Goal: Task Accomplishment & Management: Manage account settings

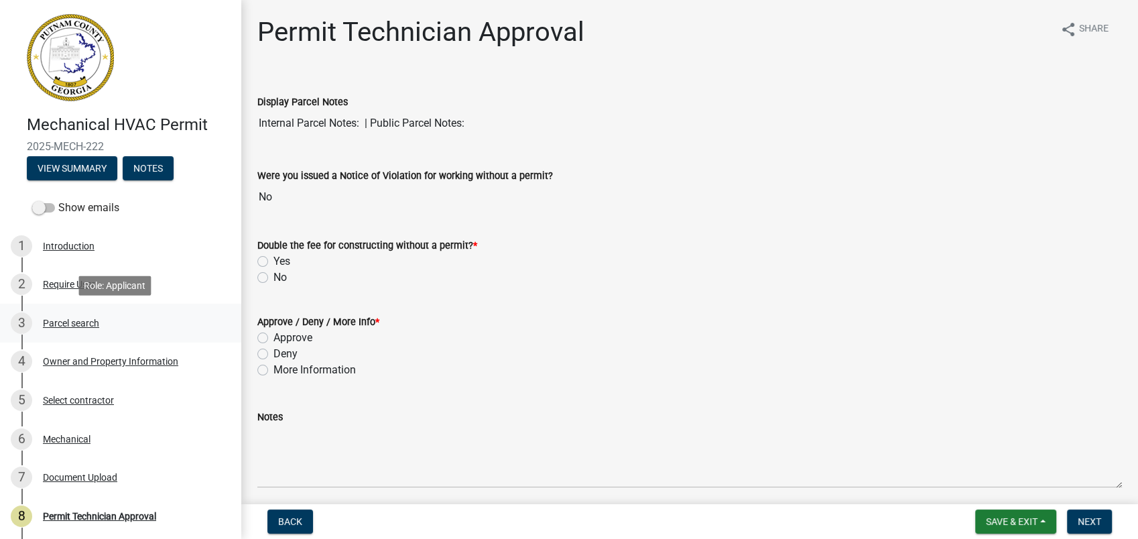
click at [75, 324] on div "Parcel search" at bounding box center [71, 322] width 56 height 9
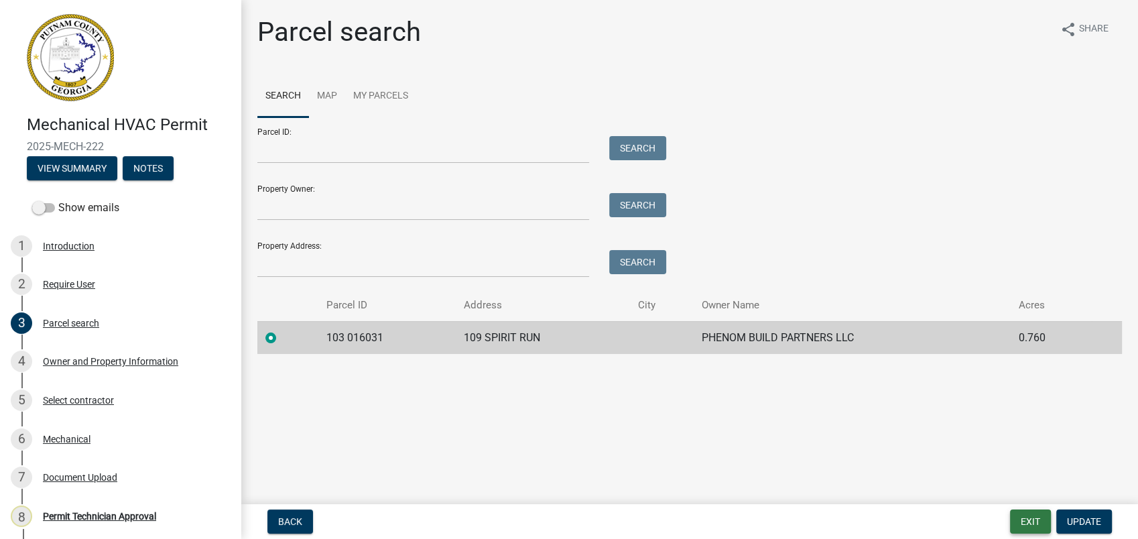
click at [1024, 516] on button "Exit" at bounding box center [1030, 522] width 41 height 24
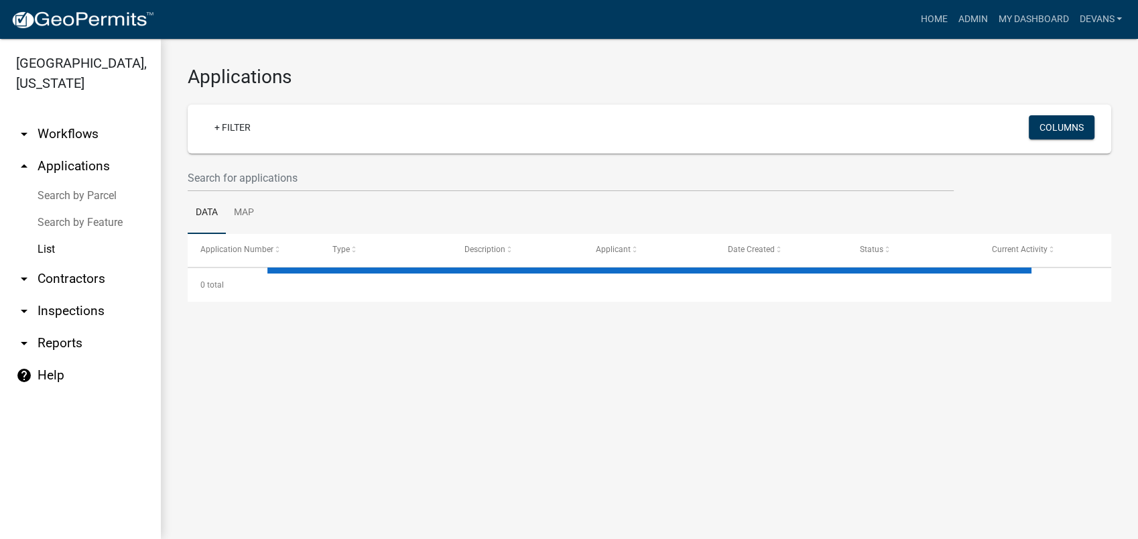
select select "1: 25"
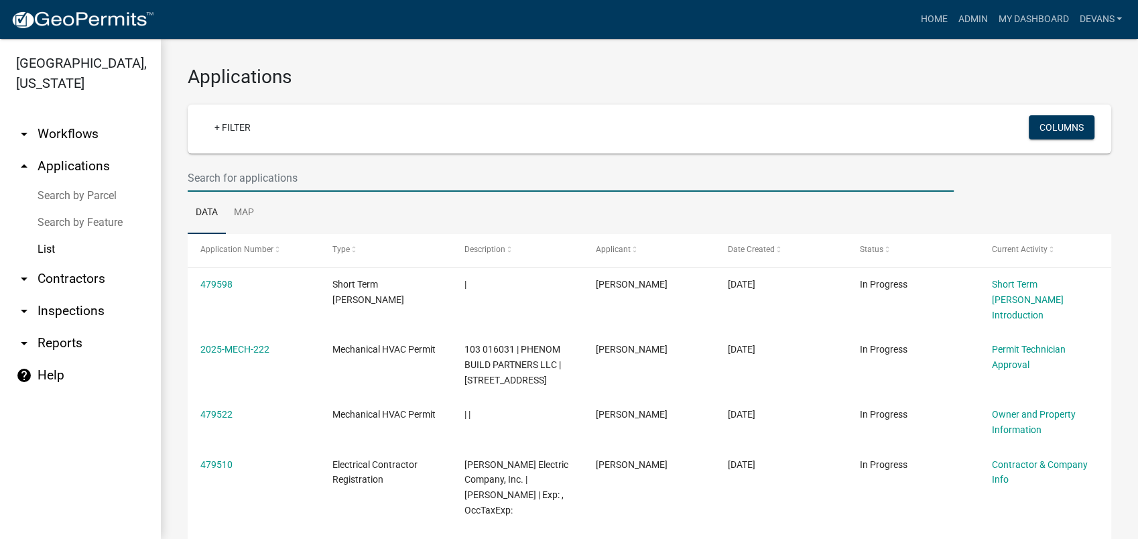
click at [212, 172] on input "text" at bounding box center [571, 177] width 766 height 27
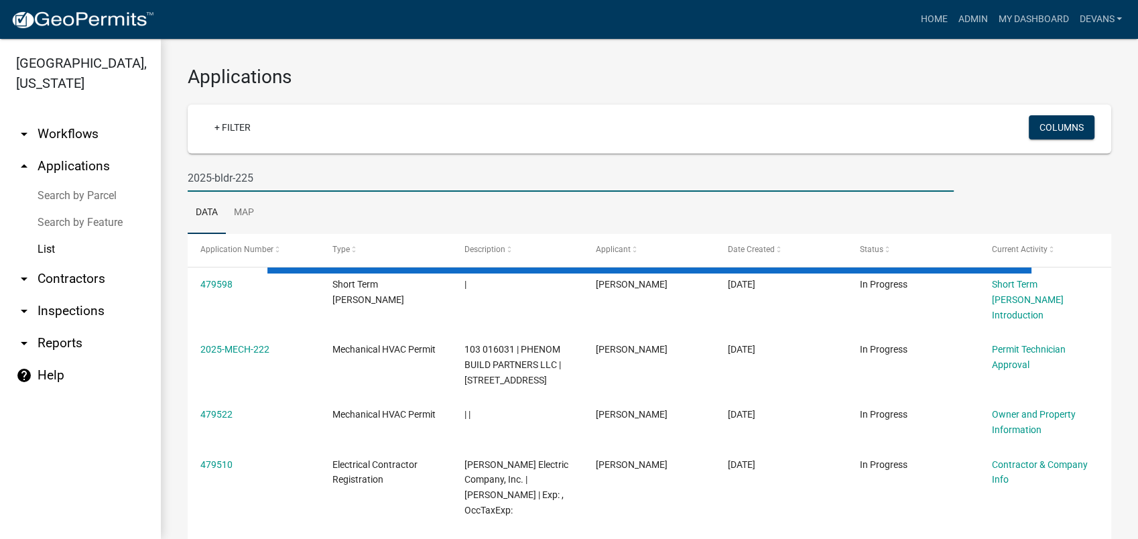
type input "2025-bldr-225"
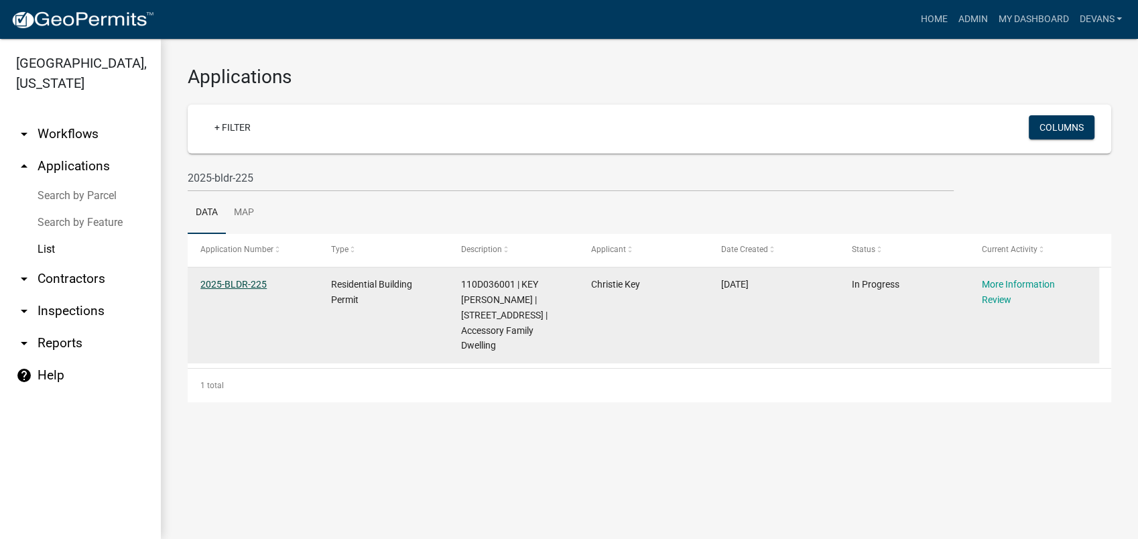
click at [209, 289] on link "2025-BLDR-225" at bounding box center [233, 284] width 66 height 11
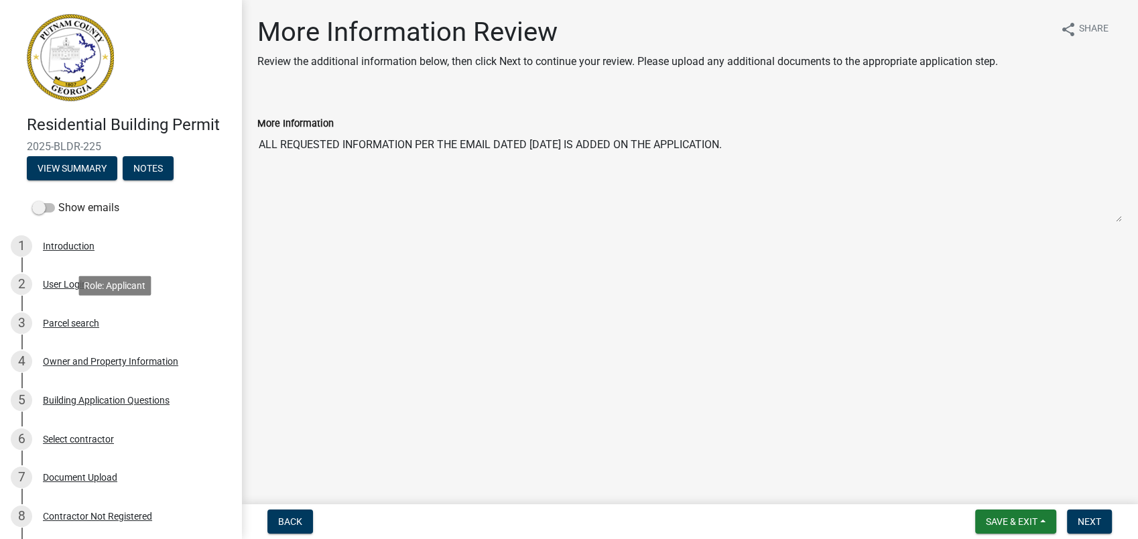
scroll to position [245, 0]
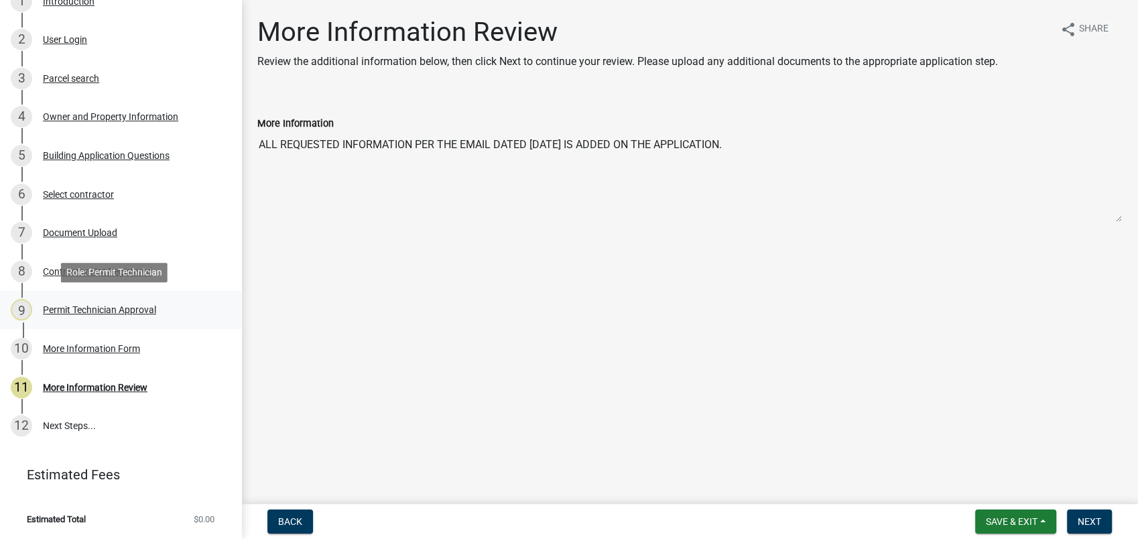
click at [150, 296] on link "9 Permit Technician Approval" at bounding box center [120, 310] width 241 height 39
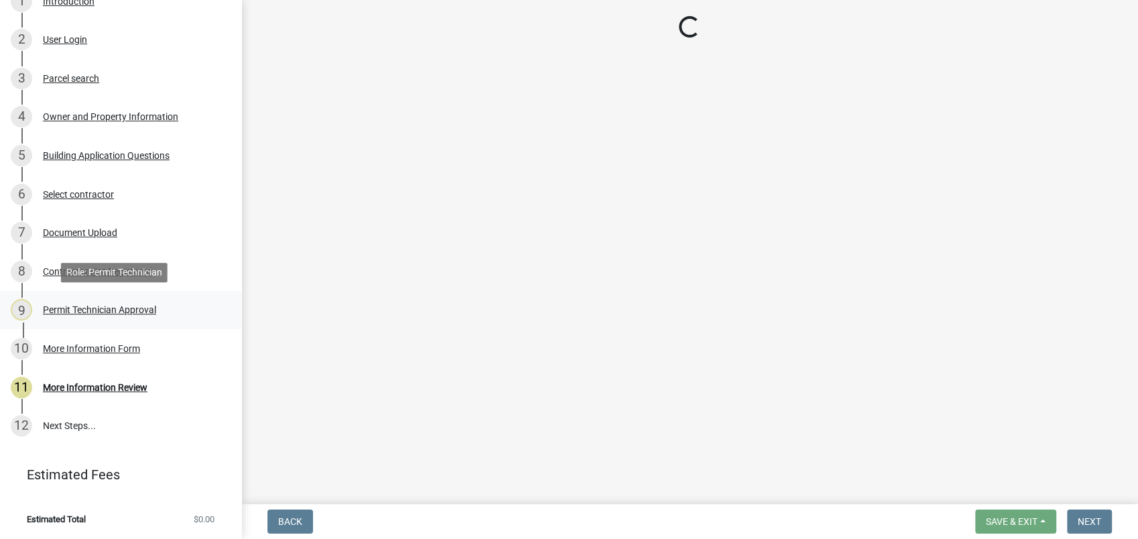
select select "ef7a1fc2-7a7a-426d-b1f0-c9b9b6ca7ff4"
select select "83394b22-4a11-496c-8e5c-75ade2e72faf"
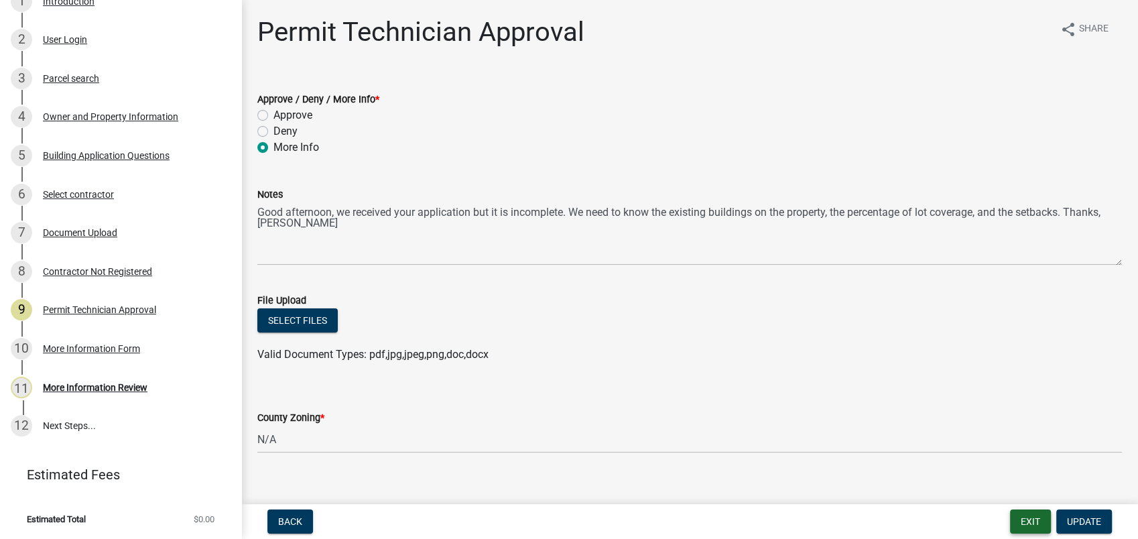
click at [1036, 524] on button "Exit" at bounding box center [1030, 522] width 41 height 24
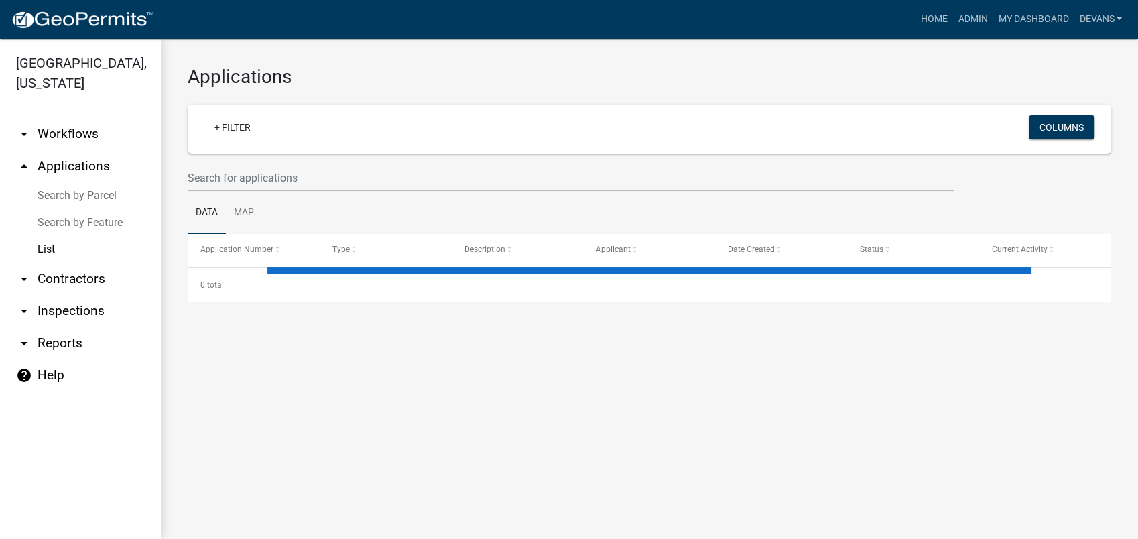
select select "1: 25"
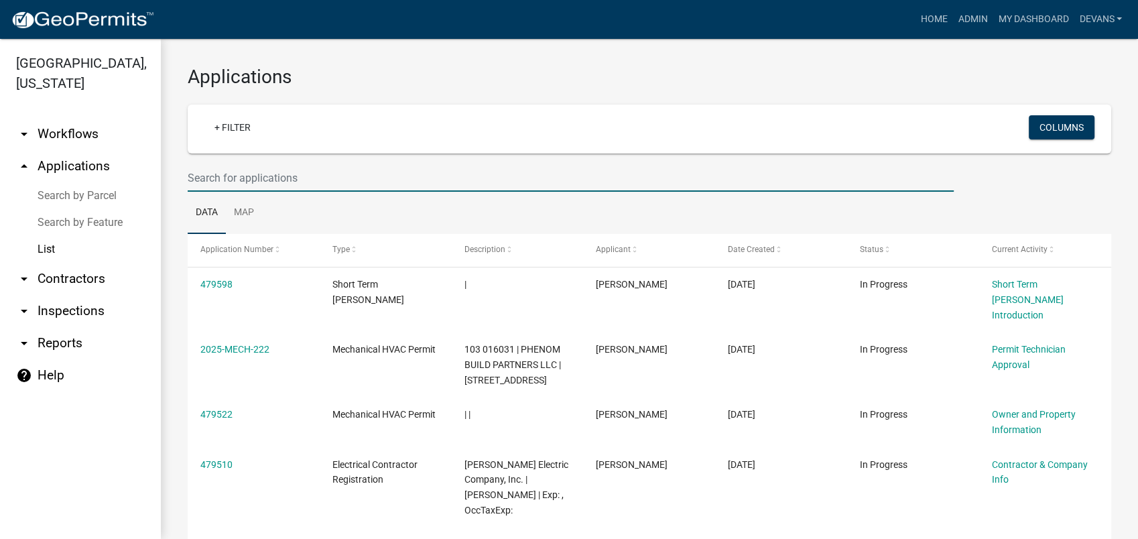
click at [212, 170] on input "text" at bounding box center [571, 177] width 766 height 27
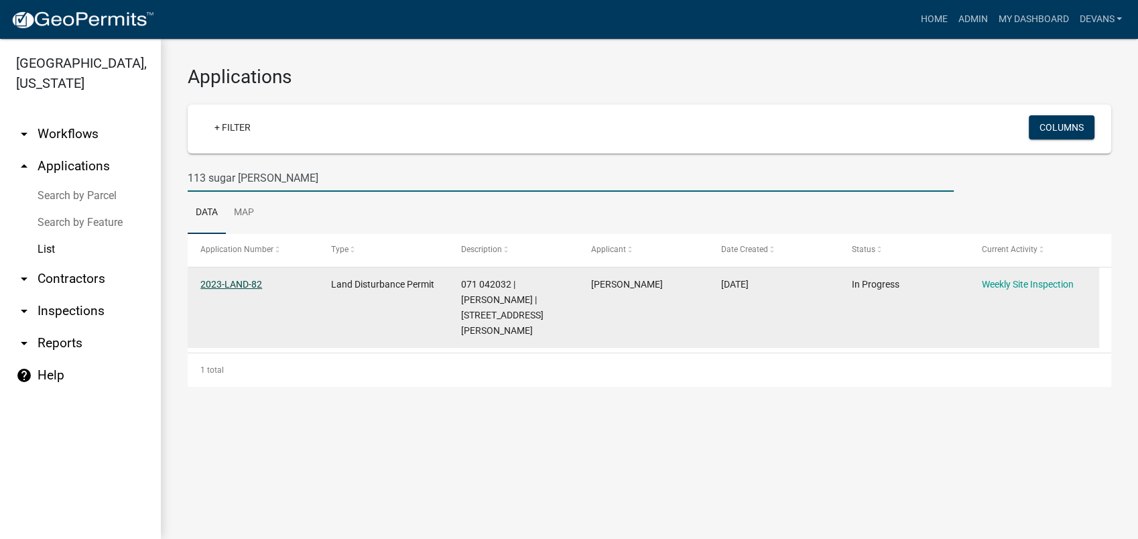
type input "113 sugar [PERSON_NAME]"
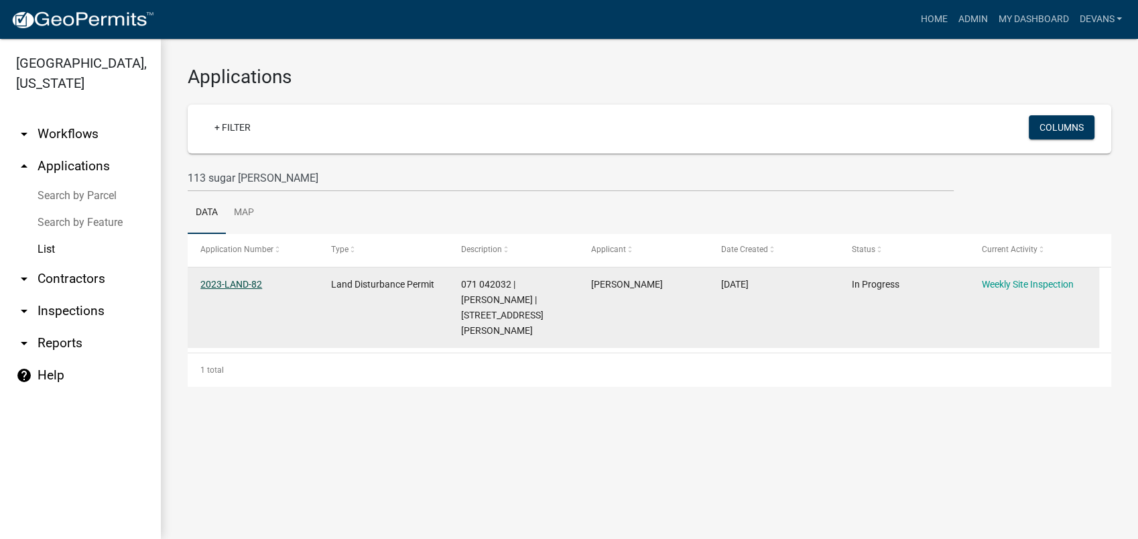
click at [231, 284] on link "2023-LAND-82" at bounding box center [231, 284] width 62 height 11
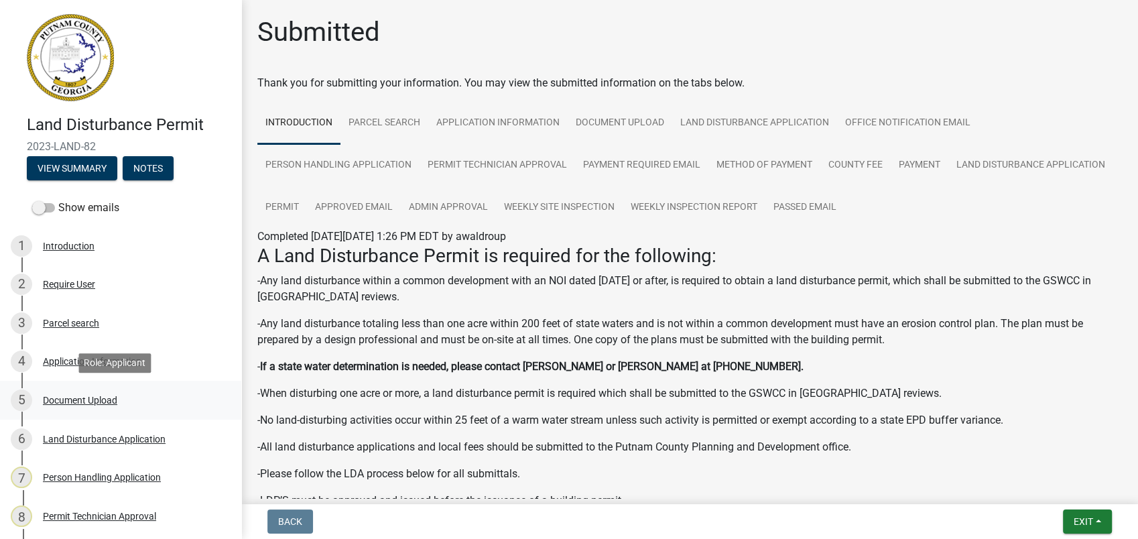
click at [96, 397] on div "Document Upload" at bounding box center [80, 400] width 74 height 9
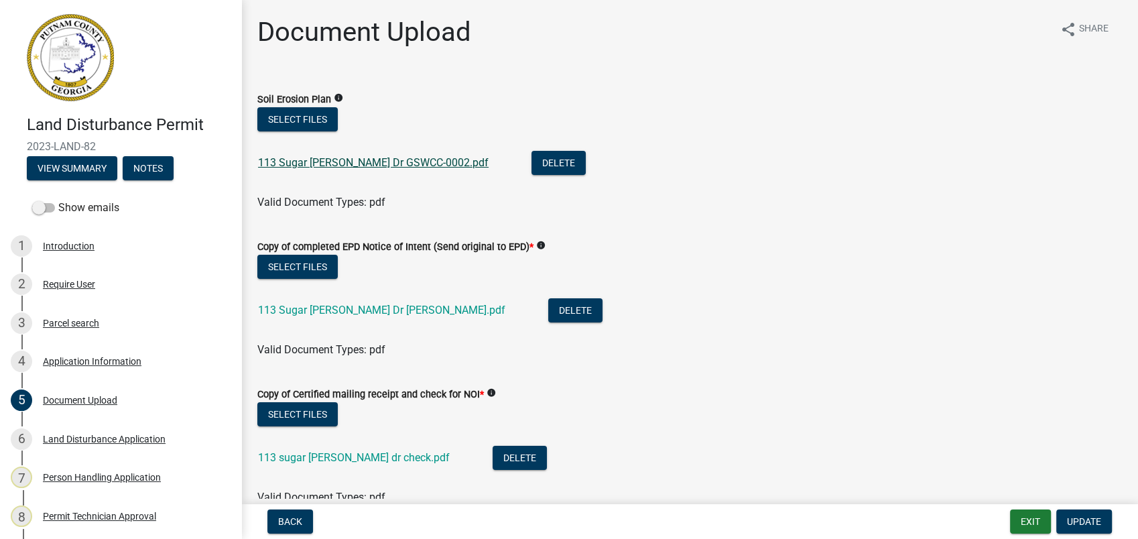
click at [333, 166] on link "113 Sugar [PERSON_NAME] Dr GSWCC-0002.pdf" at bounding box center [373, 162] width 231 height 13
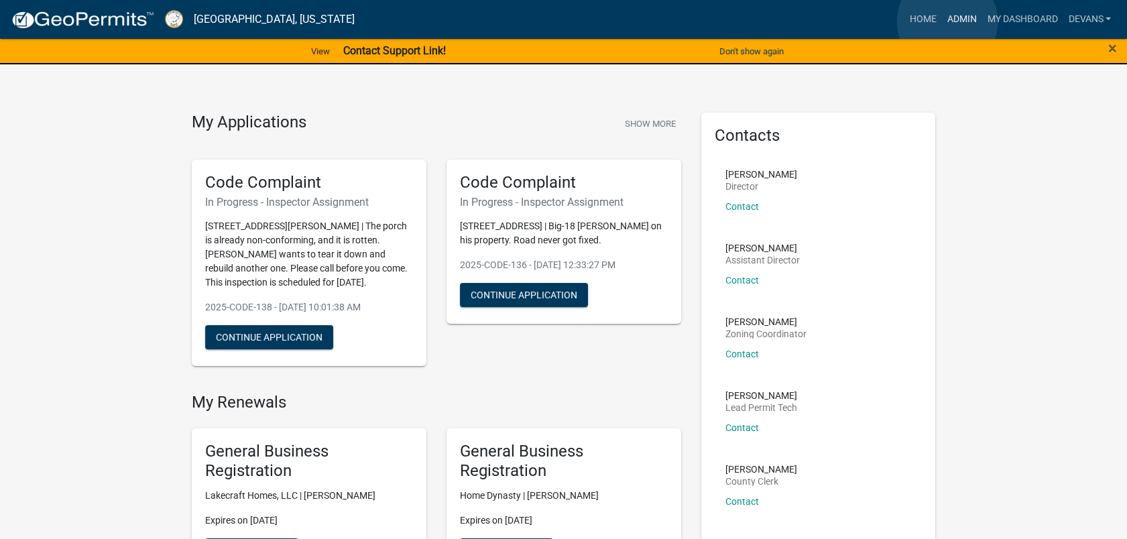
click at [947, 21] on link "Admin" at bounding box center [961, 19] width 40 height 25
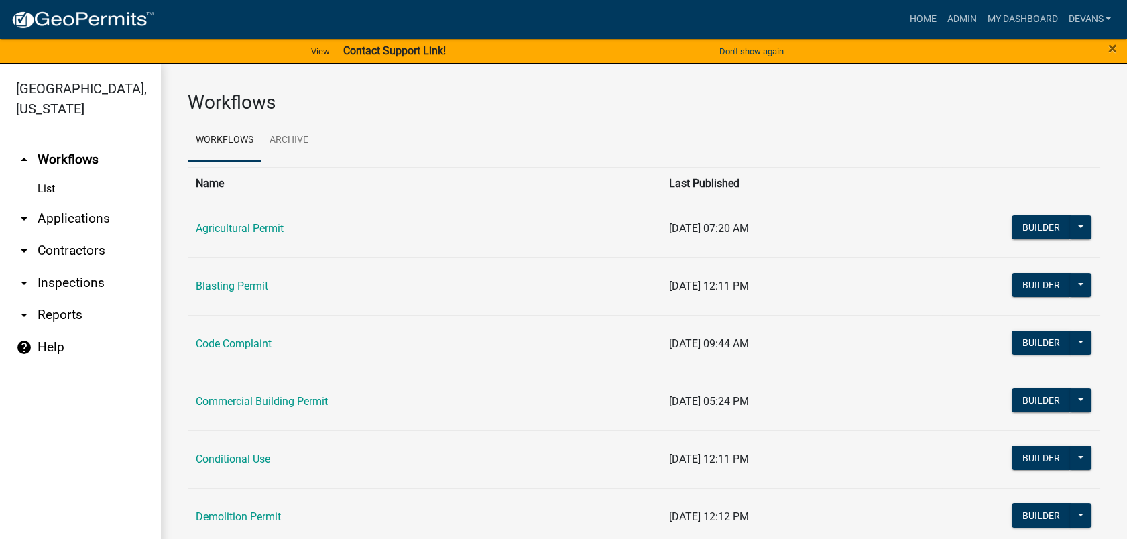
click at [47, 189] on link "List" at bounding box center [80, 189] width 161 height 27
click at [56, 223] on link "arrow_drop_down Applications" at bounding box center [80, 218] width 161 height 32
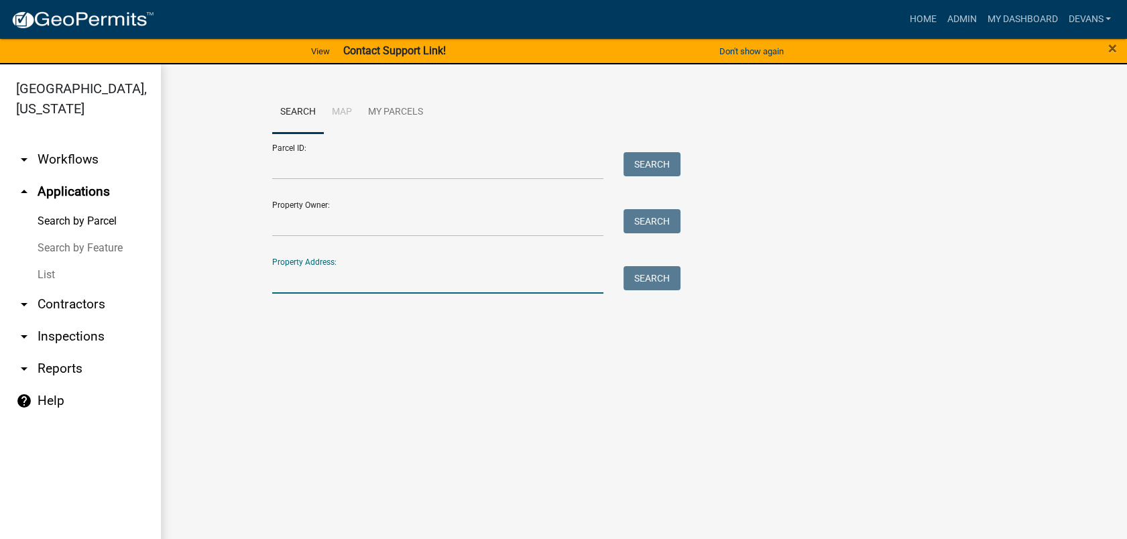
click at [282, 284] on input "Property Address:" at bounding box center [438, 279] width 332 height 27
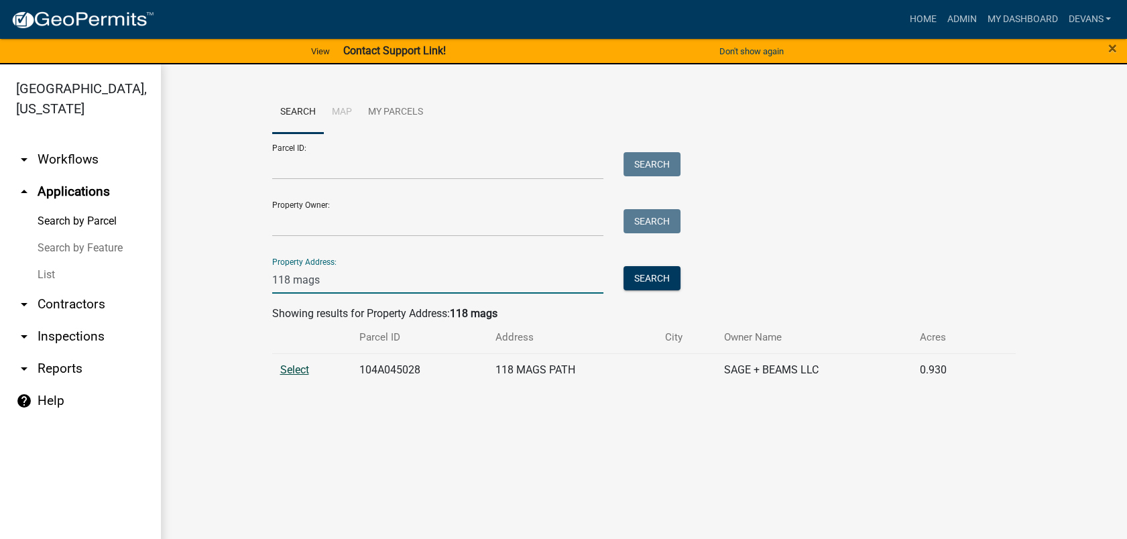
type input "118 mags"
click at [289, 373] on span "Select" at bounding box center [294, 369] width 29 height 13
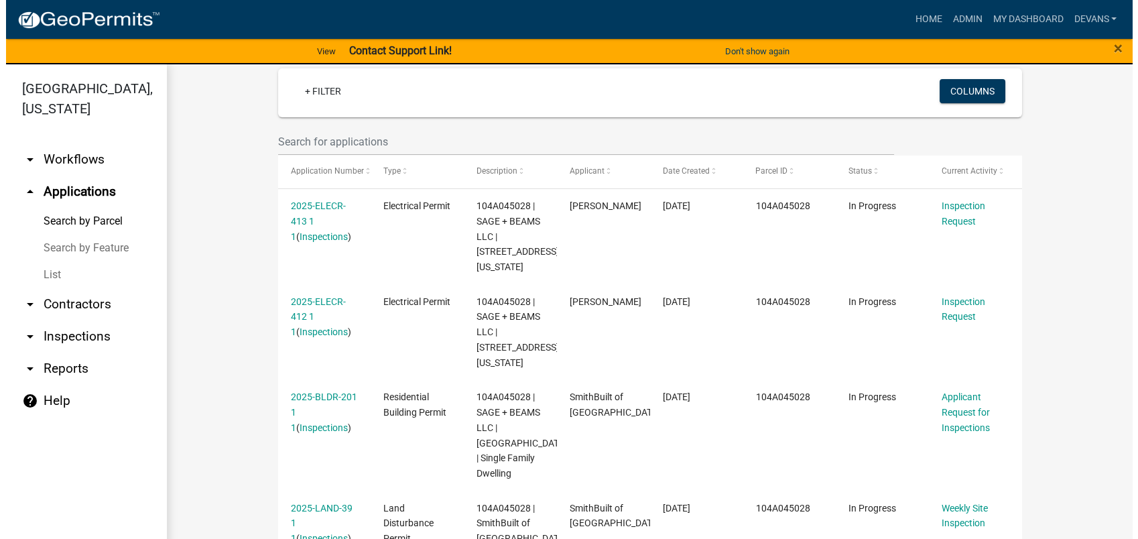
scroll to position [372, 0]
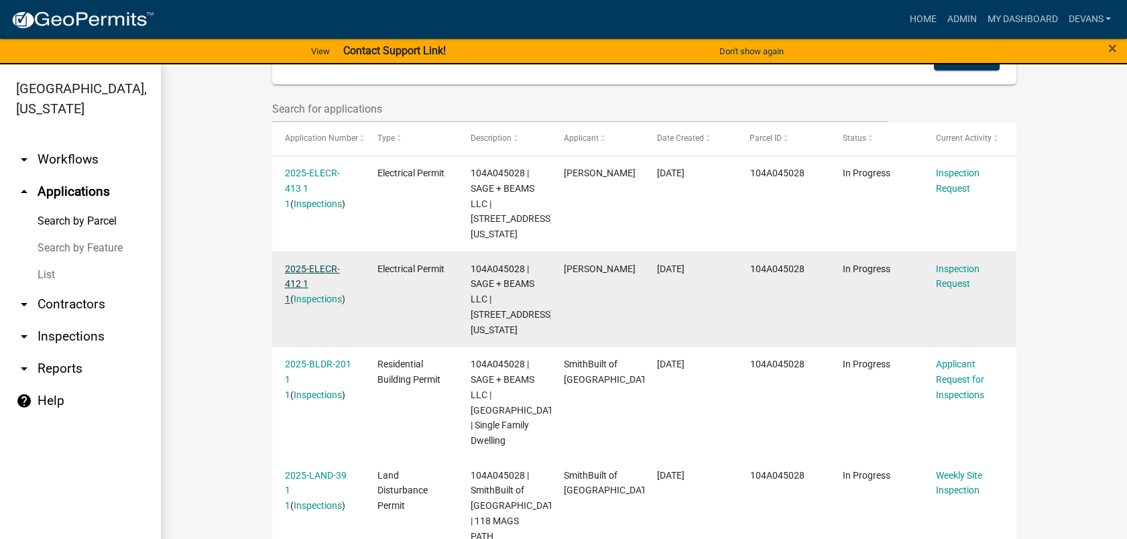
click at [300, 263] on link "2025-ELECR-412 1 1" at bounding box center [312, 284] width 55 height 42
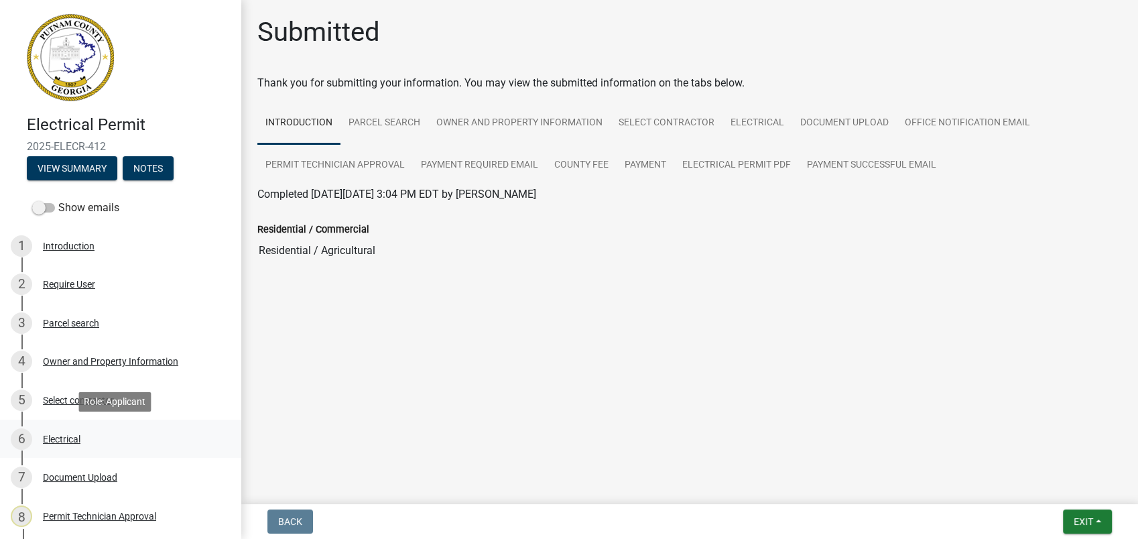
click at [80, 438] on div "Electrical" at bounding box center [62, 438] width 38 height 9
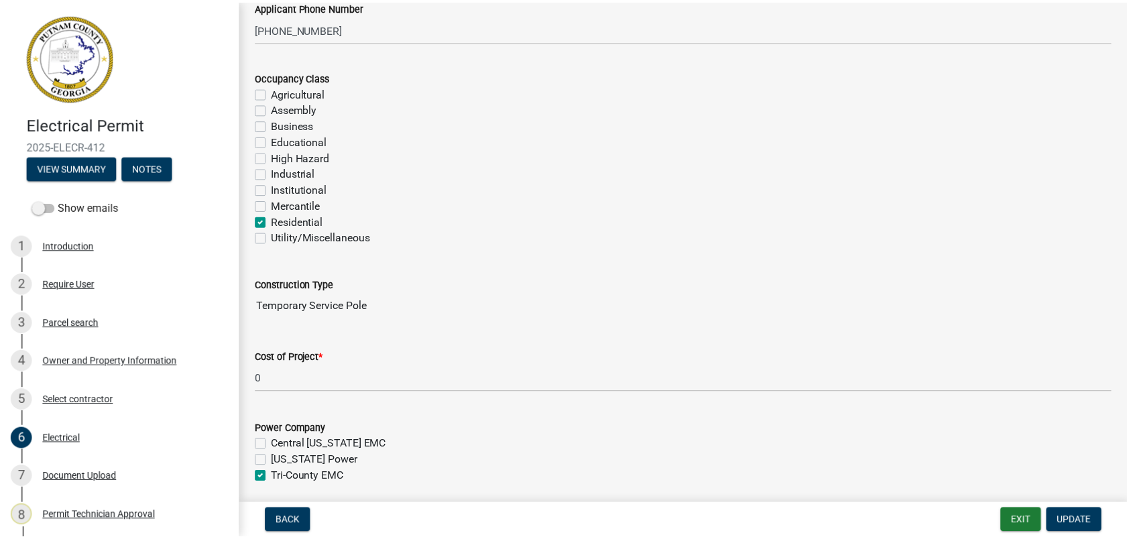
scroll to position [223, 0]
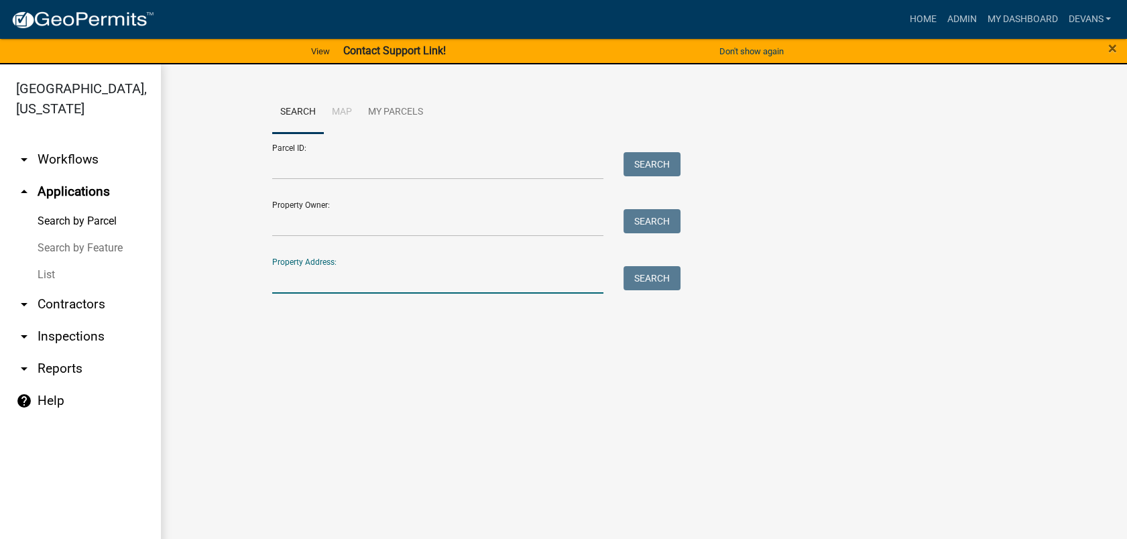
click at [338, 286] on input "Property Address:" at bounding box center [438, 279] width 332 height 27
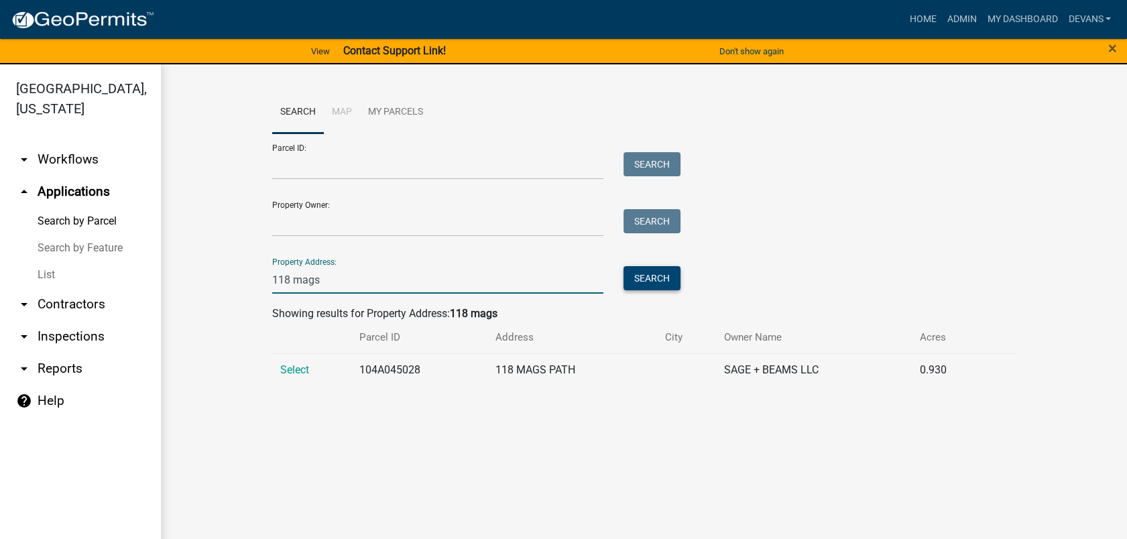
type input "118 mags"
click at [638, 278] on button "Search" at bounding box center [651, 278] width 57 height 24
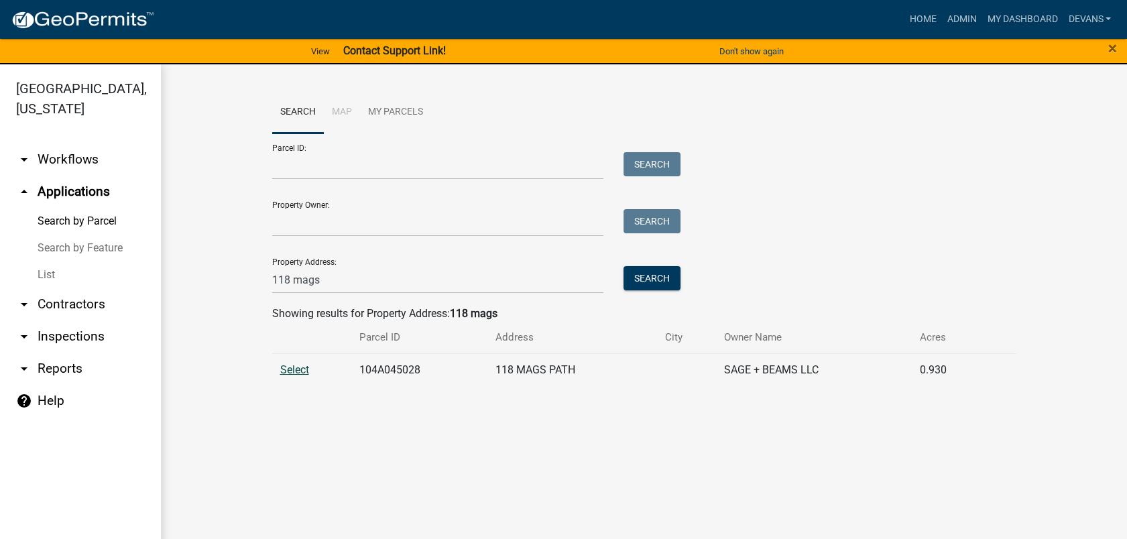
click at [292, 370] on span "Select" at bounding box center [294, 369] width 29 height 13
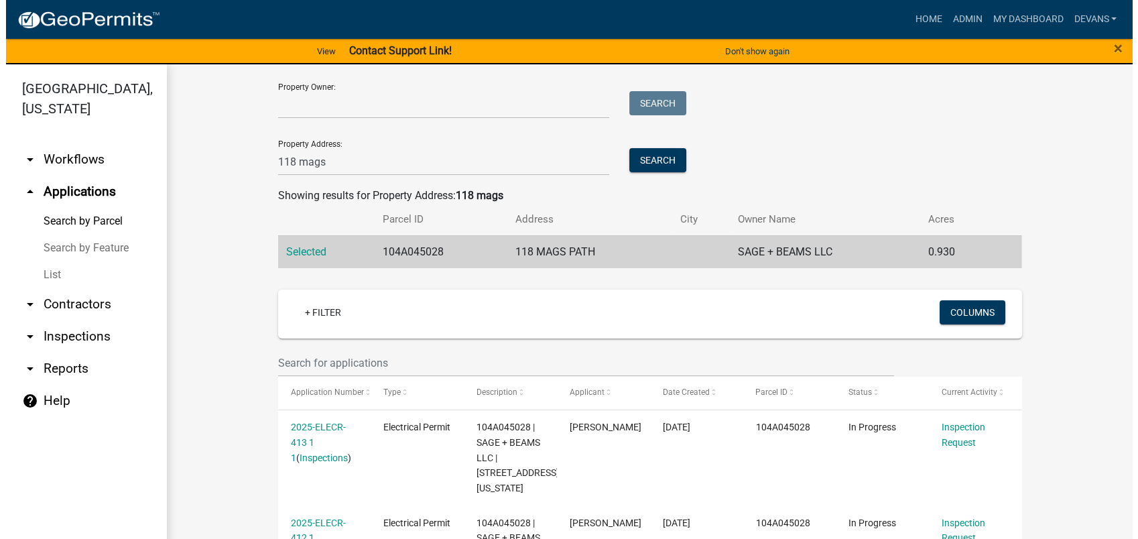
scroll to position [298, 0]
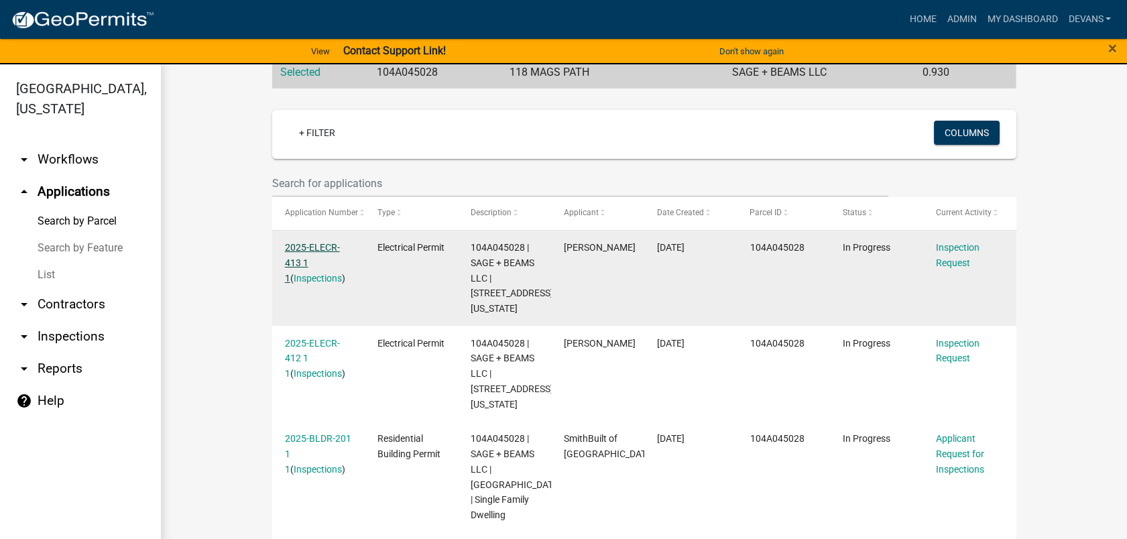
click at [292, 248] on link "2025-ELECR-413 1 1" at bounding box center [312, 263] width 55 height 42
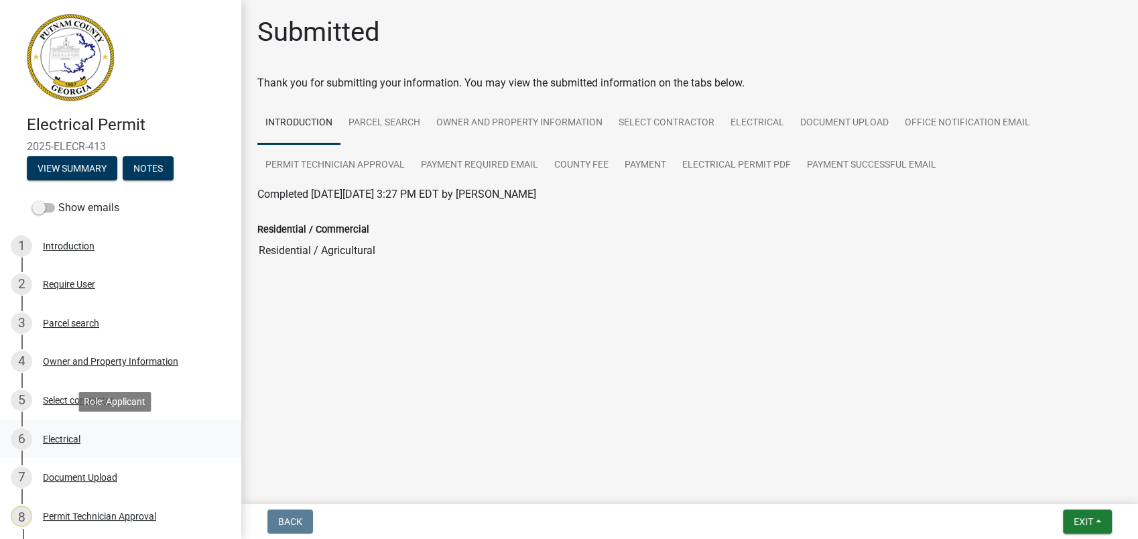
click at [58, 442] on div "Electrical" at bounding box center [62, 438] width 38 height 9
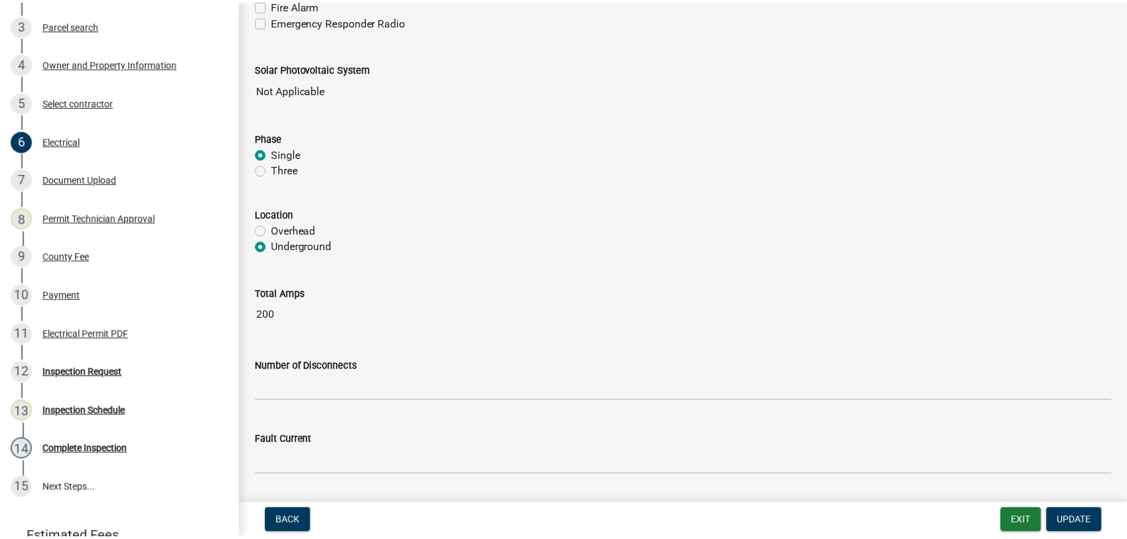
scroll to position [894, 0]
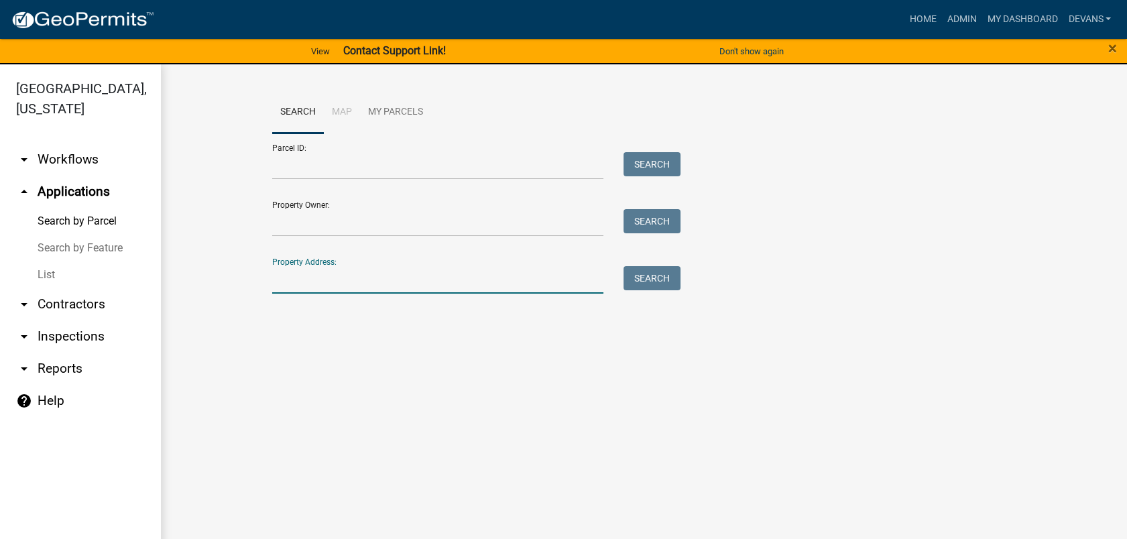
click at [317, 285] on input "Property Address:" at bounding box center [438, 279] width 332 height 27
type input "118 mags"
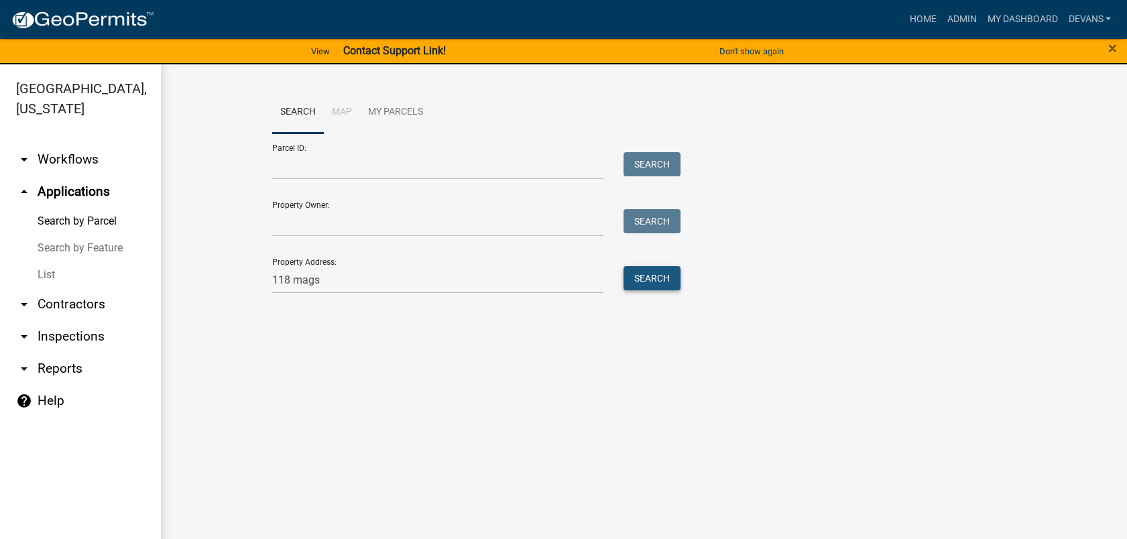
click at [640, 276] on button "Search" at bounding box center [651, 278] width 57 height 24
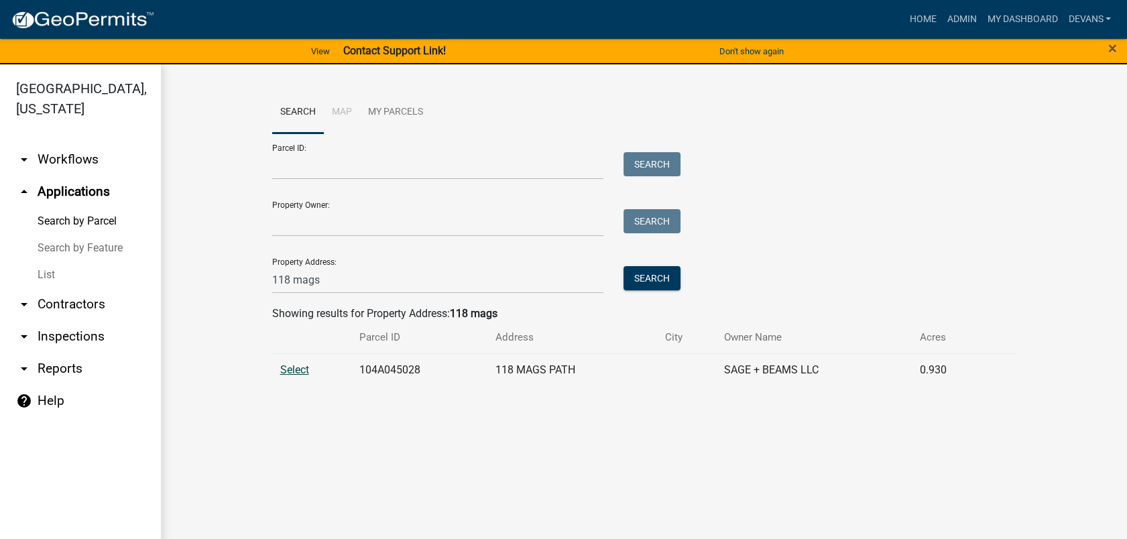
click at [288, 365] on span "Select" at bounding box center [294, 369] width 29 height 13
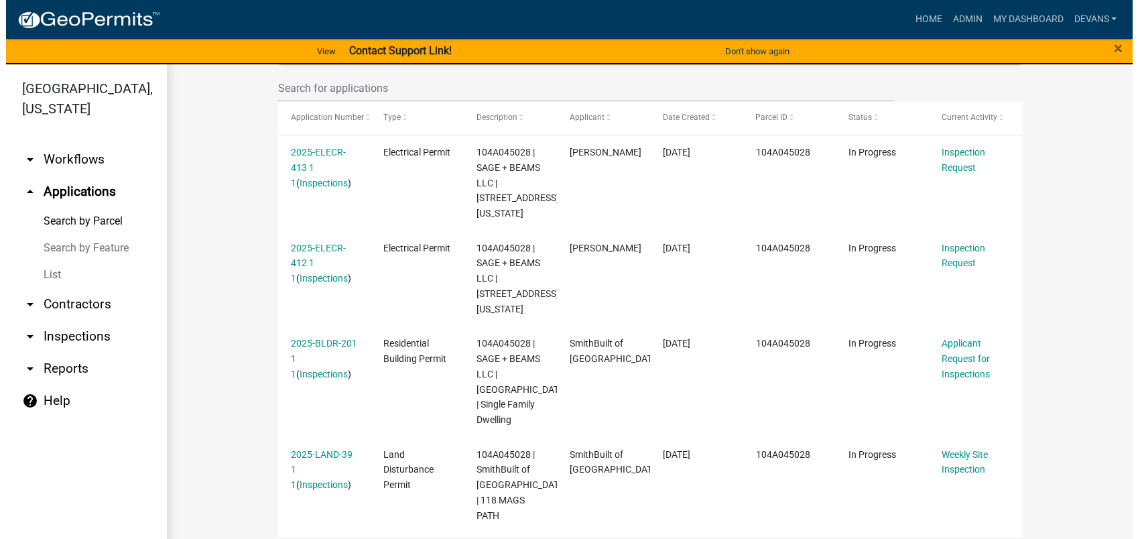
scroll to position [420, 0]
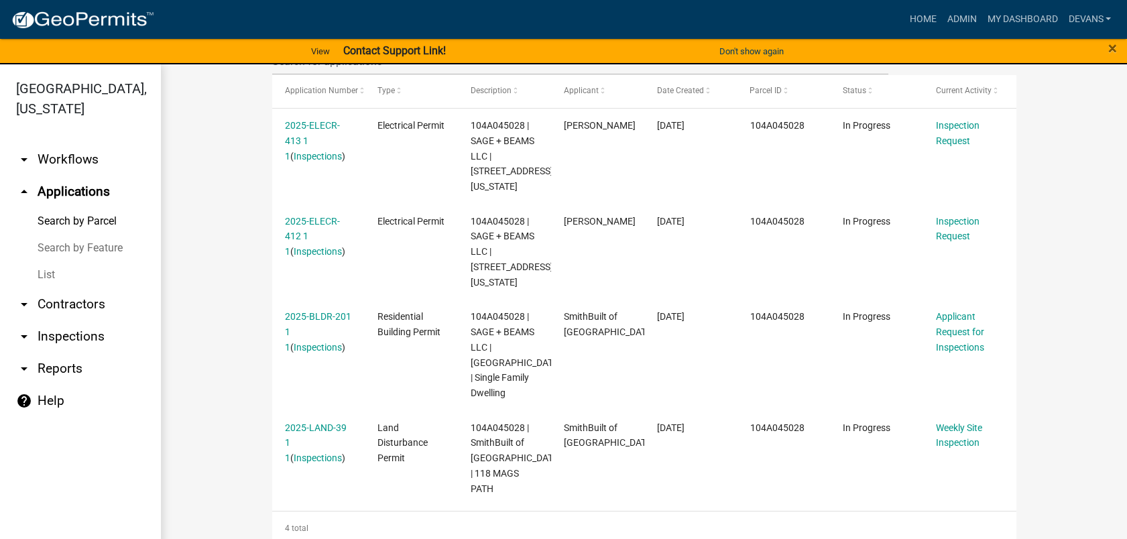
click at [410, 46] on strong "Contact Support Link!" at bounding box center [394, 50] width 103 height 13
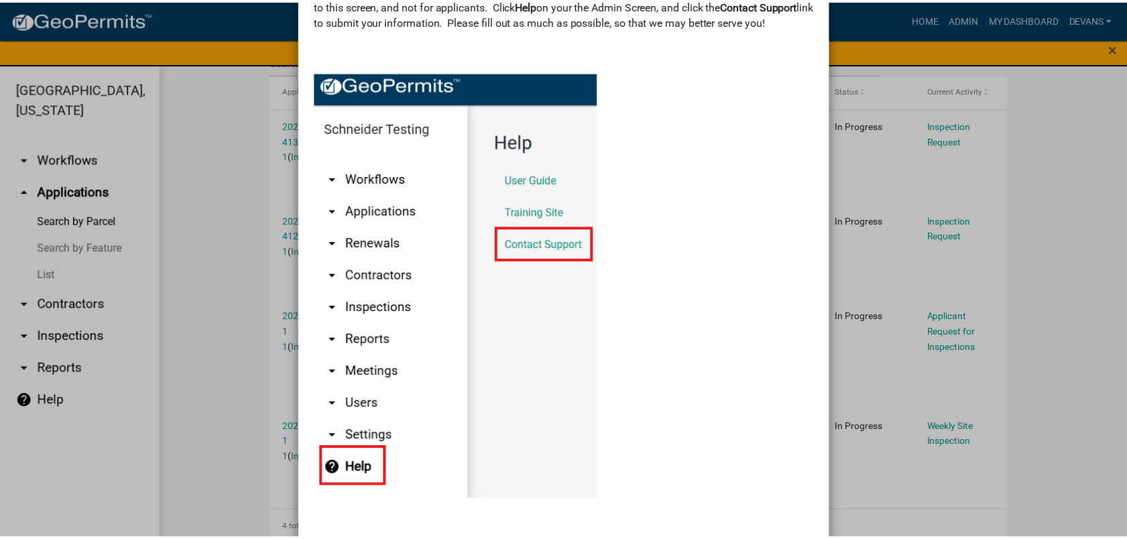
scroll to position [0, 0]
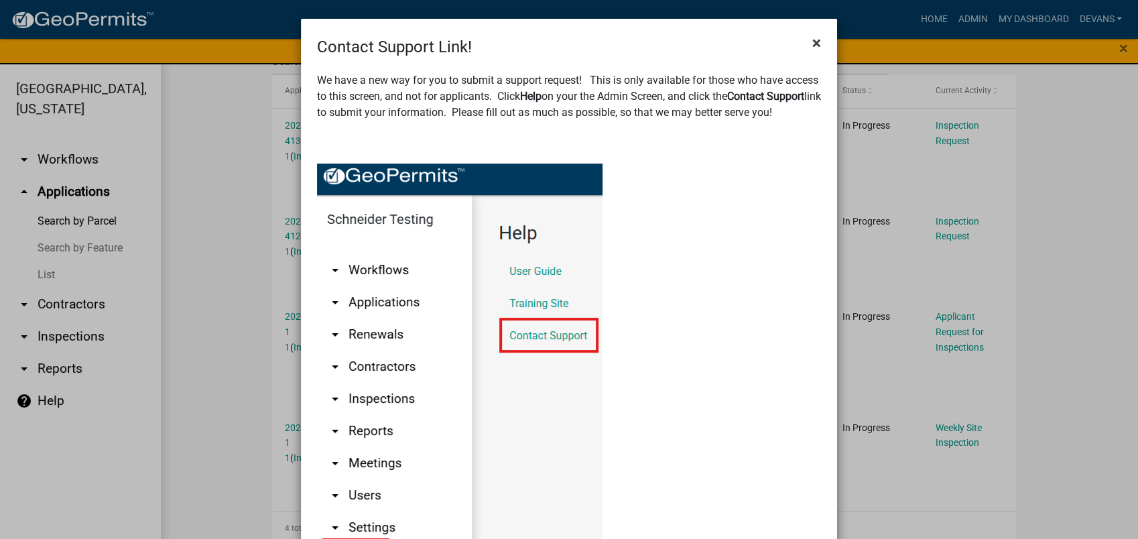
click at [815, 46] on span "×" at bounding box center [817, 43] width 9 height 19
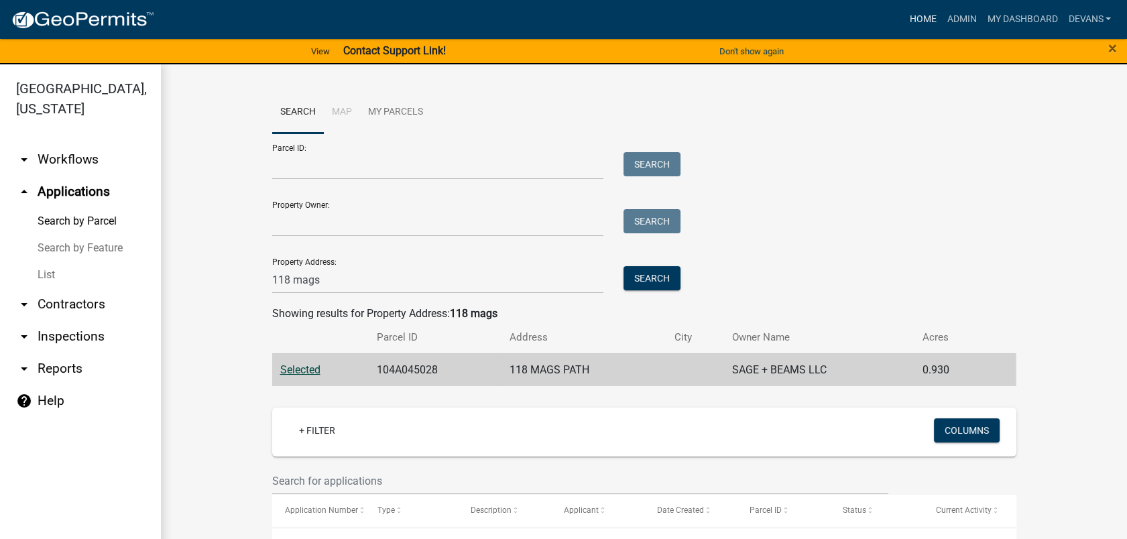
click at [925, 11] on link "Home" at bounding box center [923, 19] width 38 height 25
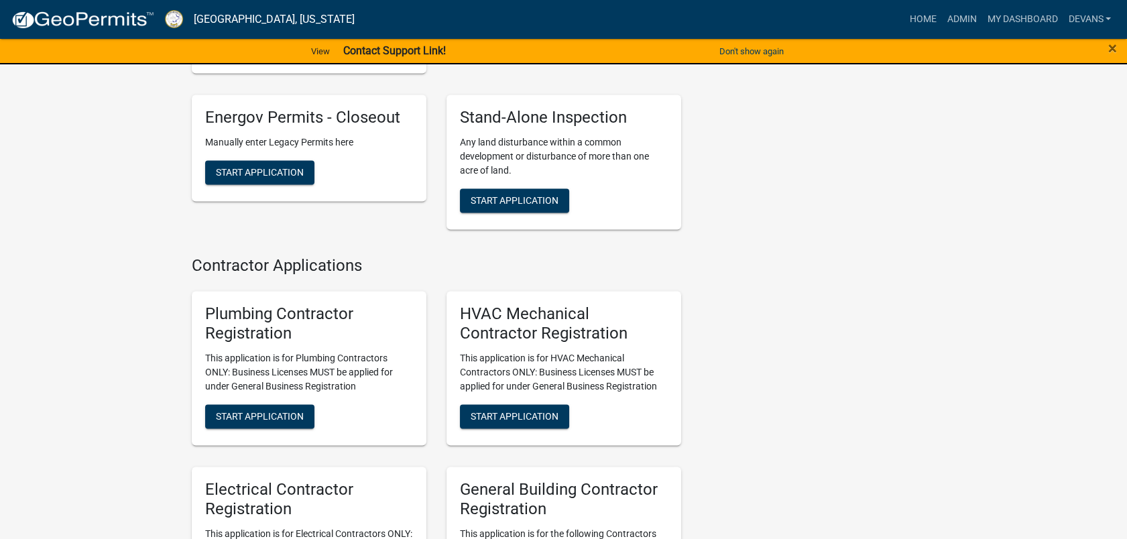
scroll to position [4097, 0]
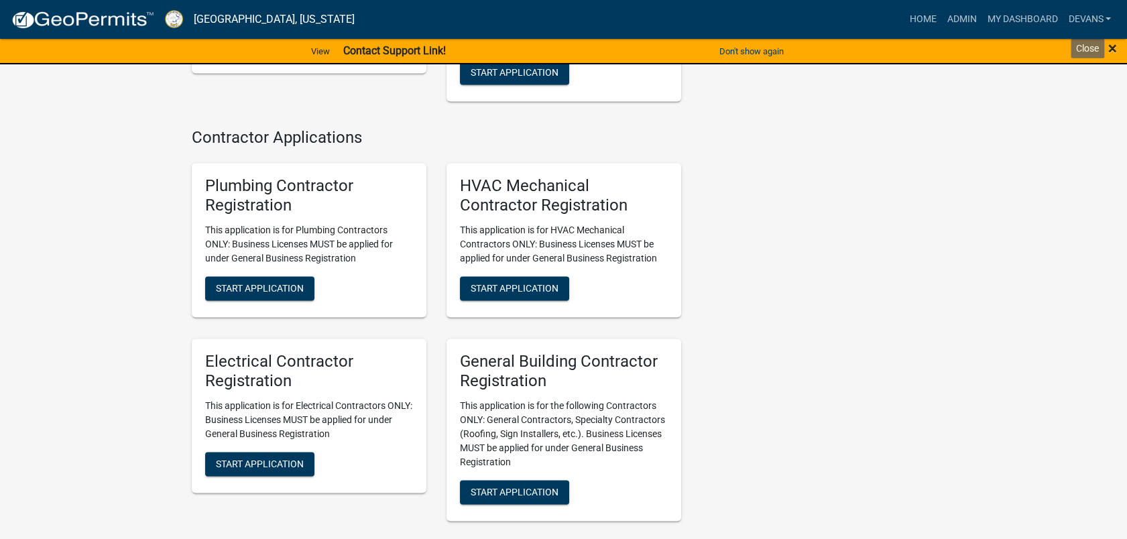
click at [1109, 46] on span "×" at bounding box center [1112, 48] width 9 height 19
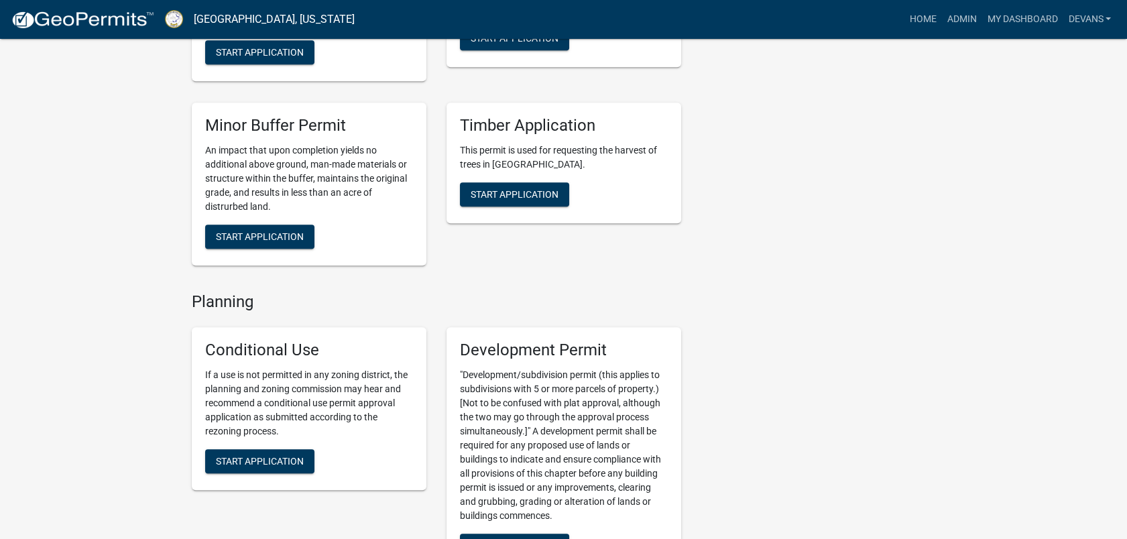
scroll to position [2613, 0]
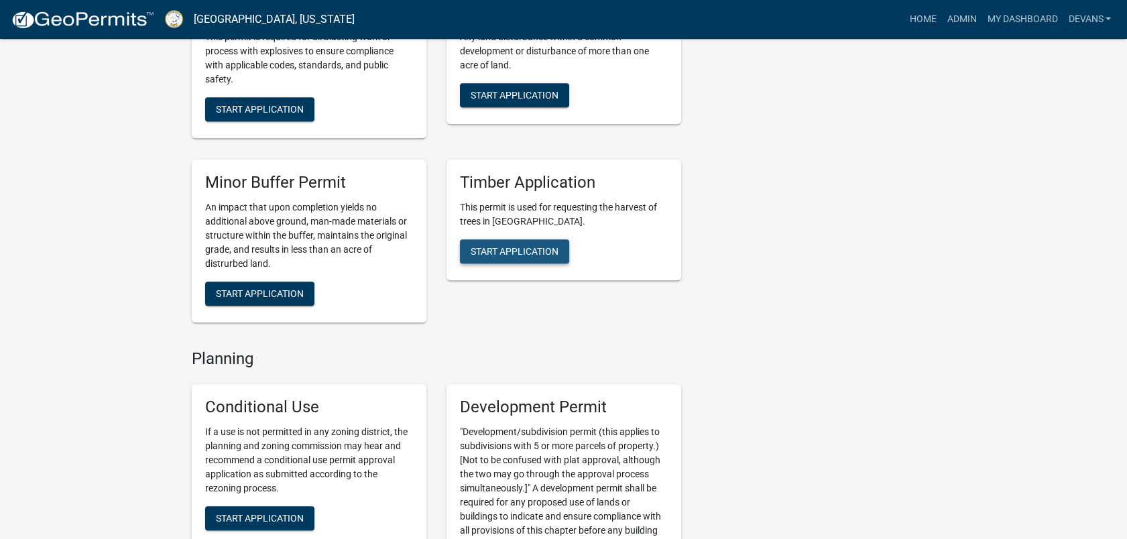
click at [536, 243] on button "Start Application" at bounding box center [514, 251] width 109 height 24
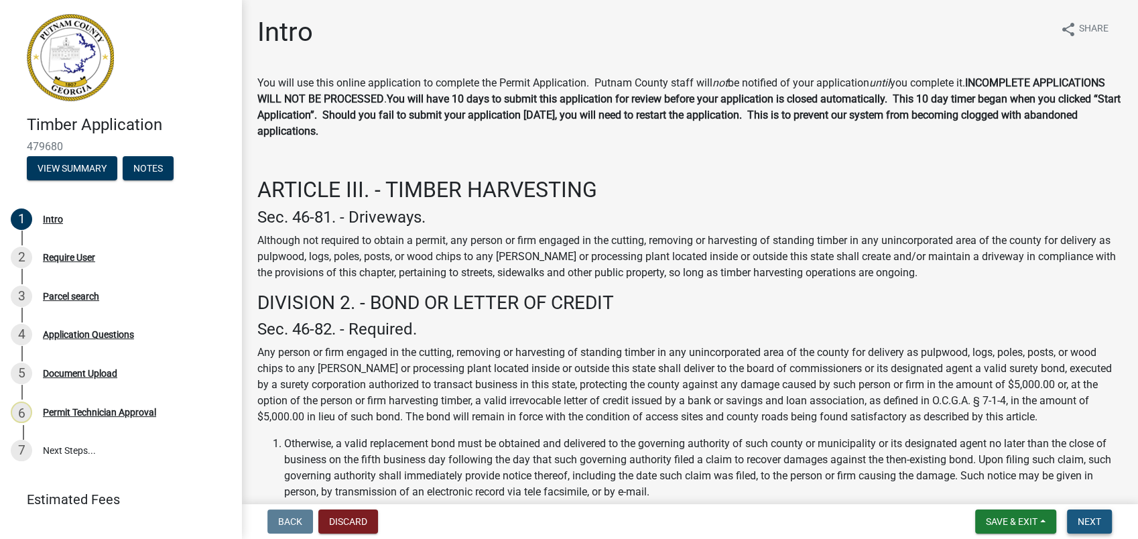
click at [1089, 522] on span "Next" at bounding box center [1089, 521] width 23 height 11
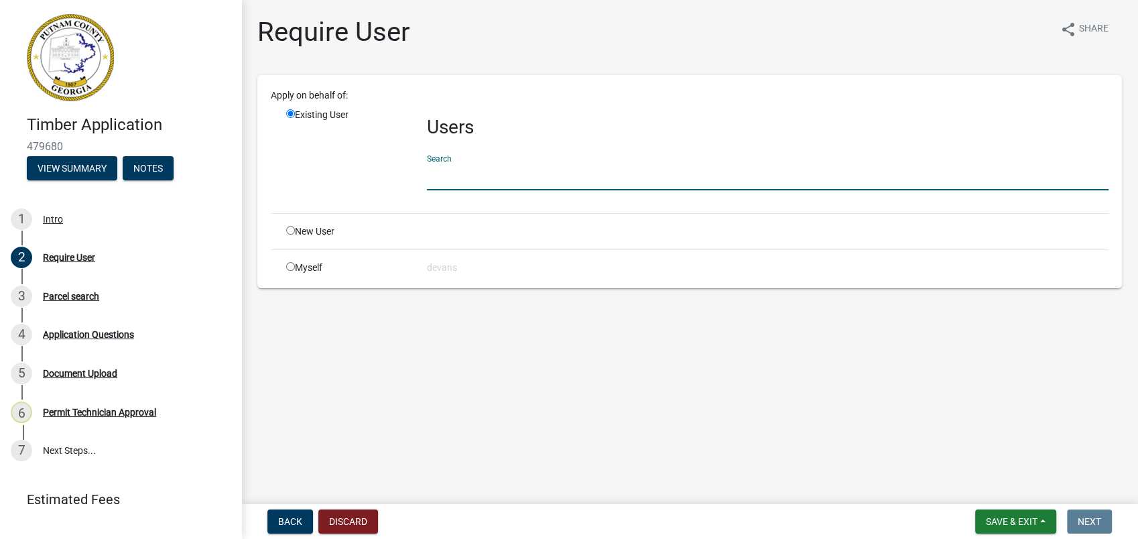
click at [487, 174] on input "text" at bounding box center [768, 176] width 682 height 27
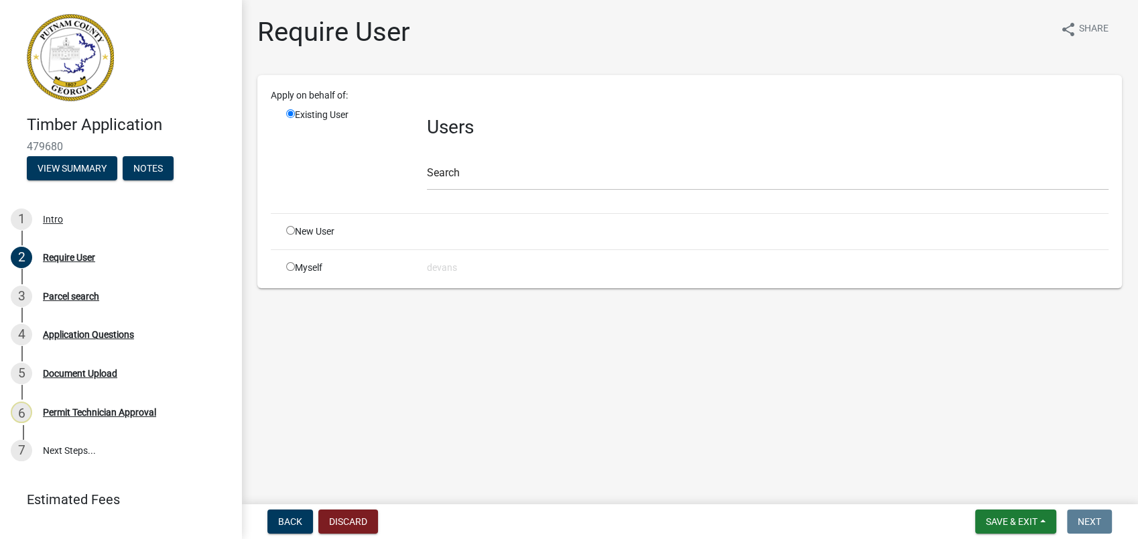
click at [376, 452] on main "Require User share Share Apply on behalf of: Existing User Users Search New Use…" at bounding box center [689, 249] width 897 height 499
click at [333, 523] on button "Discard" at bounding box center [348, 522] width 60 height 24
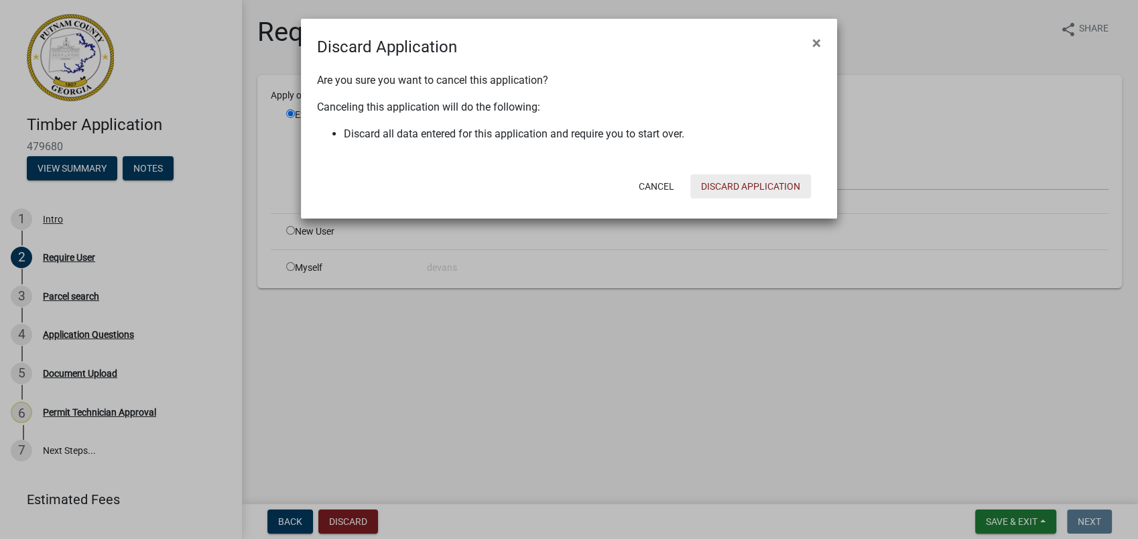
click at [719, 179] on button "Discard Application" at bounding box center [751, 186] width 121 height 24
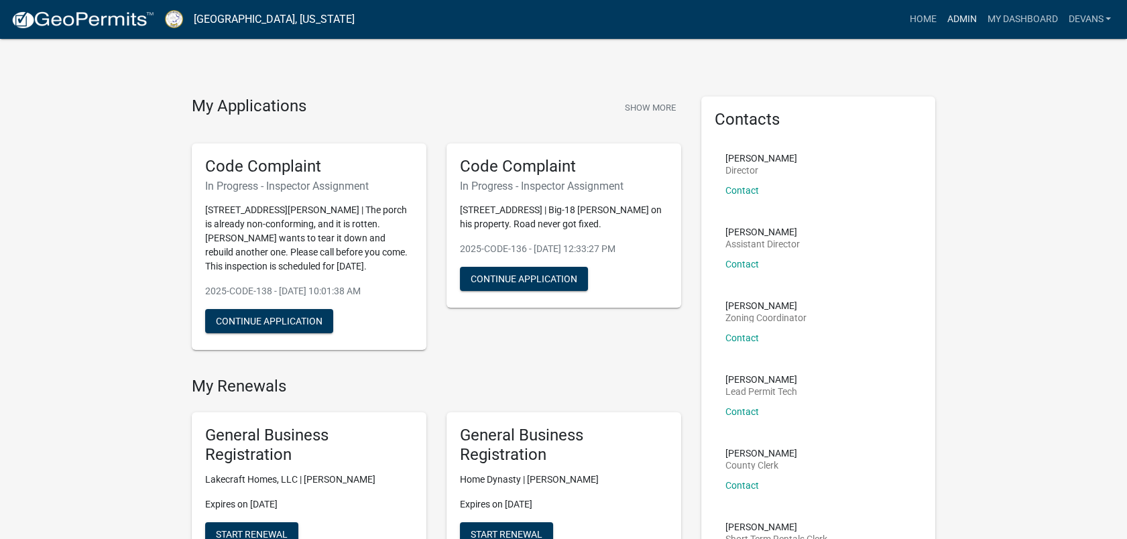
click at [955, 18] on link "Admin" at bounding box center [961, 19] width 40 height 25
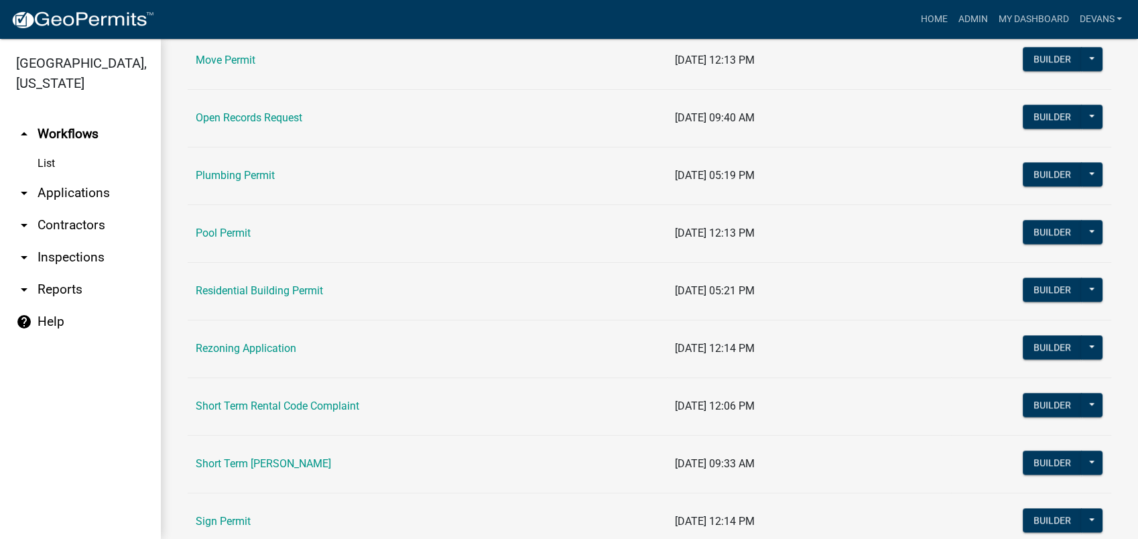
scroll to position [1266, 0]
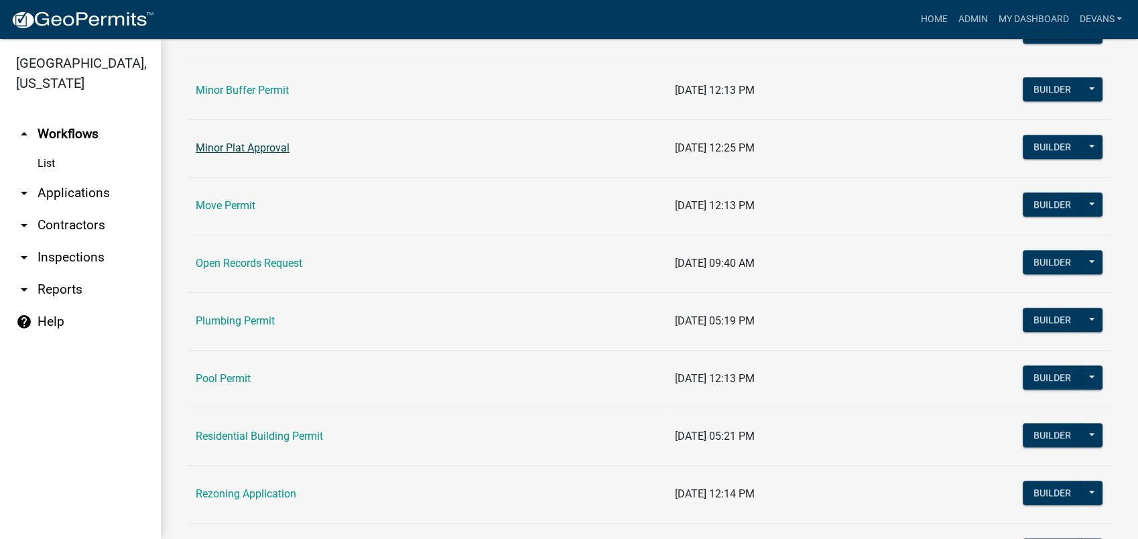
click at [263, 145] on link "Minor Plat Approval" at bounding box center [243, 147] width 94 height 13
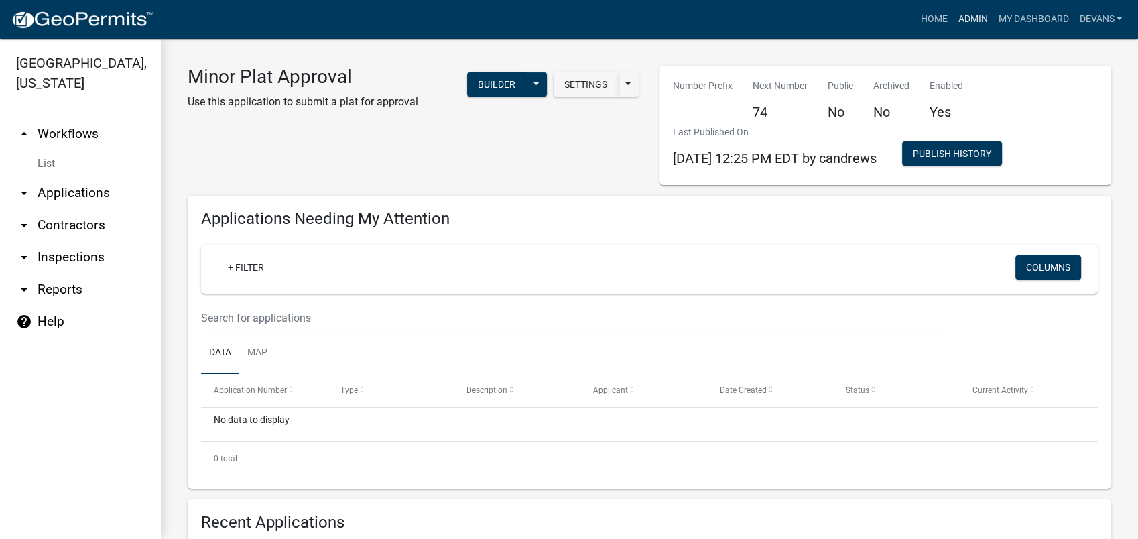
drag, startPoint x: 962, startPoint y: 15, endPoint x: 977, endPoint y: 7, distance: 17.7
click at [962, 15] on link "Admin" at bounding box center [973, 19] width 40 height 25
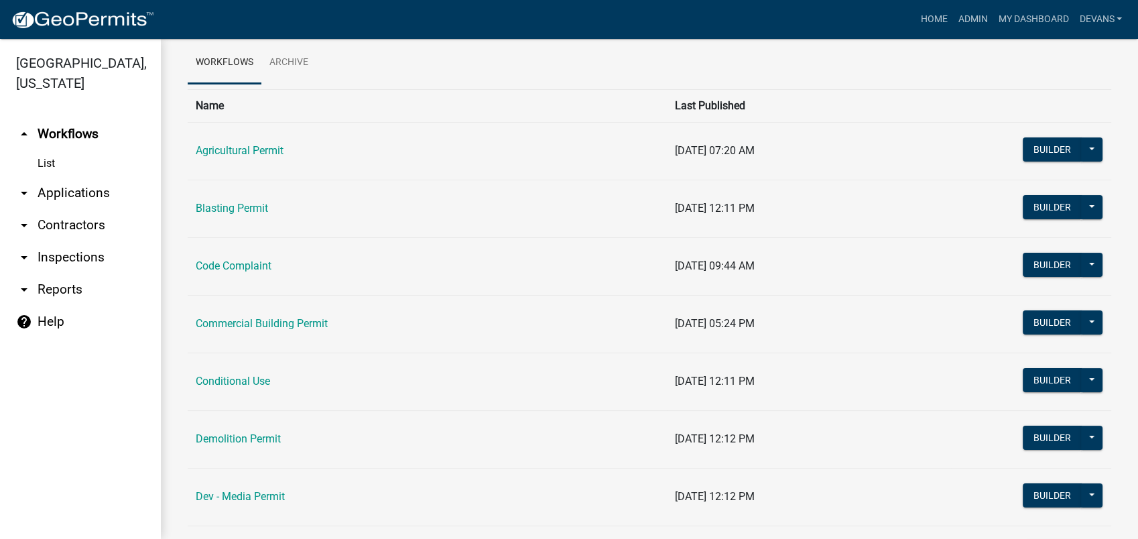
scroll to position [74, 0]
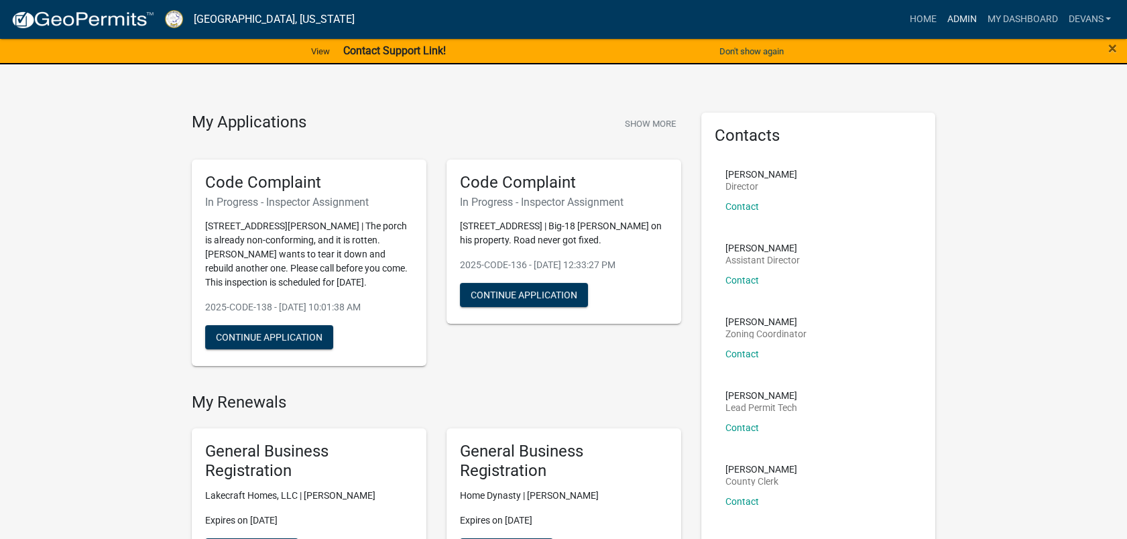
click at [971, 17] on link "Admin" at bounding box center [961, 19] width 40 height 25
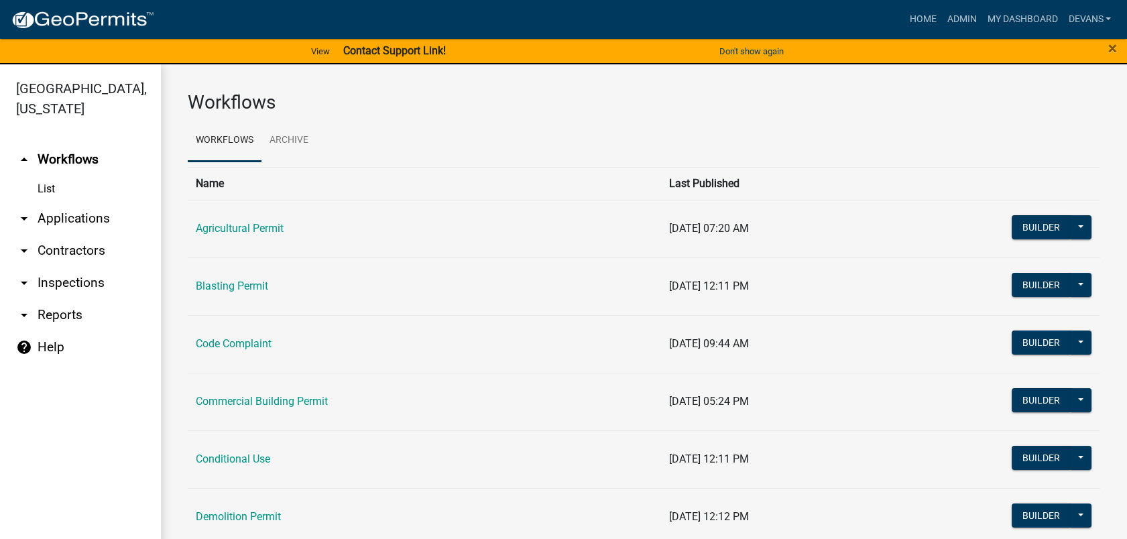
click at [80, 206] on link "arrow_drop_down Applications" at bounding box center [80, 218] width 161 height 32
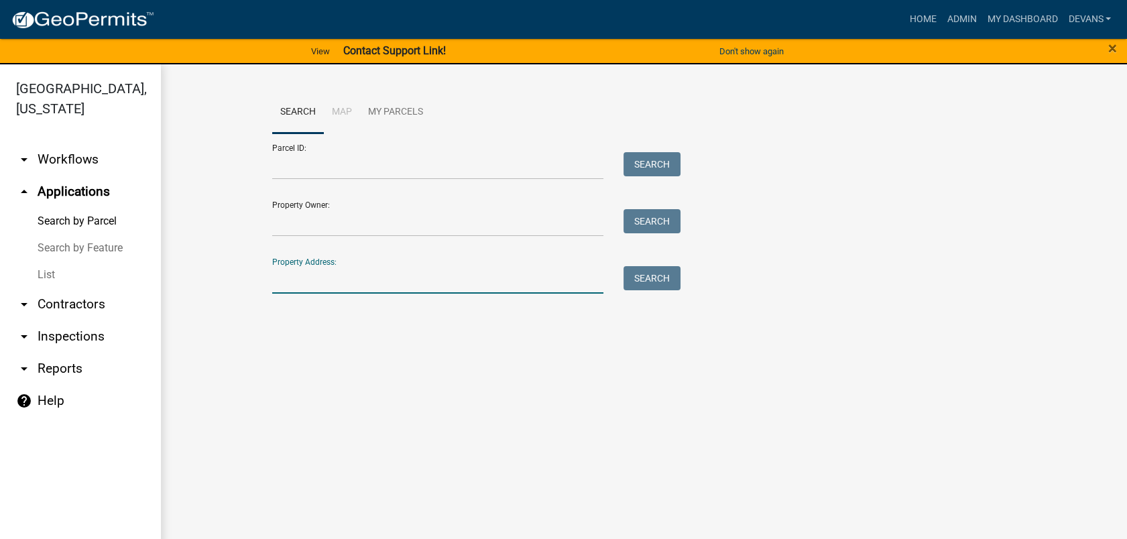
click at [295, 273] on input "Property Address:" at bounding box center [438, 279] width 332 height 27
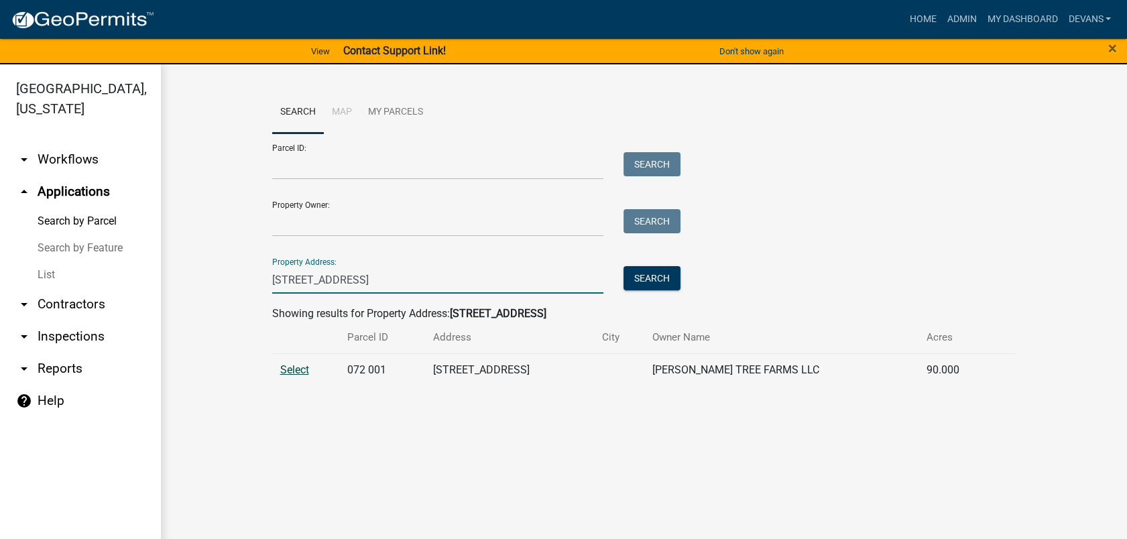
type input "122 little rd"
click at [286, 369] on span "Select" at bounding box center [294, 369] width 29 height 13
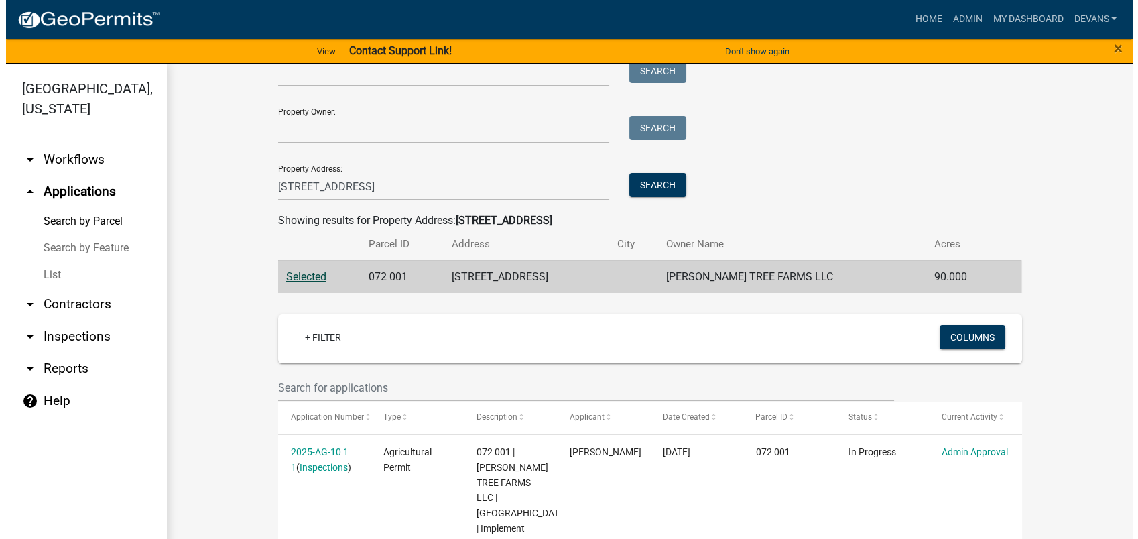
scroll to position [244, 0]
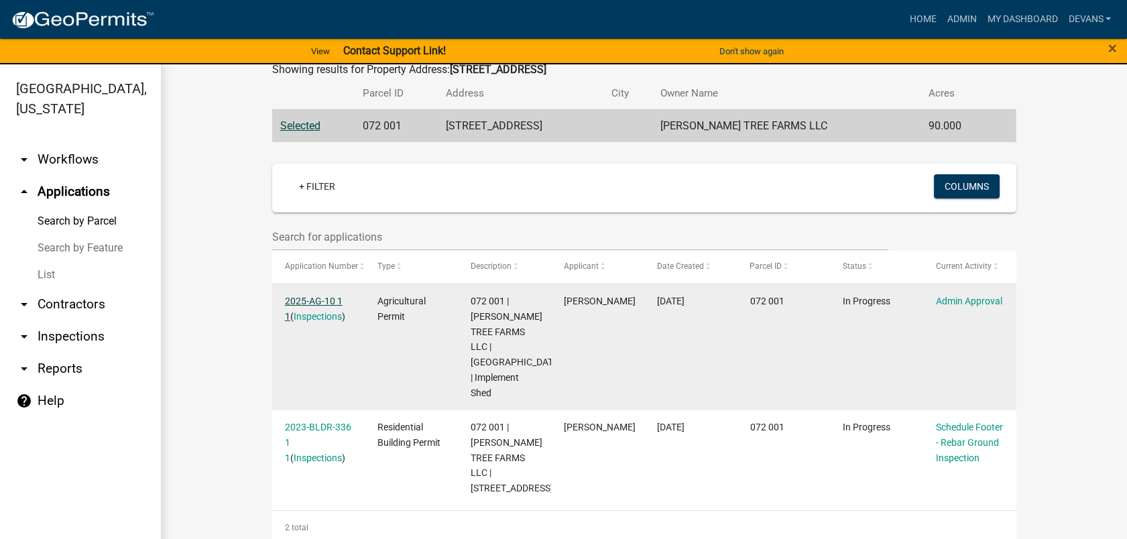
click at [308, 301] on link "2025-AG-10 1 1" at bounding box center [314, 309] width 58 height 26
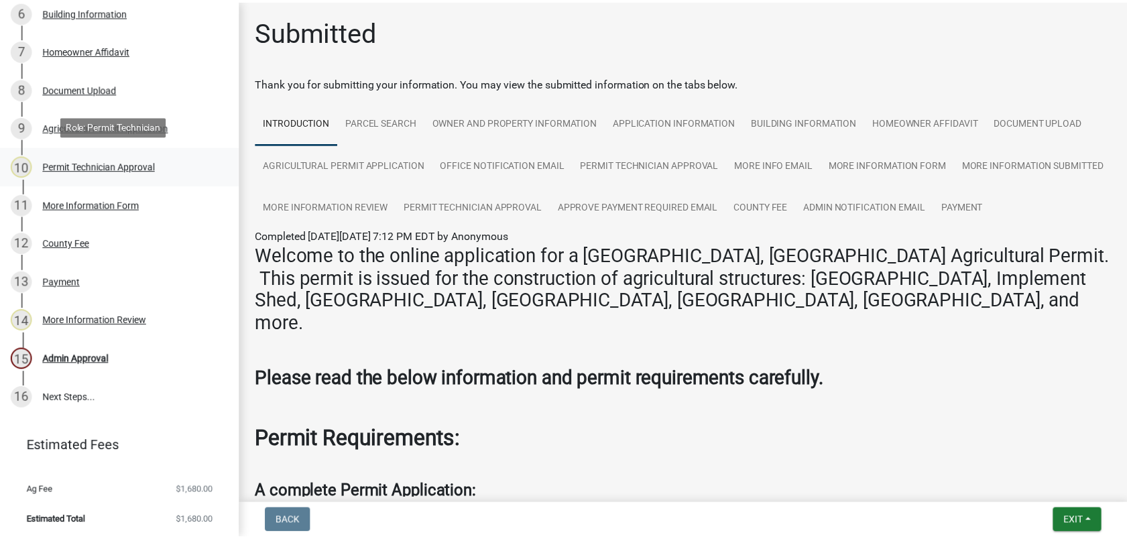
scroll to position [429, 0]
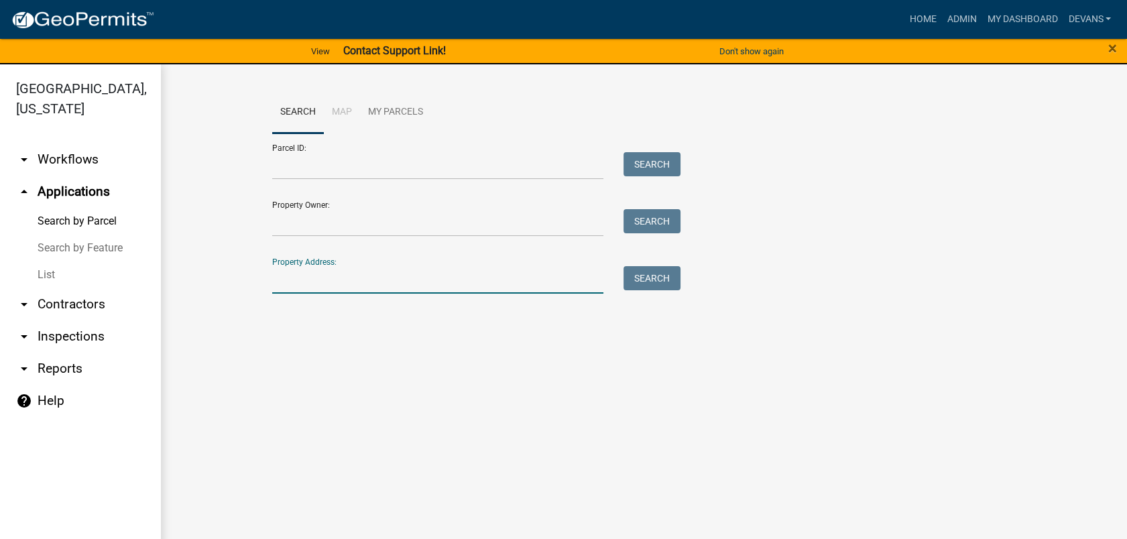
click at [349, 280] on input "Property Address:" at bounding box center [438, 279] width 332 height 27
type input "122 little rd"
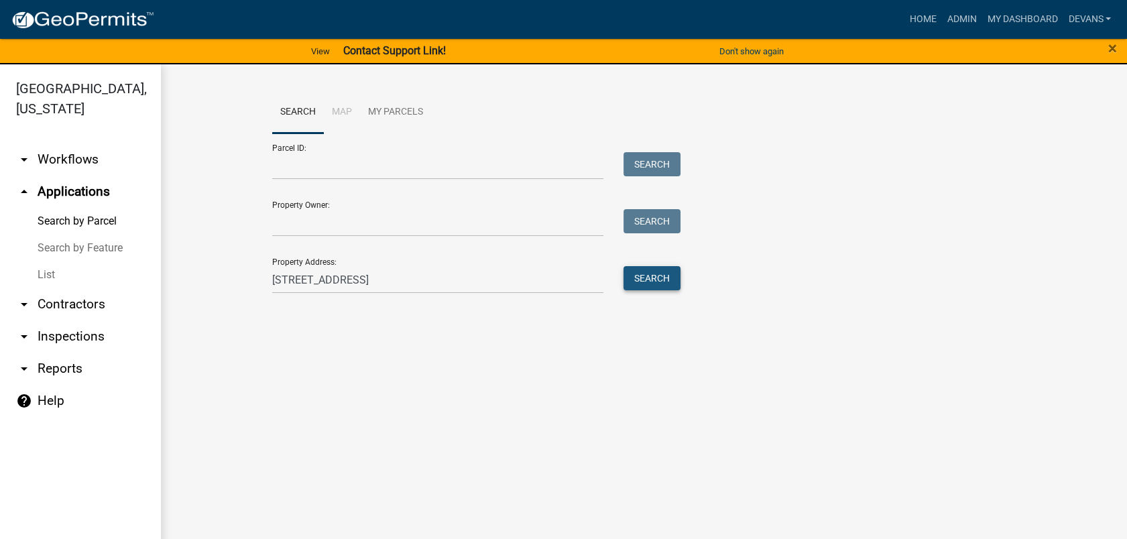
click at [648, 274] on button "Search" at bounding box center [651, 278] width 57 height 24
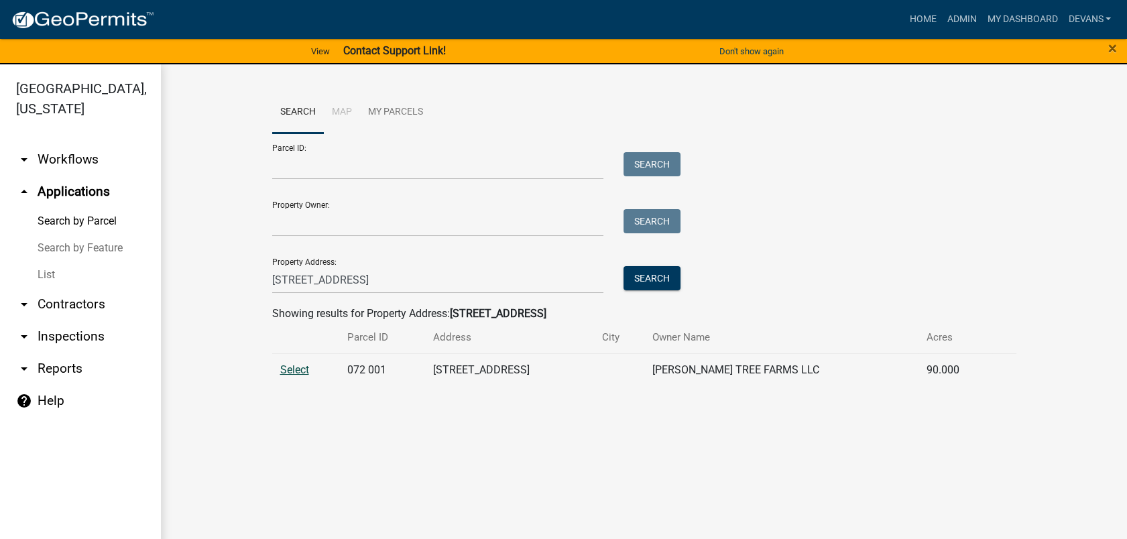
click at [288, 369] on span "Select" at bounding box center [294, 369] width 29 height 13
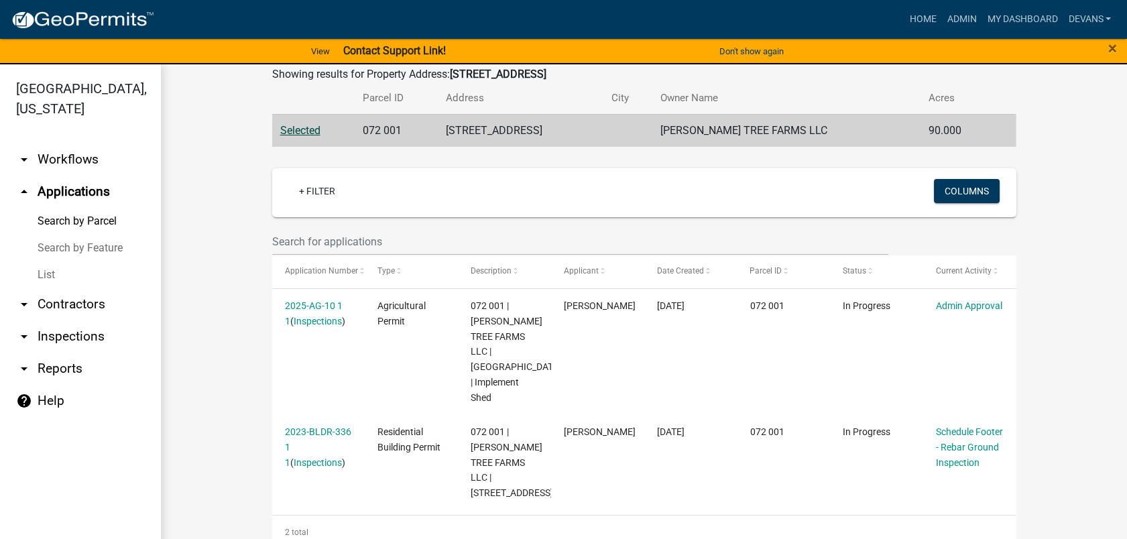
scroll to position [244, 0]
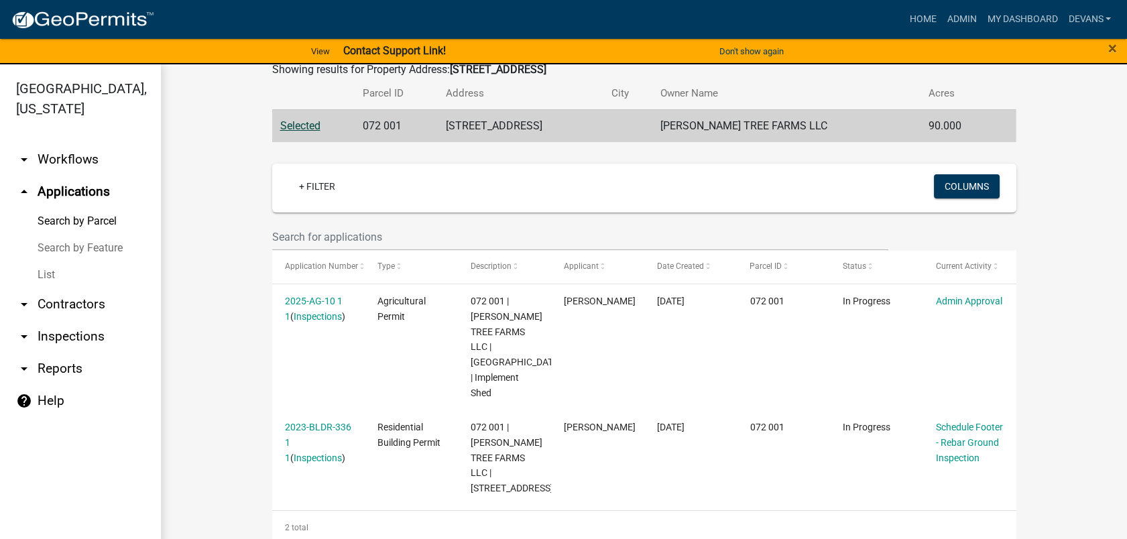
click at [72, 341] on link "arrow_drop_down Inspections" at bounding box center [80, 336] width 161 height 32
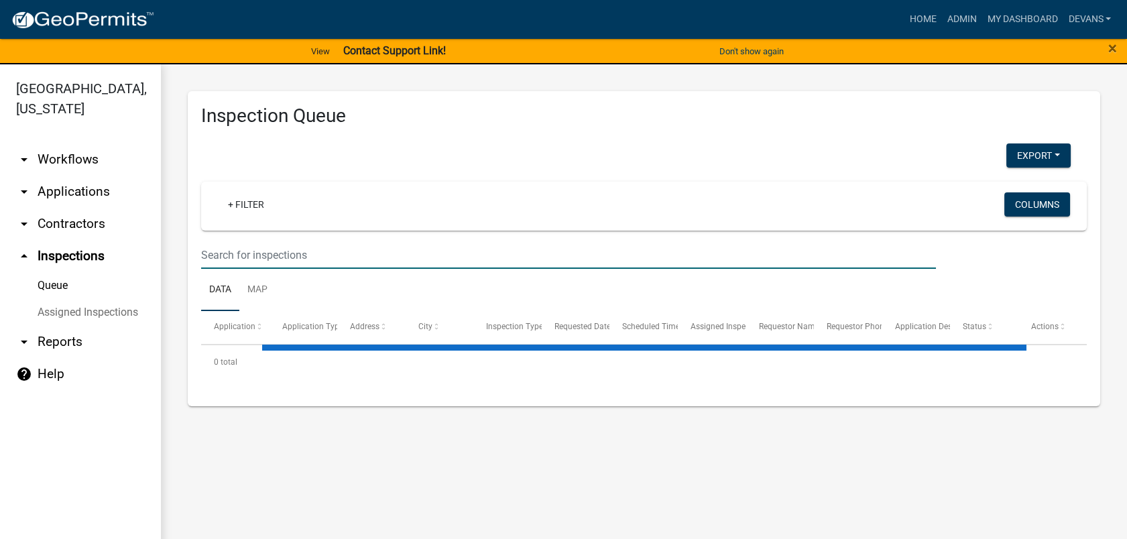
click at [295, 255] on input "text" at bounding box center [568, 254] width 735 height 27
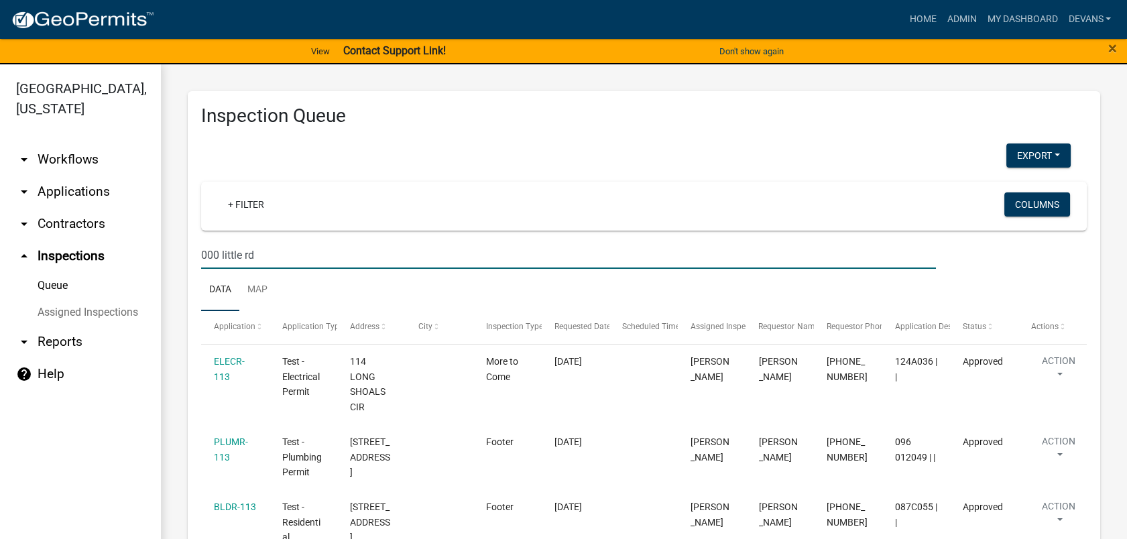
type input "000 little rd"
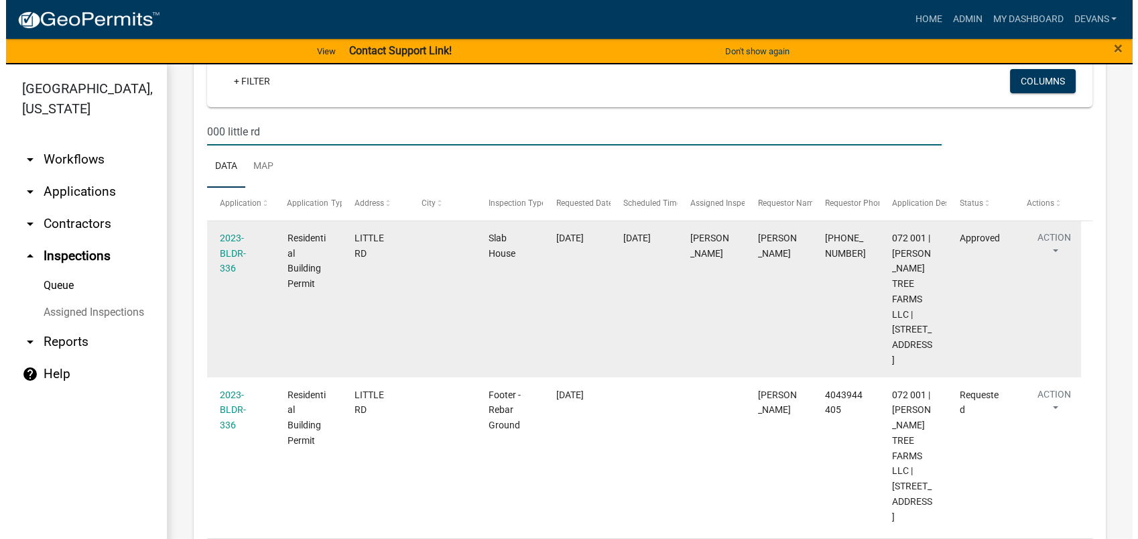
scroll to position [133, 0]
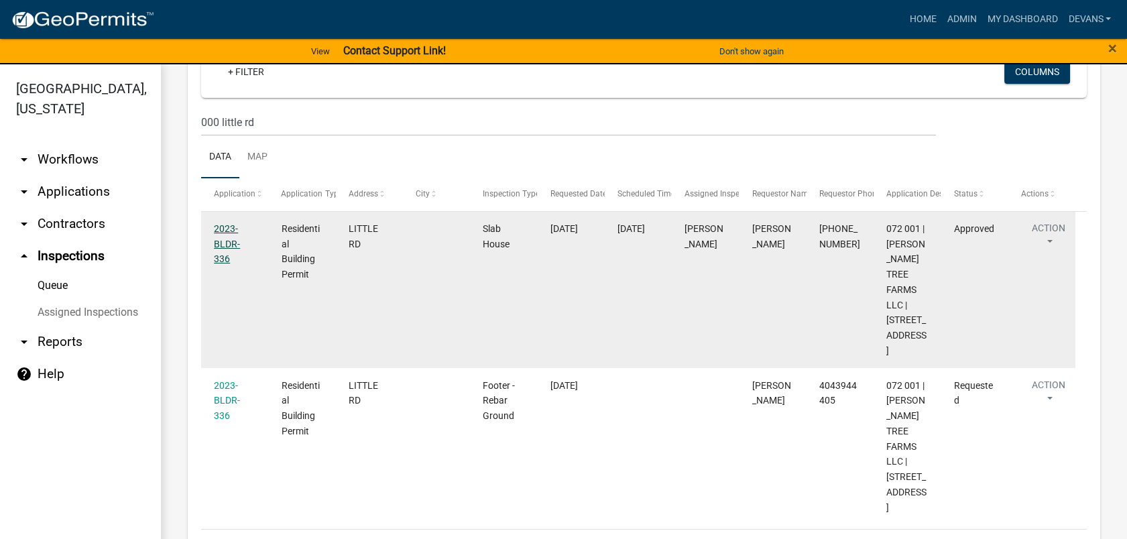
click at [233, 243] on link "2023-BLDR-336" at bounding box center [227, 244] width 26 height 42
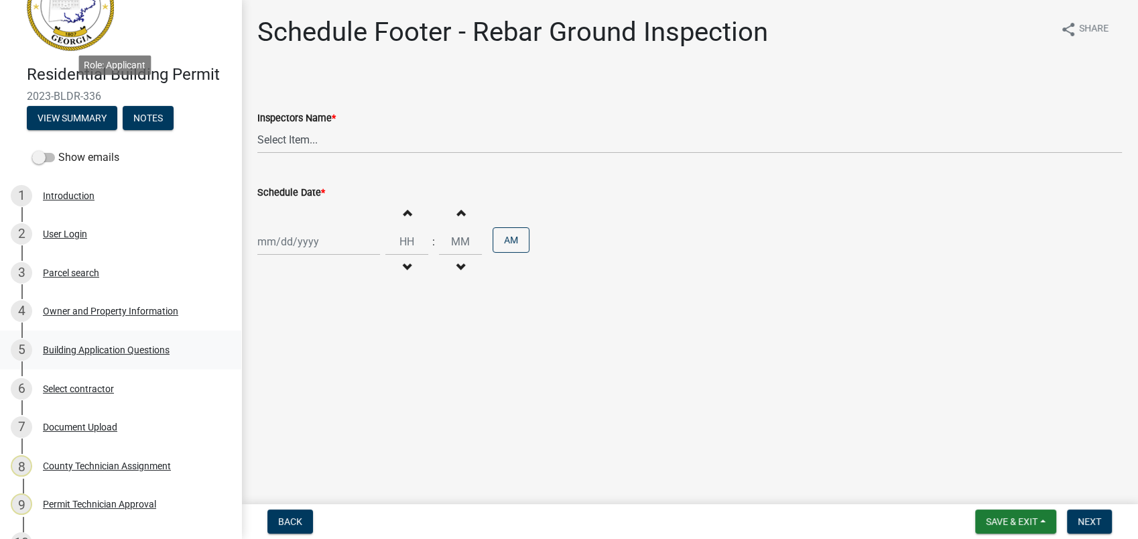
scroll to position [298, 0]
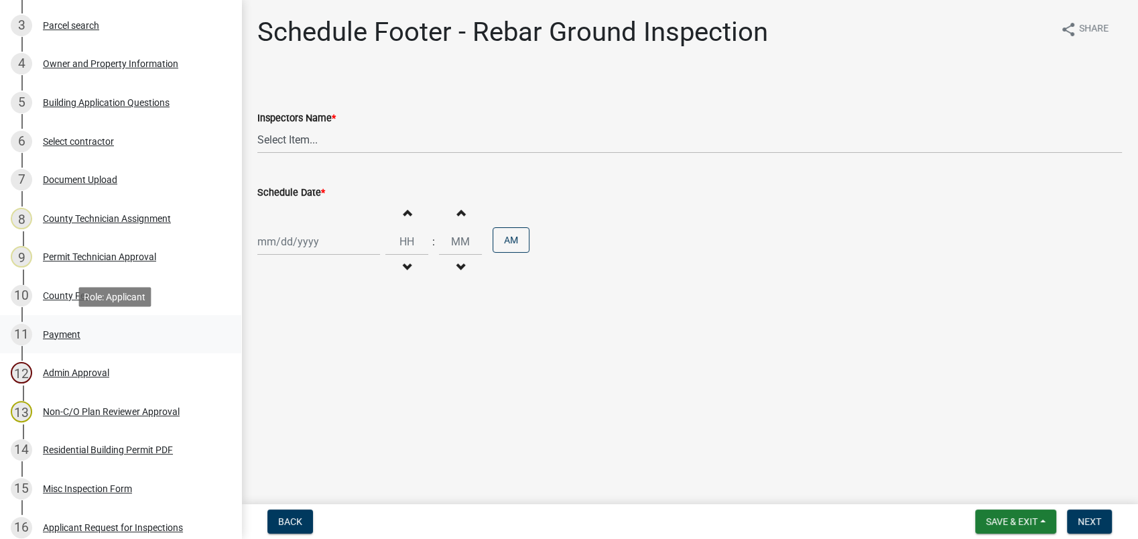
click at [74, 331] on div "Payment" at bounding box center [62, 334] width 38 height 9
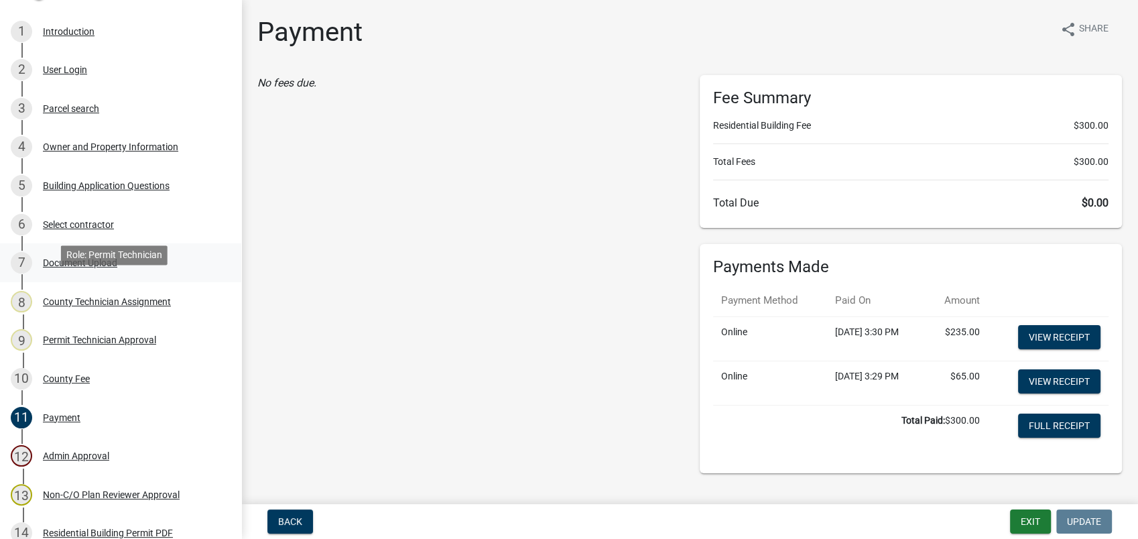
scroll to position [223, 0]
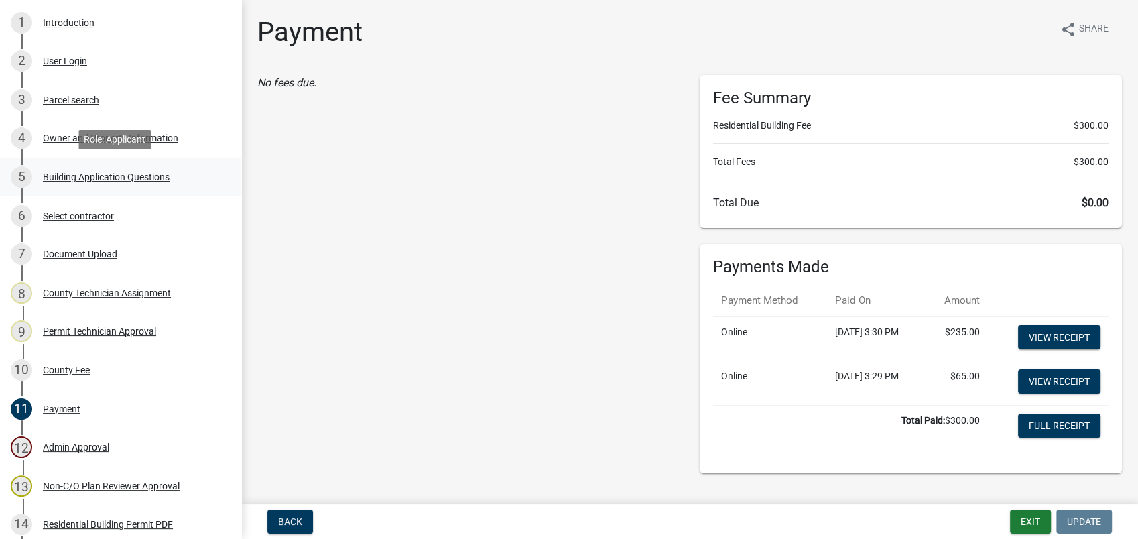
click at [84, 177] on div "Building Application Questions" at bounding box center [106, 176] width 127 height 9
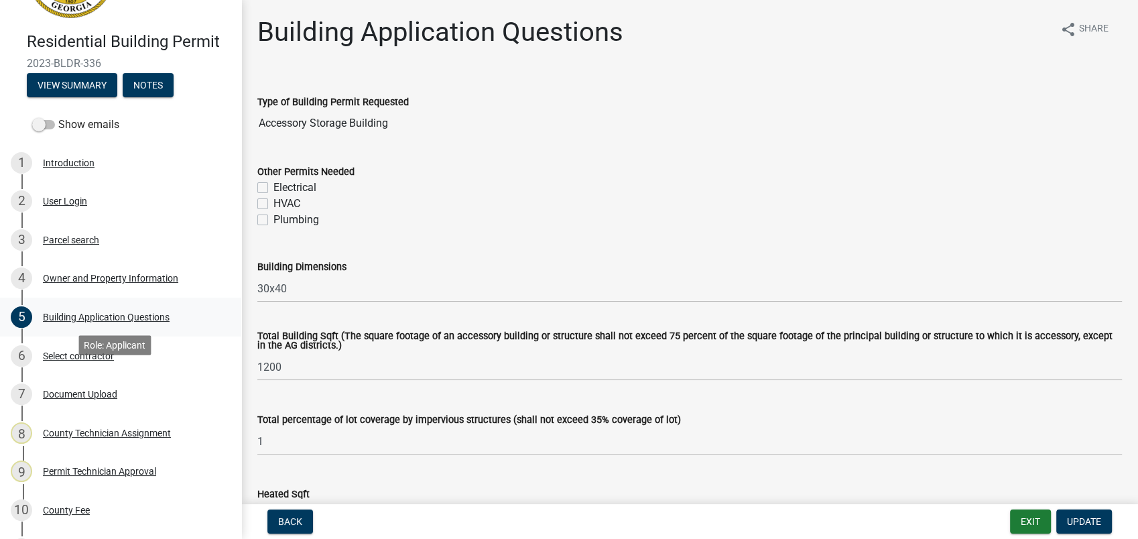
scroll to position [0, 0]
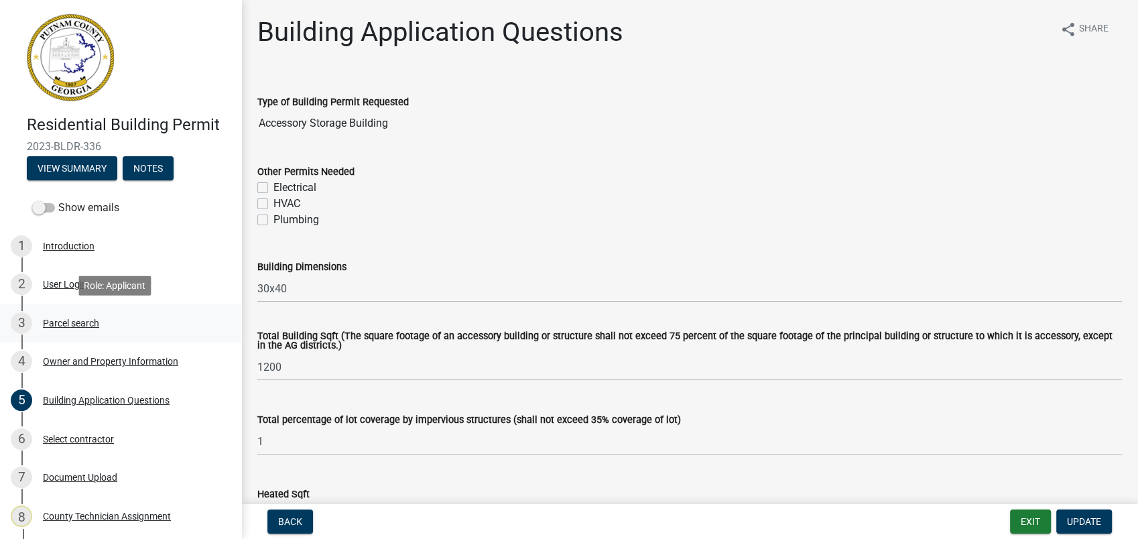
click at [86, 326] on div "Parcel search" at bounding box center [71, 322] width 56 height 9
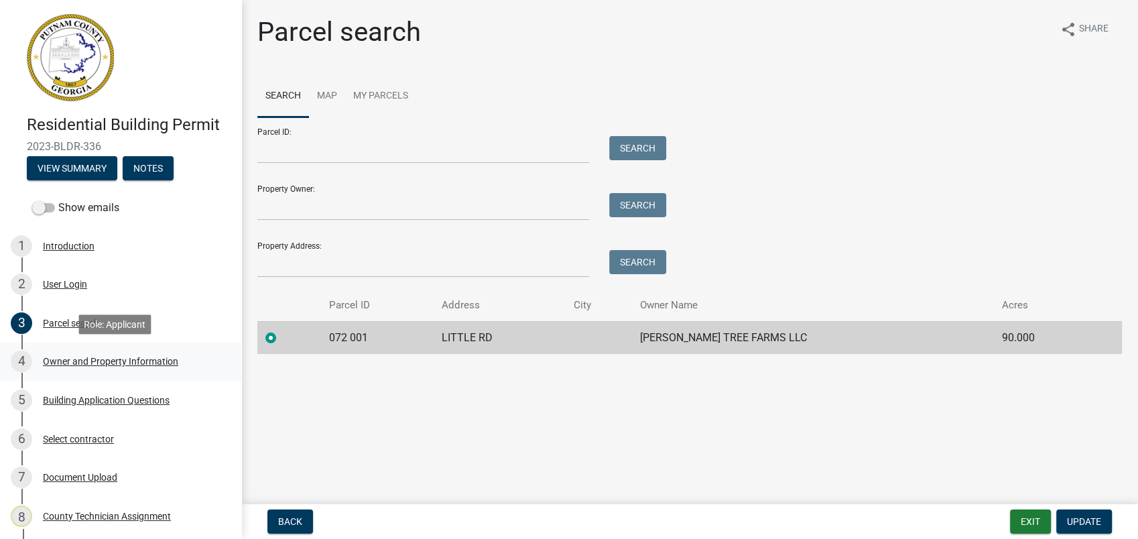
click at [98, 359] on div "Owner and Property Information" at bounding box center [110, 361] width 135 height 9
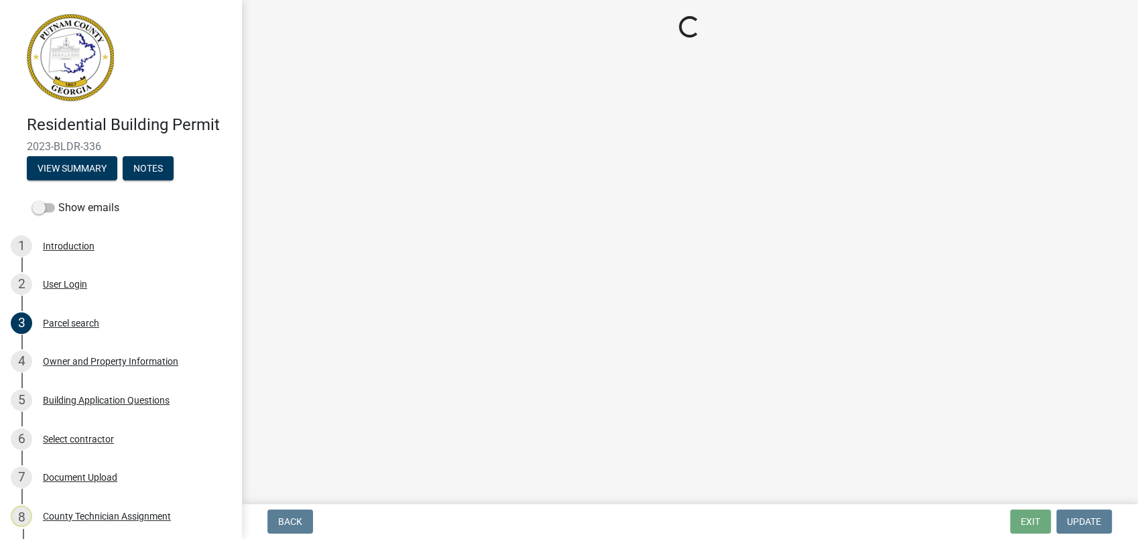
select select "a4366e26-0f82-401b-a682-956e4112ff86"
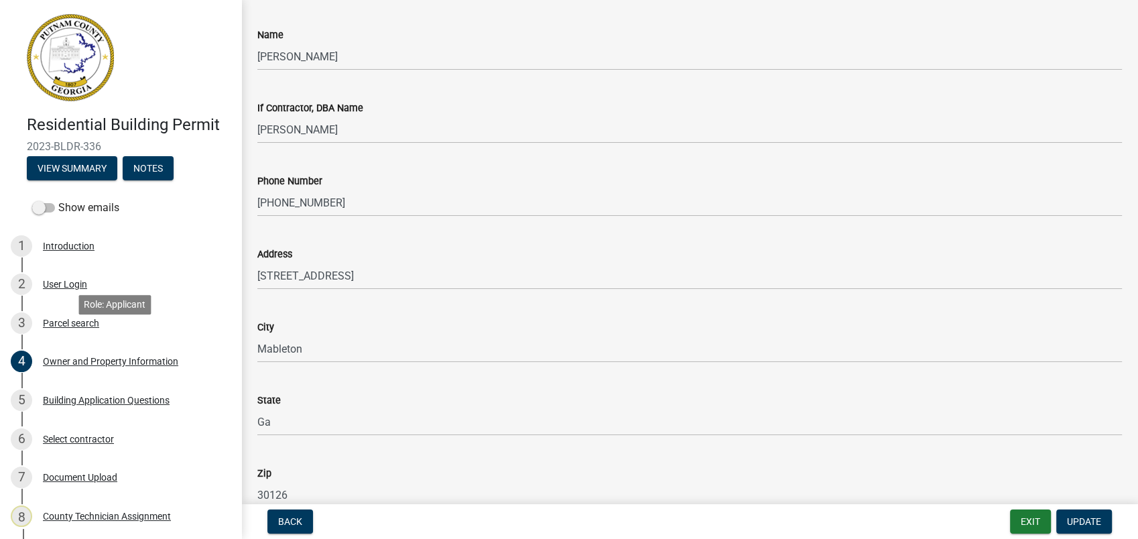
scroll to position [223, 0]
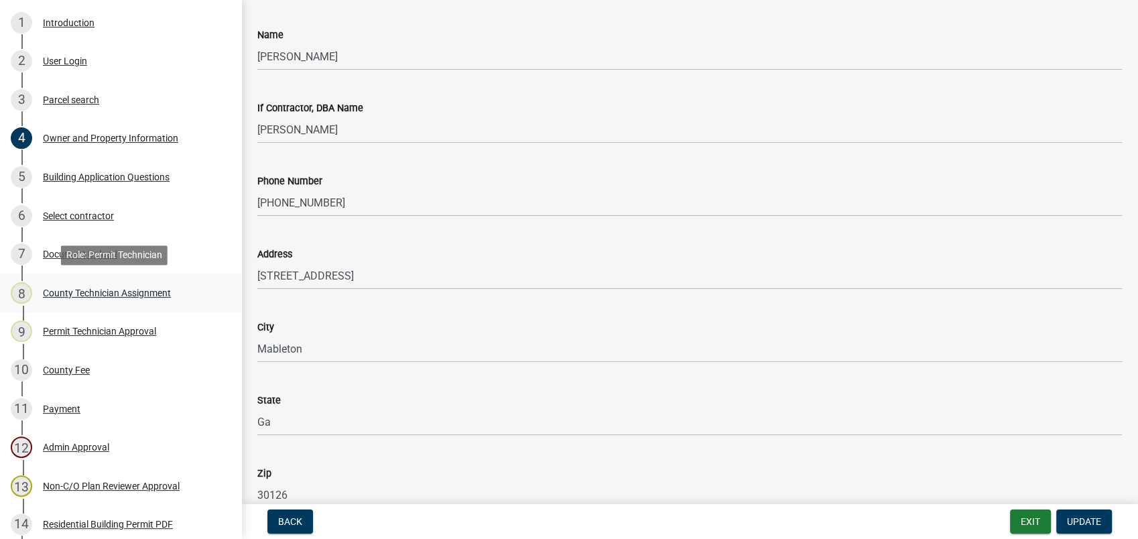
click at [107, 290] on div "County Technician Assignment" at bounding box center [107, 292] width 128 height 9
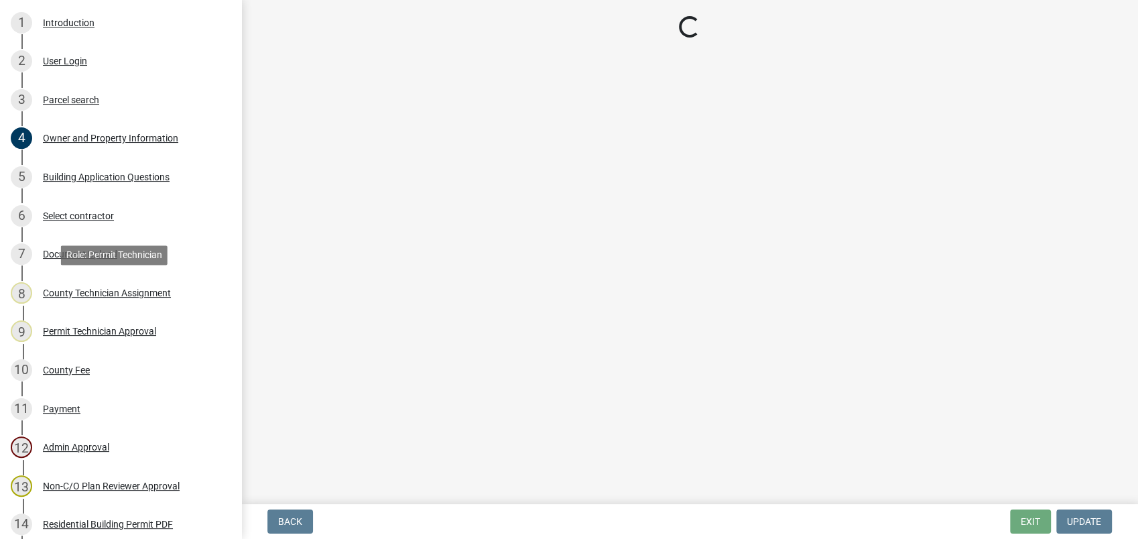
scroll to position [0, 0]
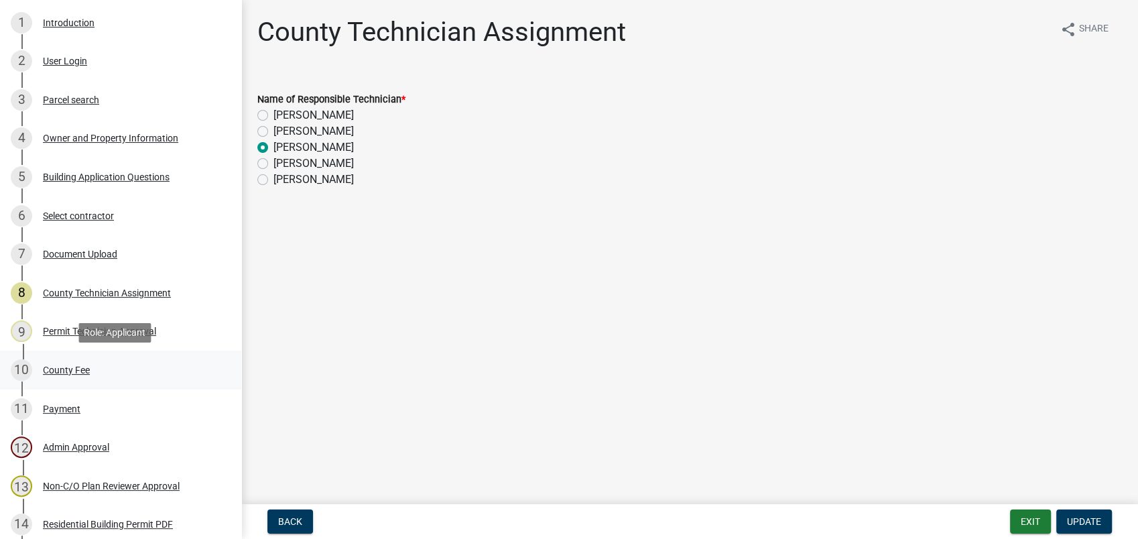
click at [77, 367] on div "County Fee" at bounding box center [66, 369] width 47 height 9
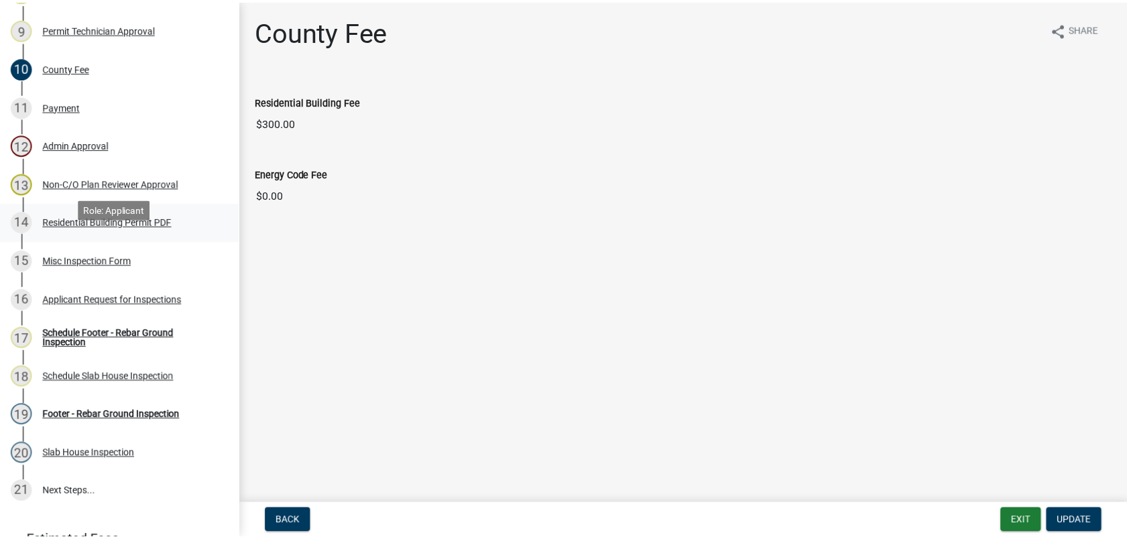
scroll to position [595, 0]
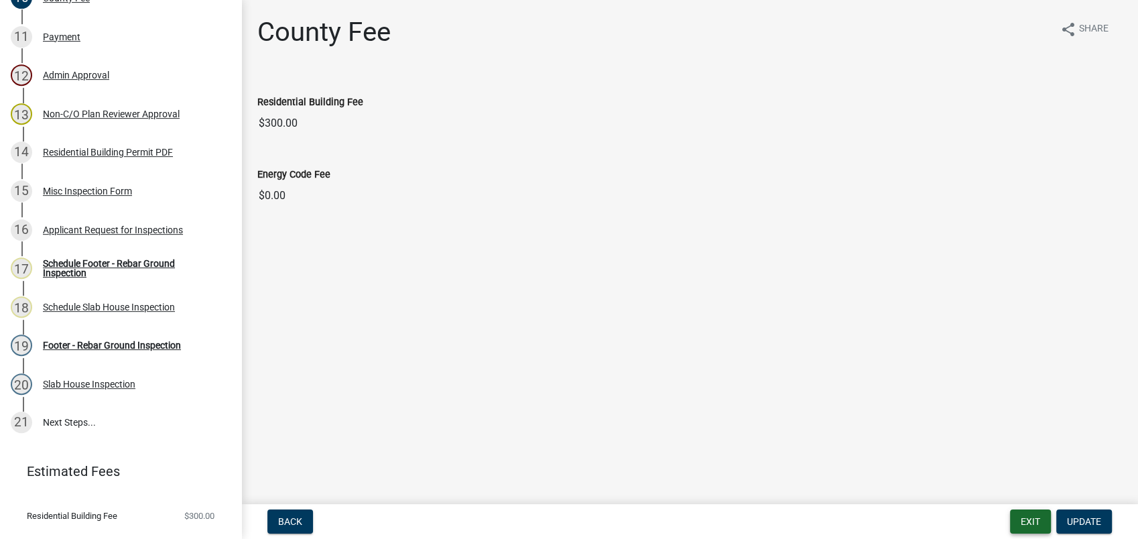
click at [1037, 520] on button "Exit" at bounding box center [1030, 522] width 41 height 24
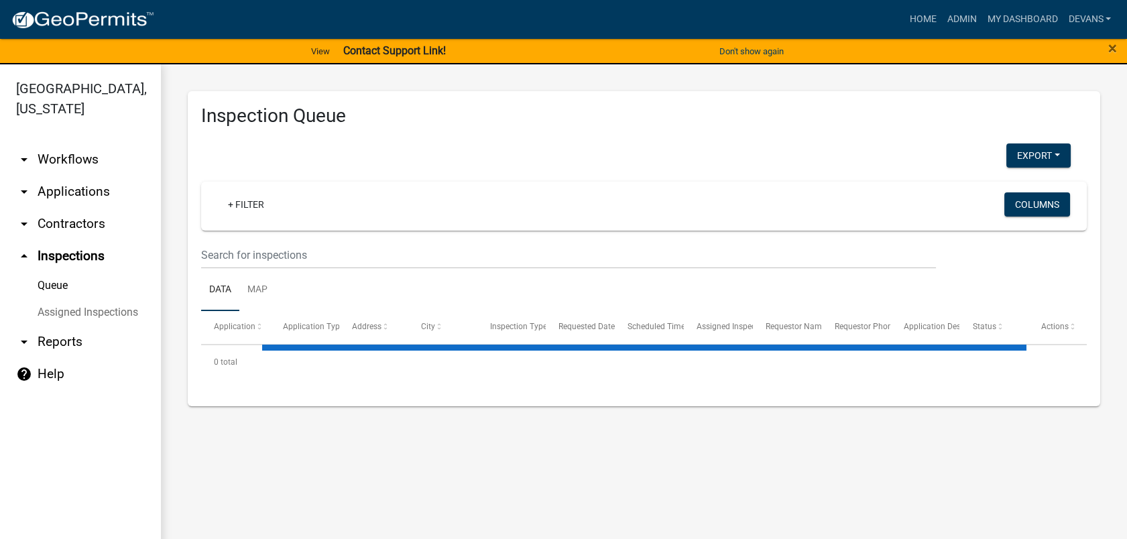
click at [66, 188] on link "arrow_drop_down Applications" at bounding box center [80, 192] width 161 height 32
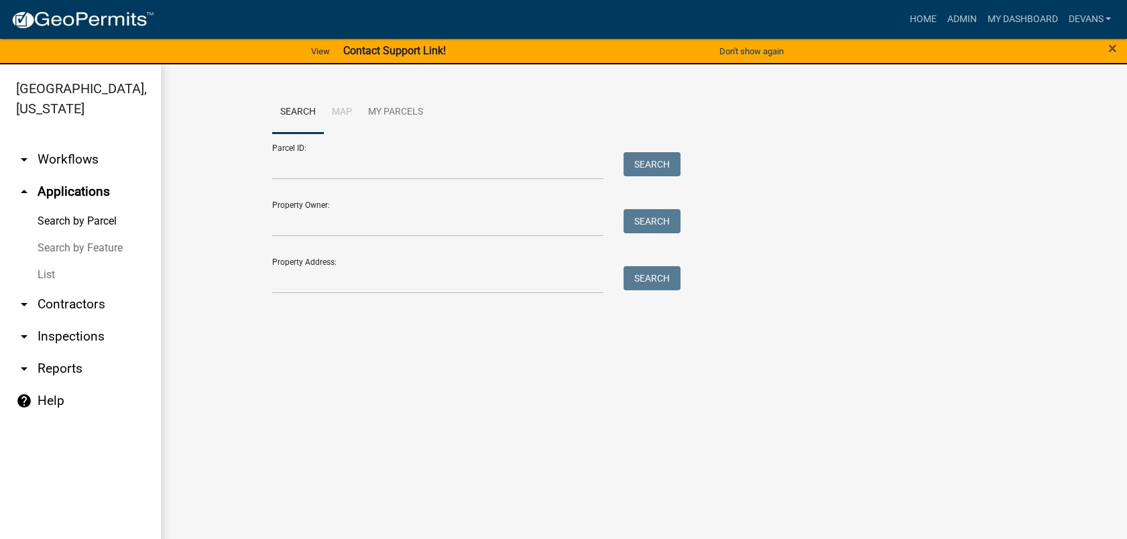
click at [52, 271] on link "List" at bounding box center [80, 274] width 161 height 27
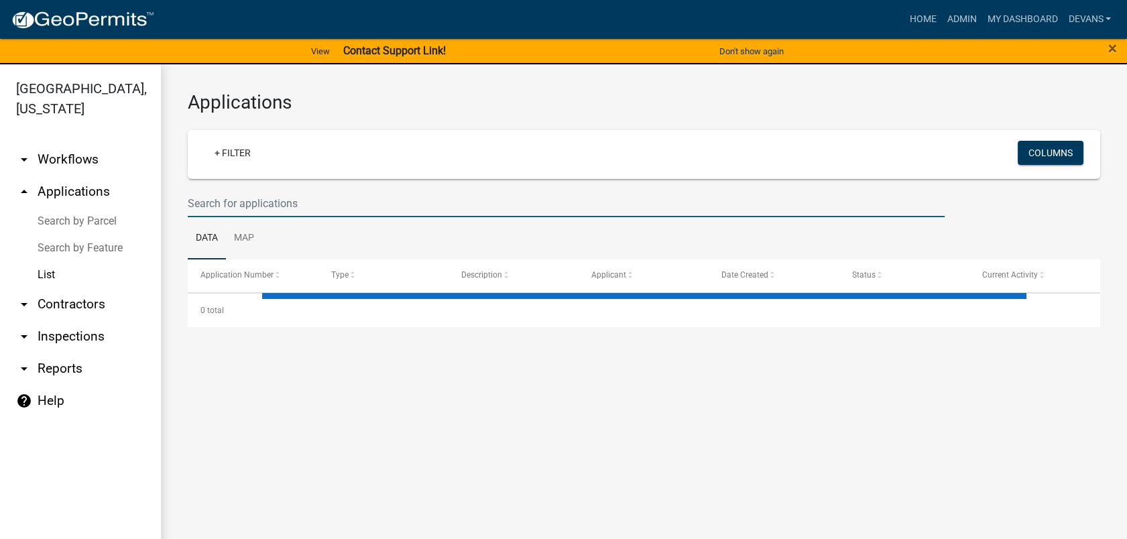
select select "1: 25"
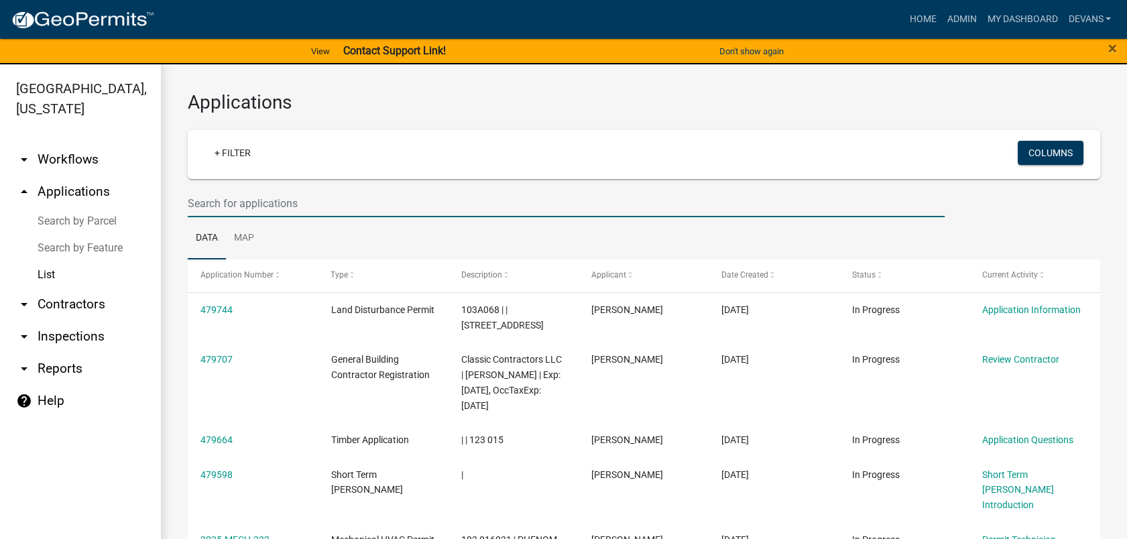
click at [286, 198] on input "text" at bounding box center [566, 203] width 757 height 27
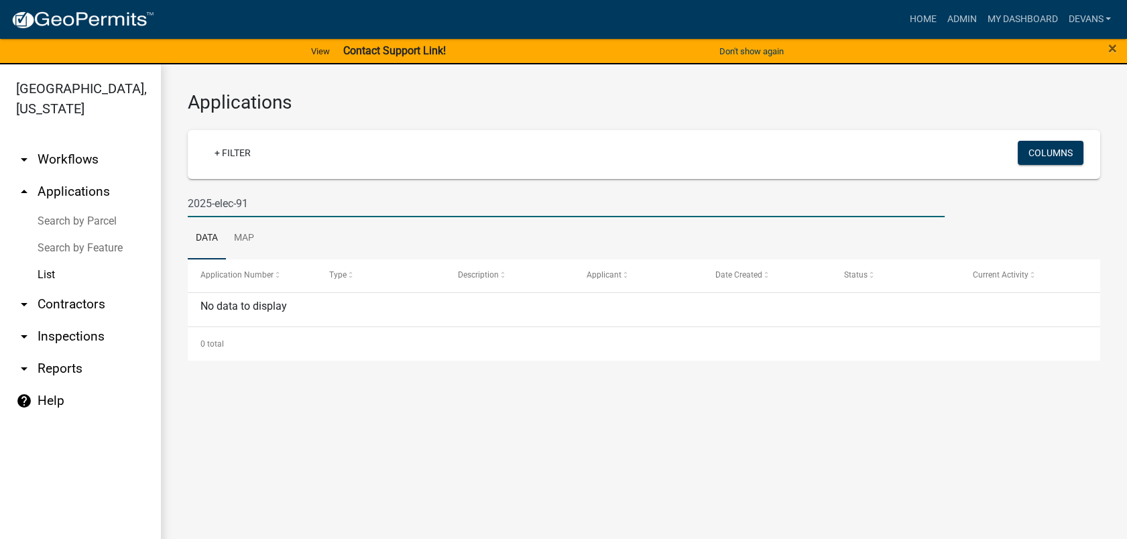
click at [209, 204] on input "2025-elec-91" at bounding box center [566, 203] width 757 height 27
click at [233, 204] on input "2025-elec-91" at bounding box center [566, 203] width 757 height 27
type input "2025-elecr-91"
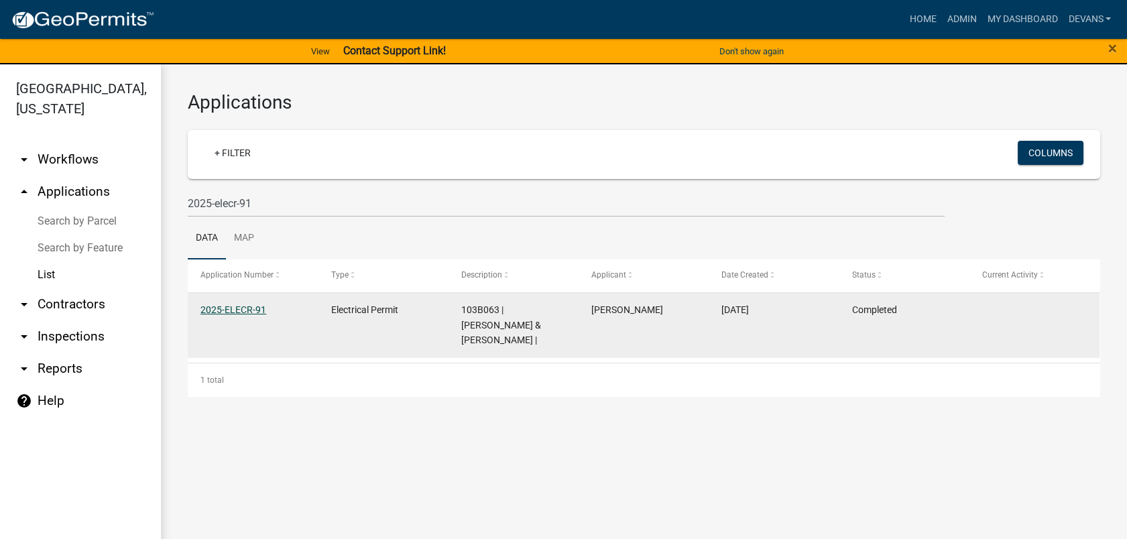
click at [246, 310] on link "2025-ELECR-91" at bounding box center [233, 309] width 66 height 11
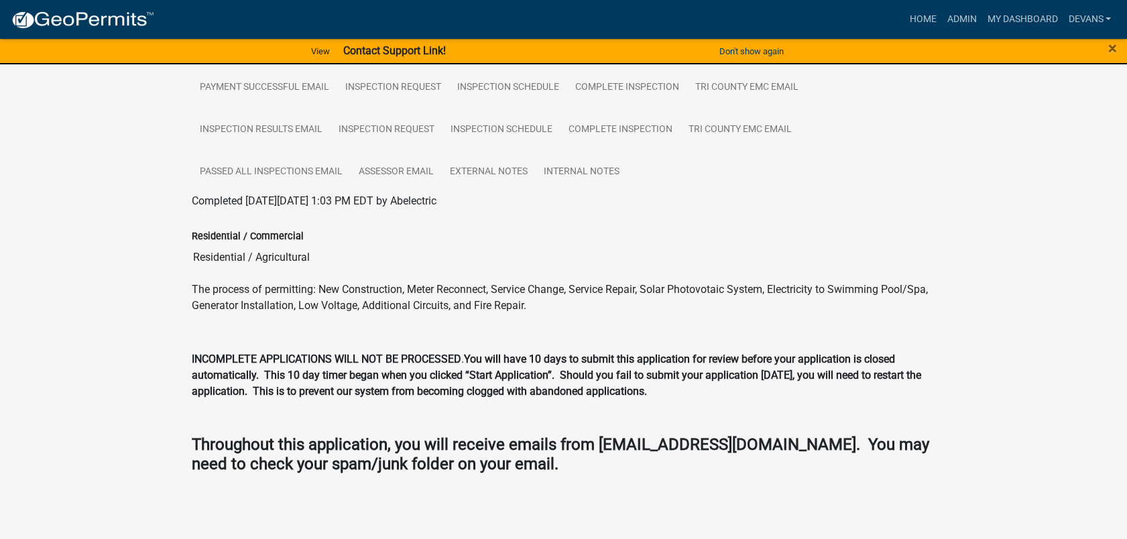
scroll to position [113, 0]
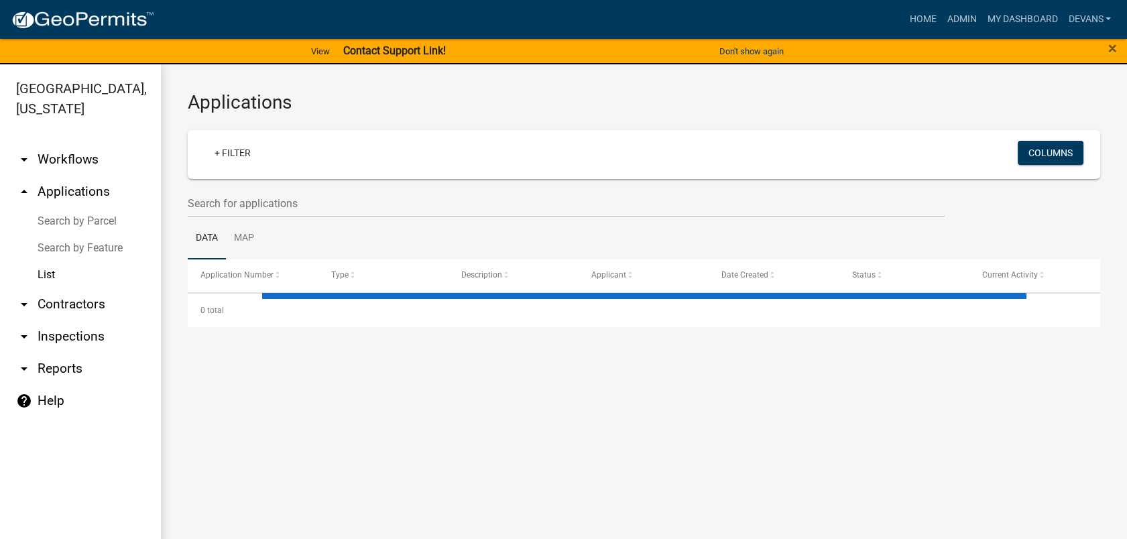
select select "1: 25"
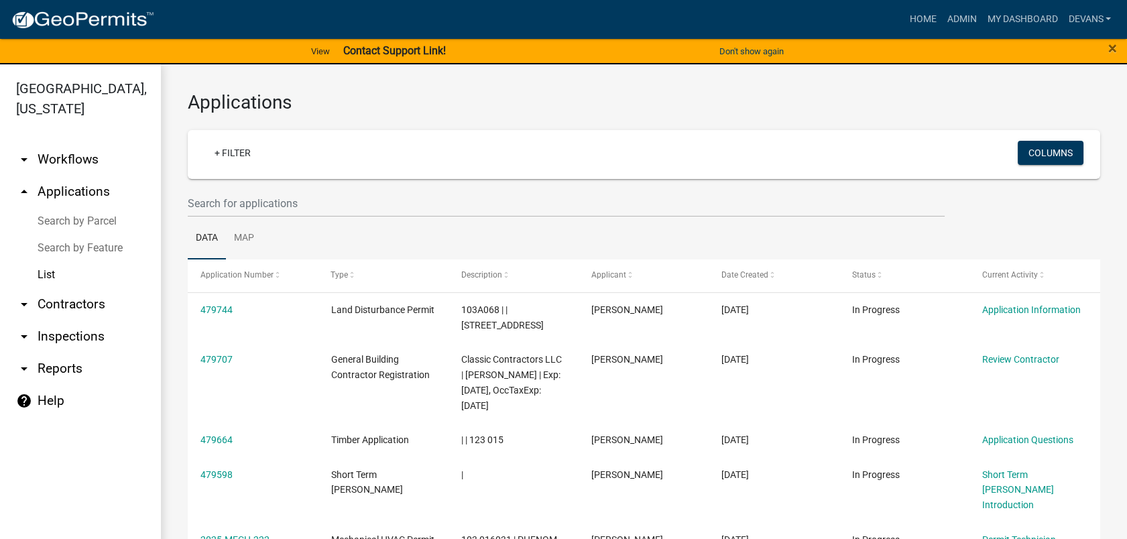
click at [75, 188] on link "arrow_drop_up Applications" at bounding box center [80, 192] width 161 height 32
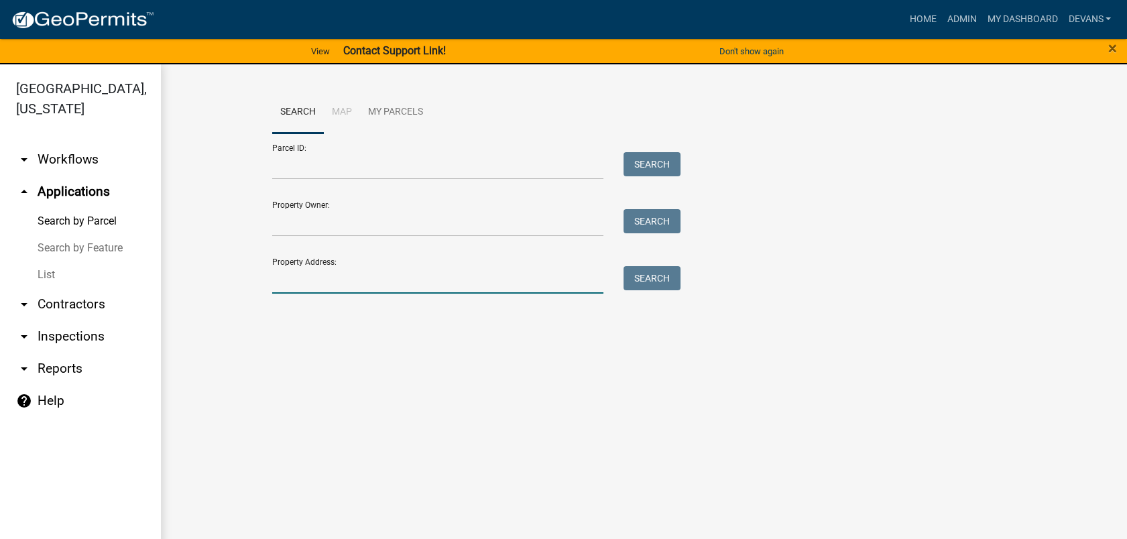
click at [362, 279] on input "Property Address:" at bounding box center [438, 279] width 332 height 27
type input "140 hawks ridge"
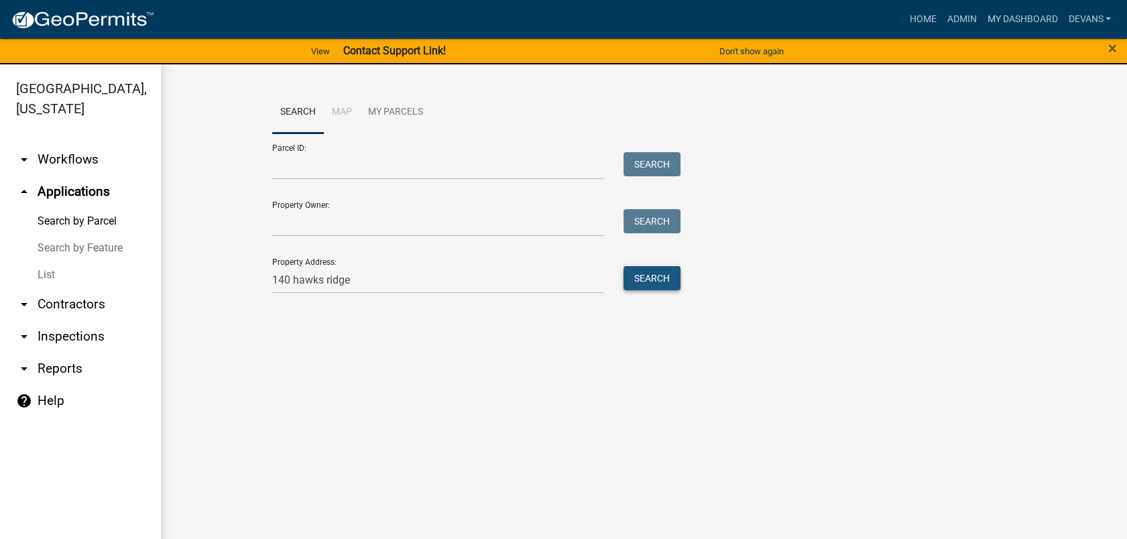
click at [654, 284] on button "Search" at bounding box center [651, 278] width 57 height 24
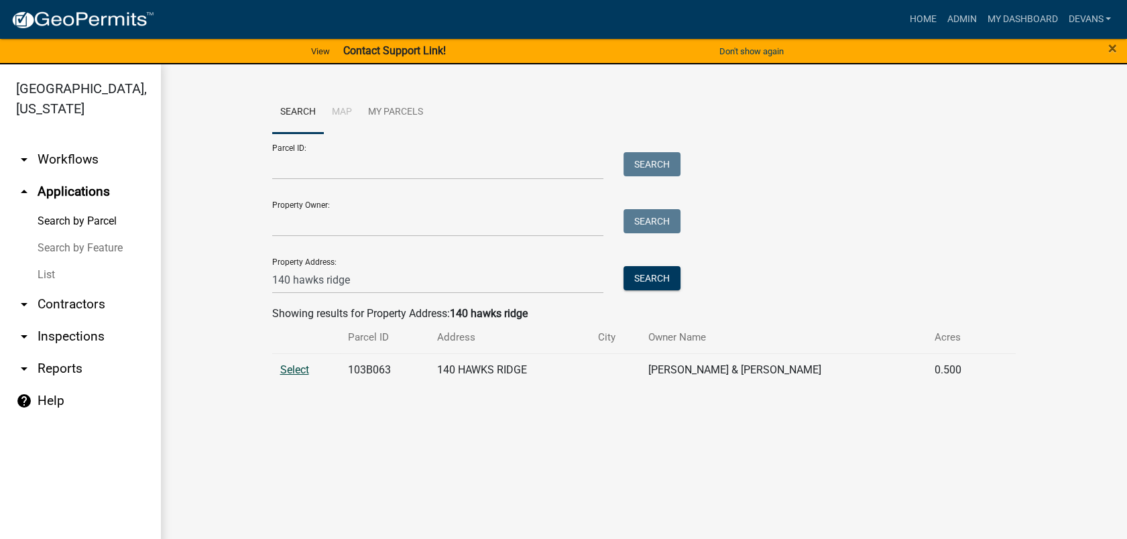
click at [292, 364] on span "Select" at bounding box center [294, 369] width 29 height 13
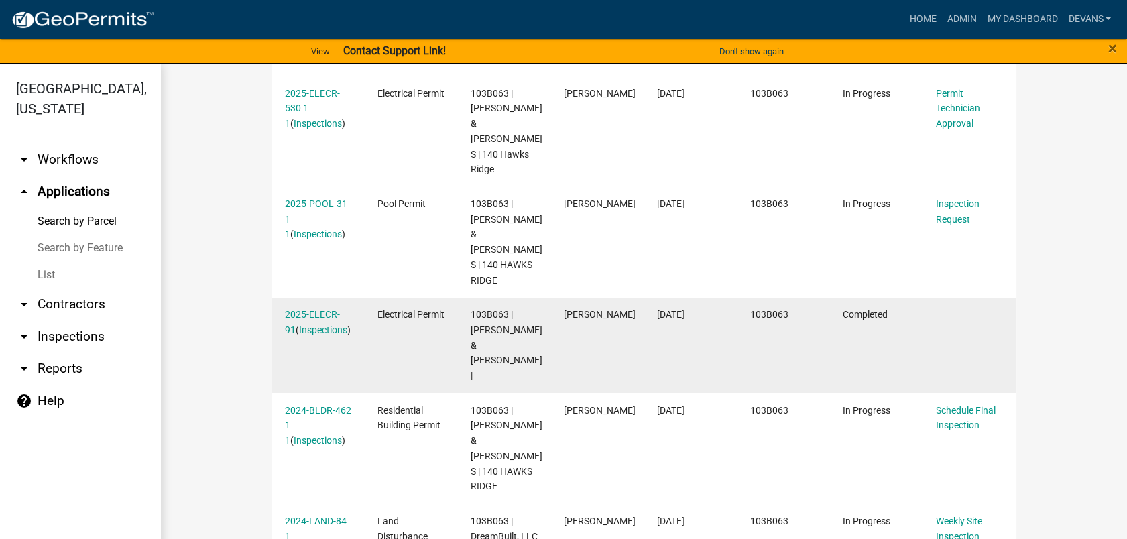
scroll to position [646, 0]
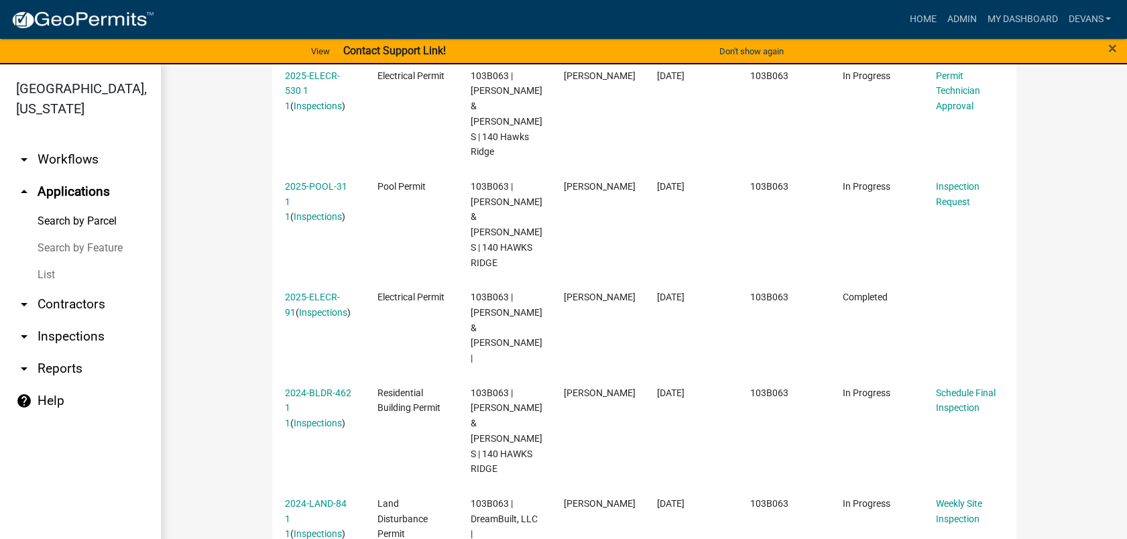
click at [69, 334] on link "arrow_drop_down Inspections" at bounding box center [80, 336] width 161 height 32
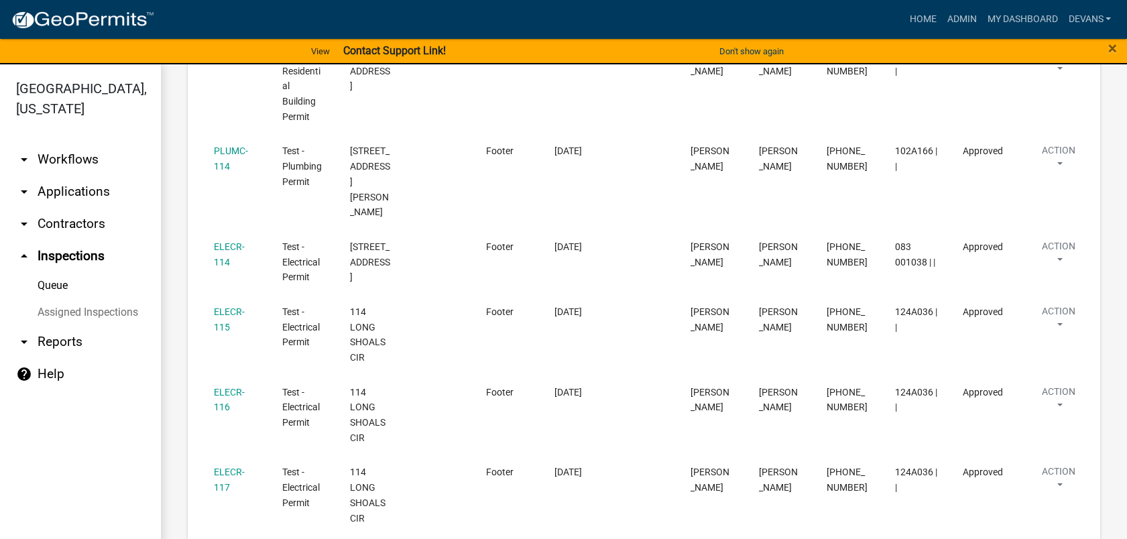
scroll to position [621, 0]
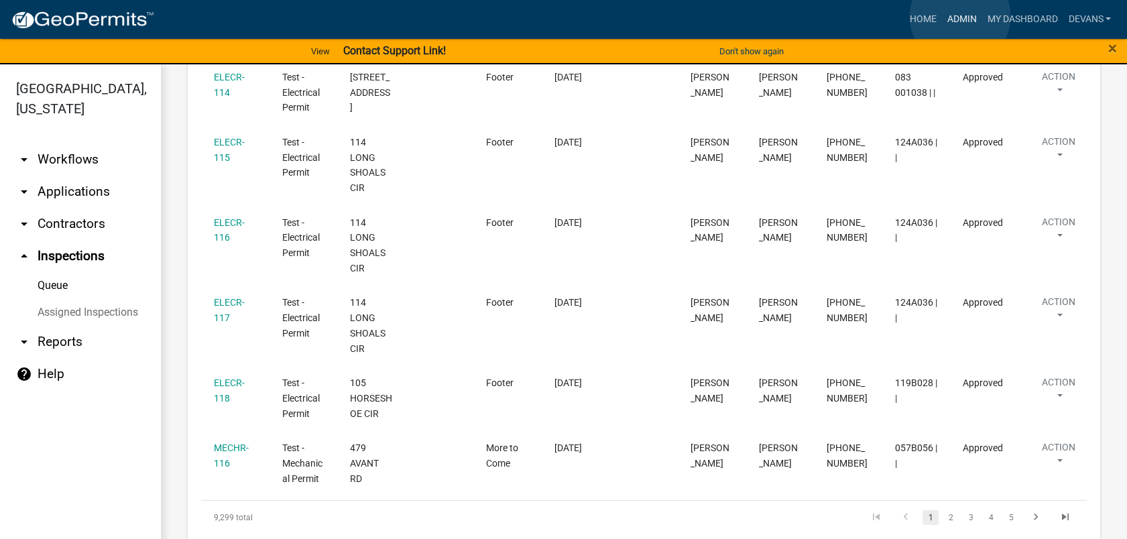
click at [960, 17] on link "Admin" at bounding box center [961, 19] width 40 height 25
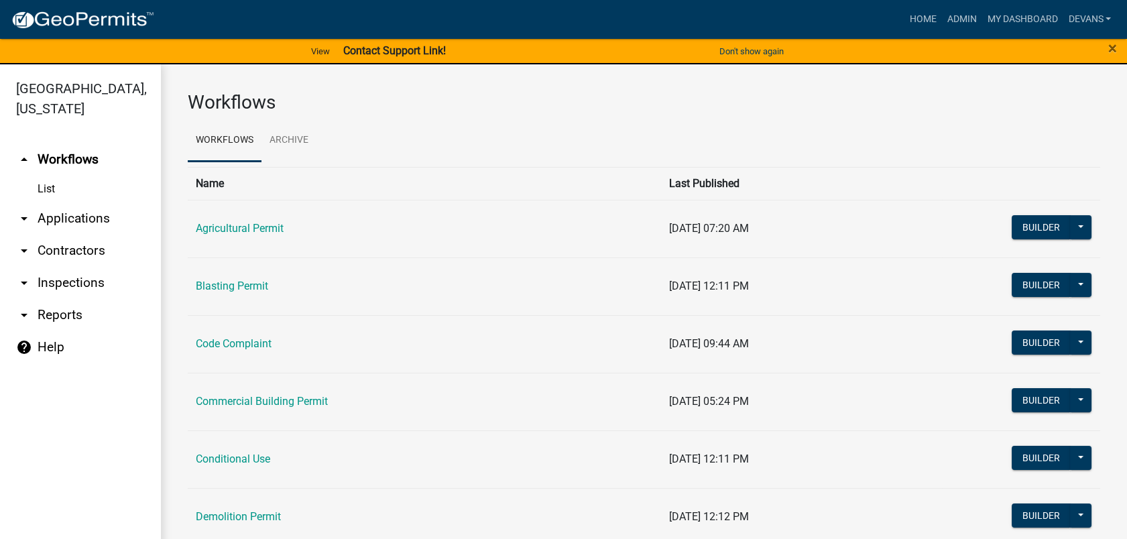
click at [84, 217] on link "arrow_drop_down Applications" at bounding box center [80, 218] width 161 height 32
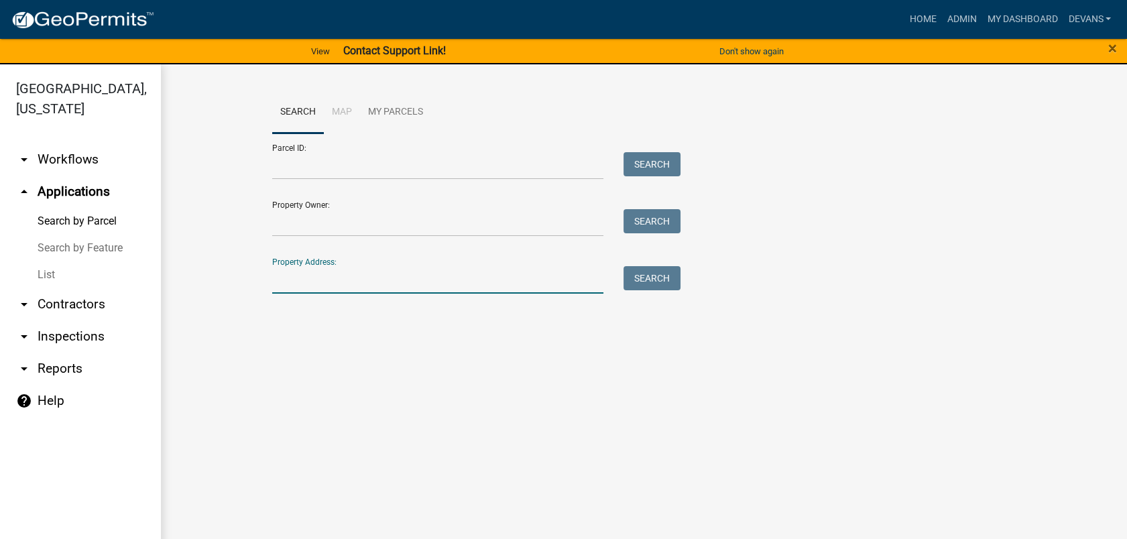
click at [295, 282] on input "Property Address:" at bounding box center [438, 279] width 332 height 27
type input "140 hawks ridge"
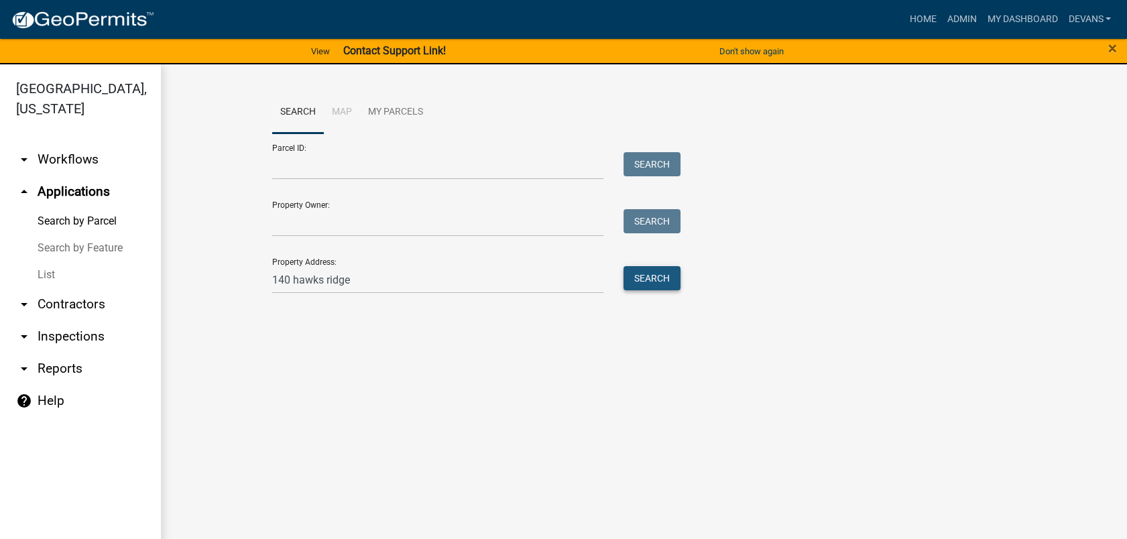
drag, startPoint x: 638, startPoint y: 274, endPoint x: 600, endPoint y: 279, distance: 37.8
click at [634, 276] on button "Search" at bounding box center [651, 278] width 57 height 24
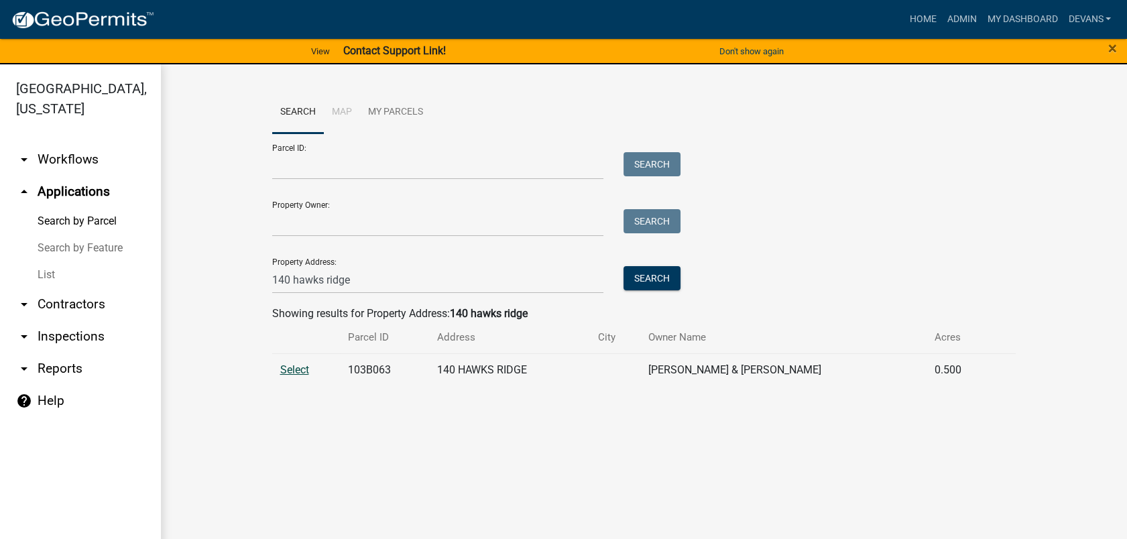
click at [287, 367] on span "Select" at bounding box center [294, 369] width 29 height 13
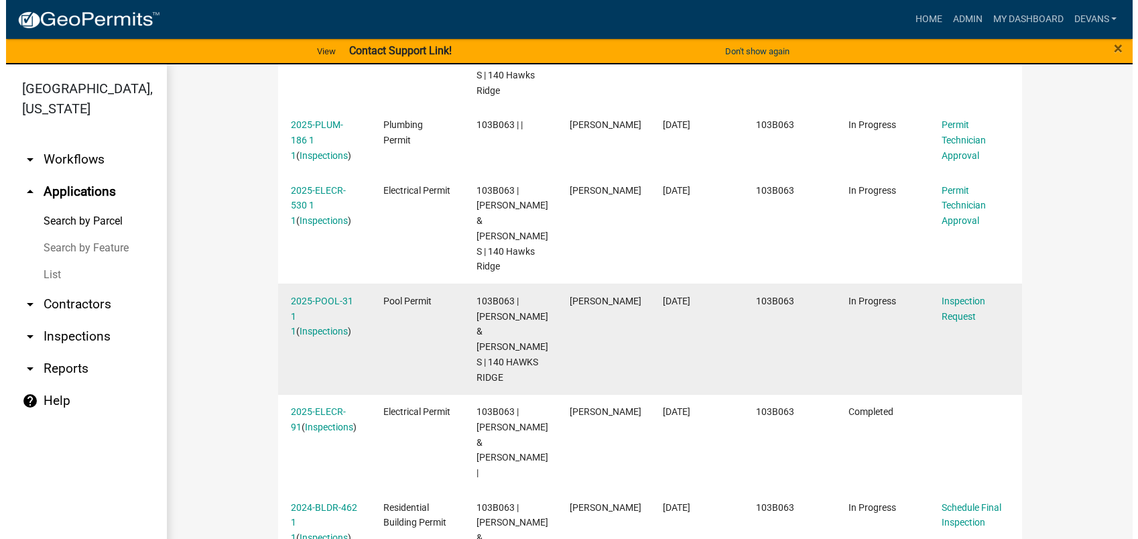
scroll to position [497, 0]
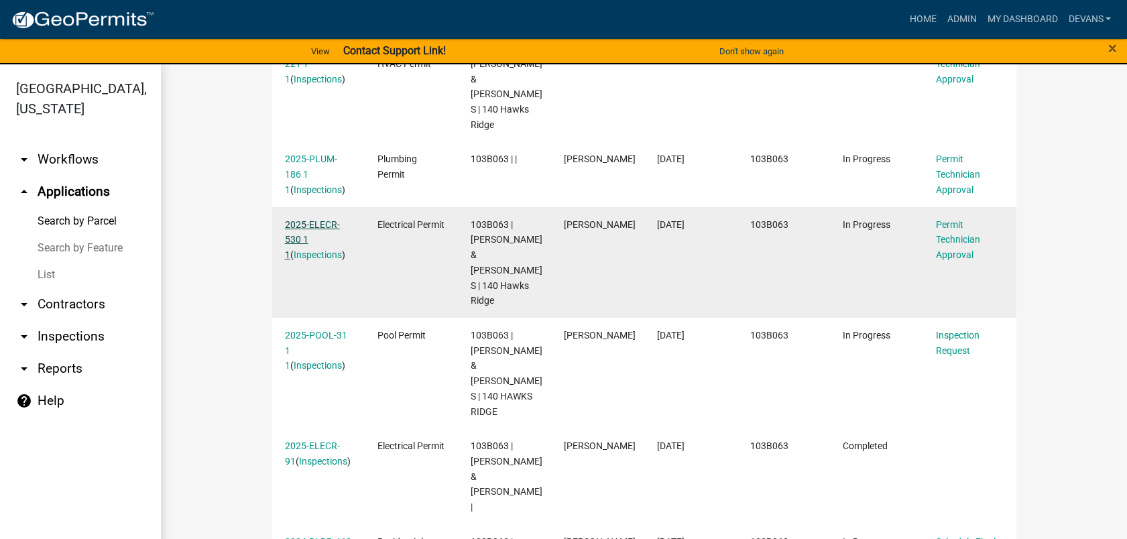
click at [296, 219] on link "2025-ELECR-530 1 1" at bounding box center [312, 240] width 55 height 42
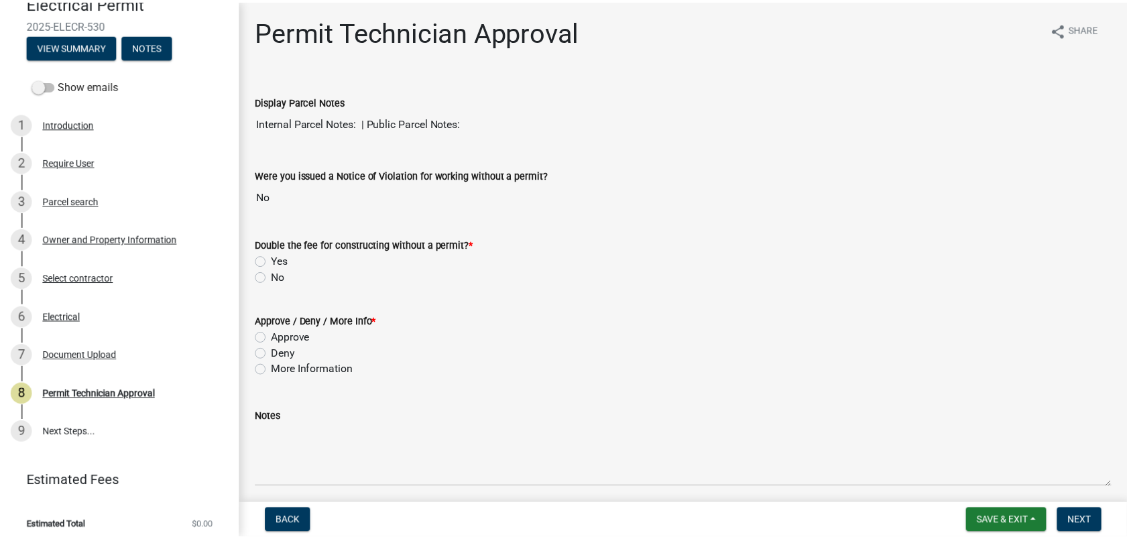
scroll to position [129, 0]
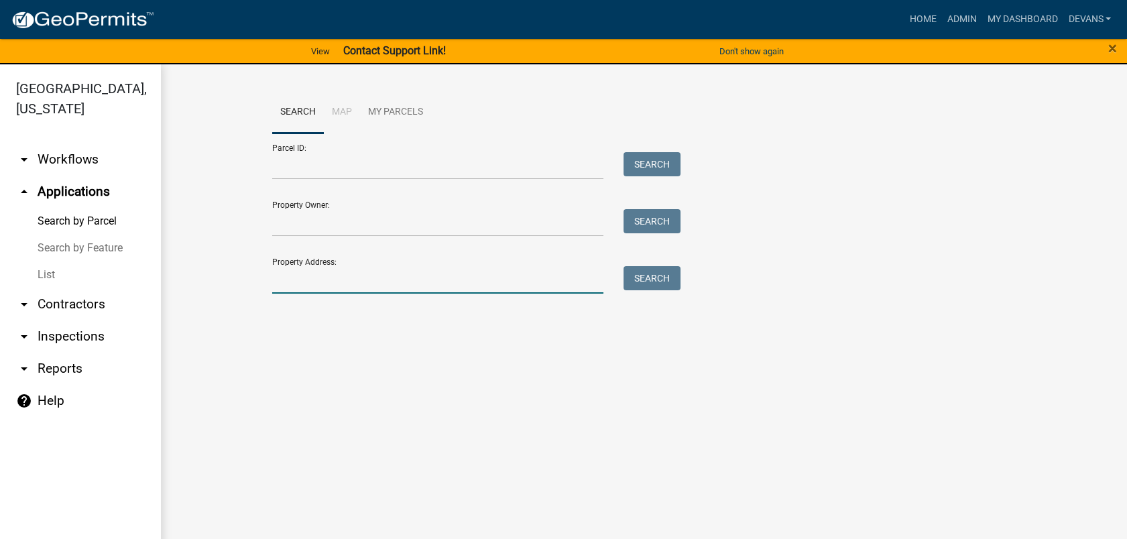
click at [367, 290] on input "Property Address:" at bounding box center [438, 279] width 332 height 27
type input "140 hawks ridge"
click at [658, 278] on button "Search" at bounding box center [651, 278] width 57 height 24
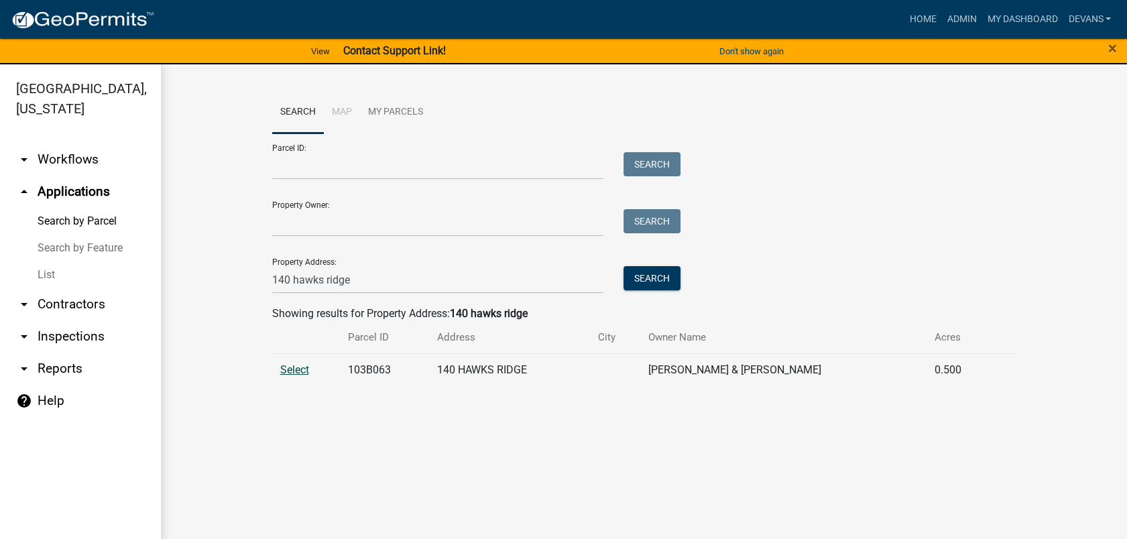
click at [292, 367] on span "Select" at bounding box center [294, 369] width 29 height 13
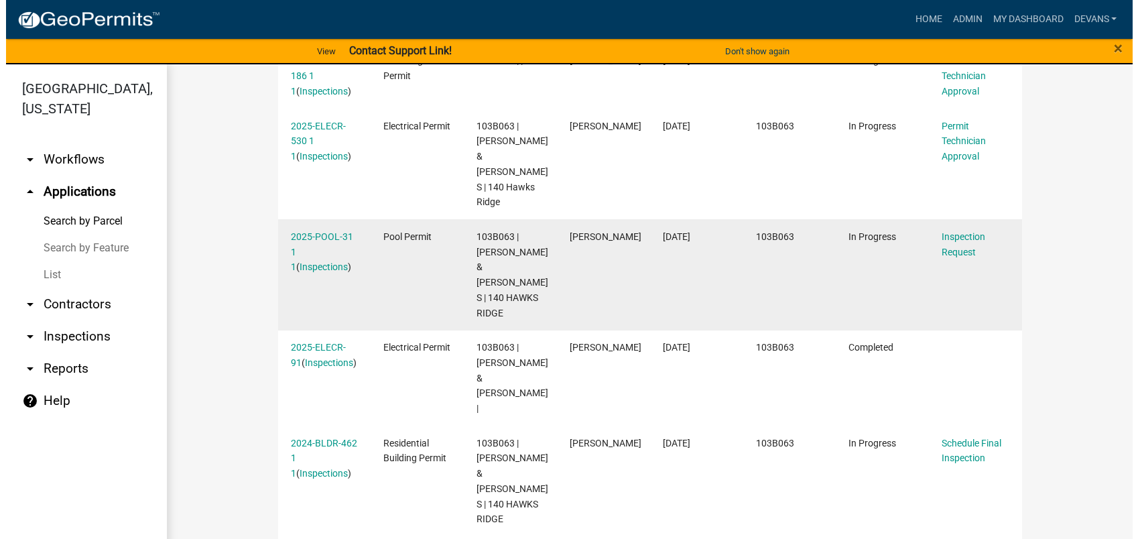
scroll to position [646, 0]
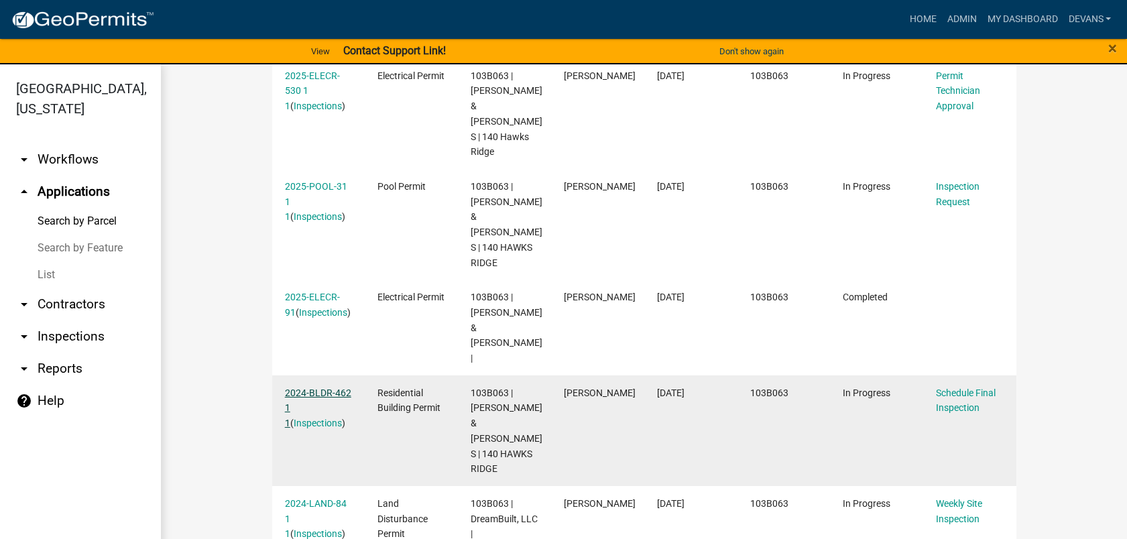
click at [318, 388] on link "2024-BLDR-462 1 1" at bounding box center [318, 409] width 66 height 42
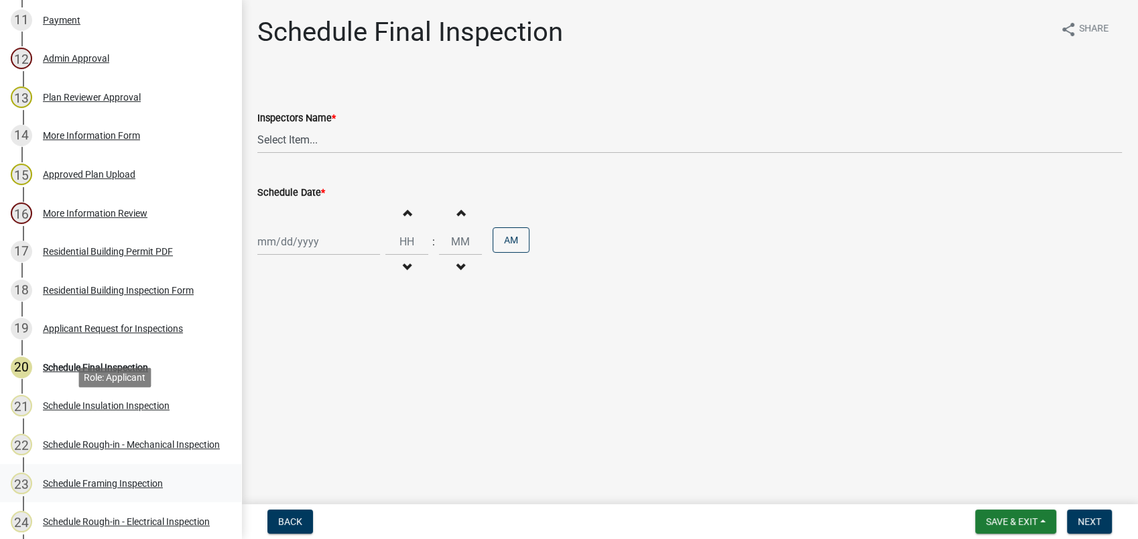
scroll to position [670, 0]
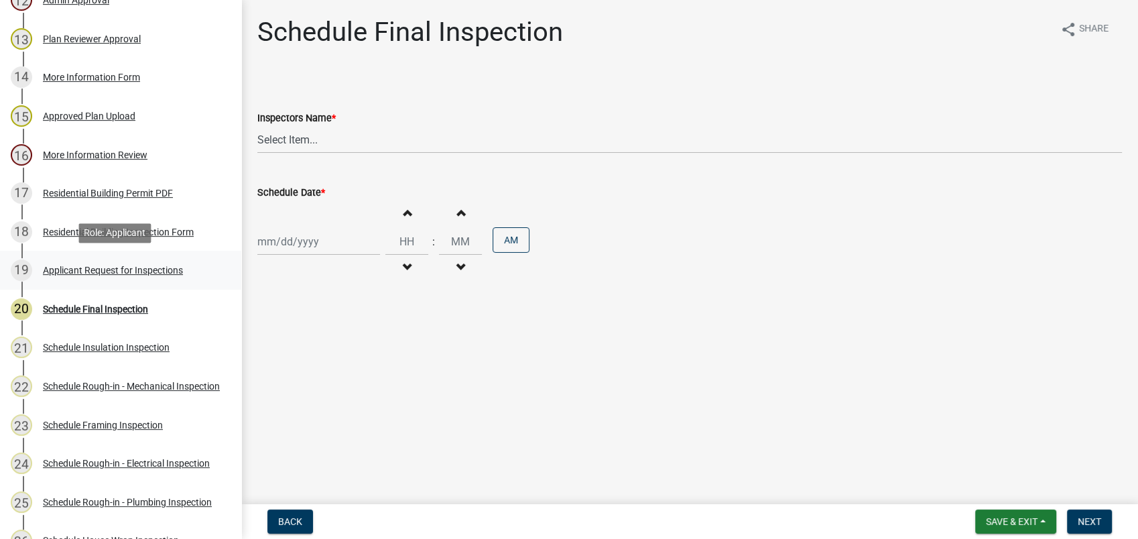
click at [109, 278] on div "19 Applicant Request for Inspections" at bounding box center [115, 269] width 209 height 21
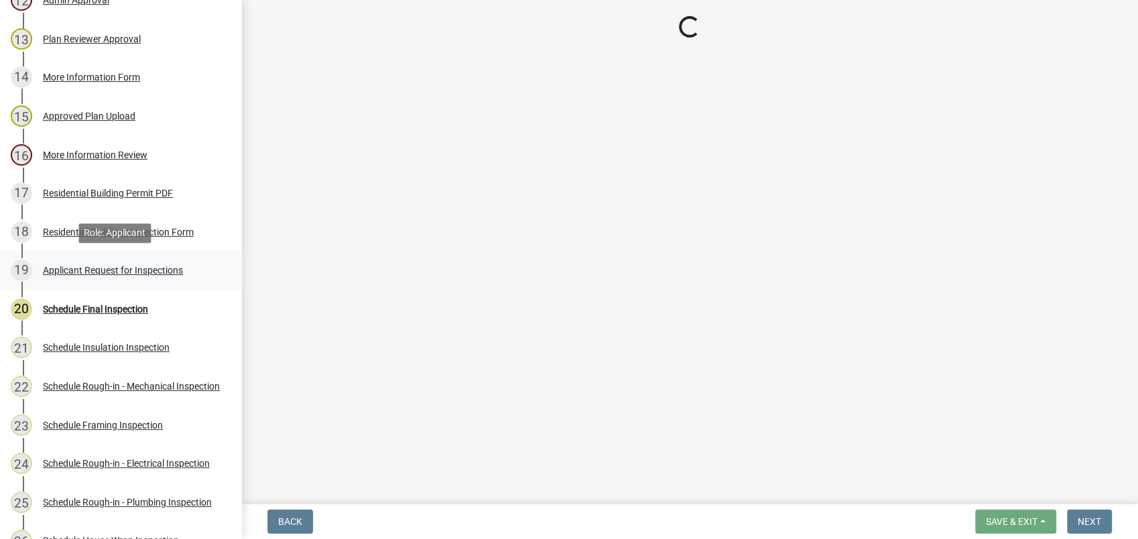
click at [137, 270] on div "Applicant Request for Inspections" at bounding box center [113, 269] width 140 height 9
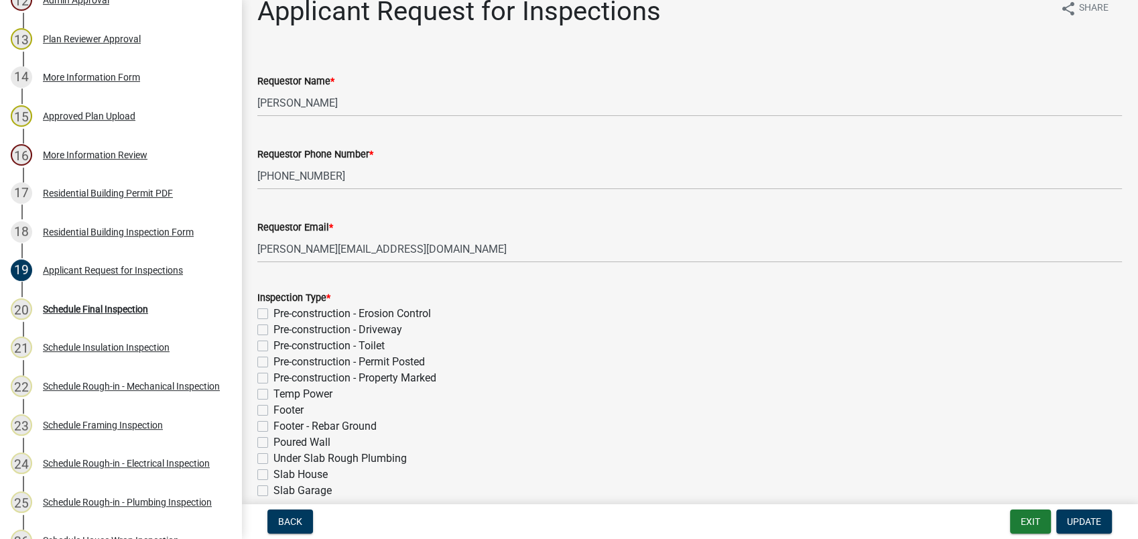
scroll to position [0, 0]
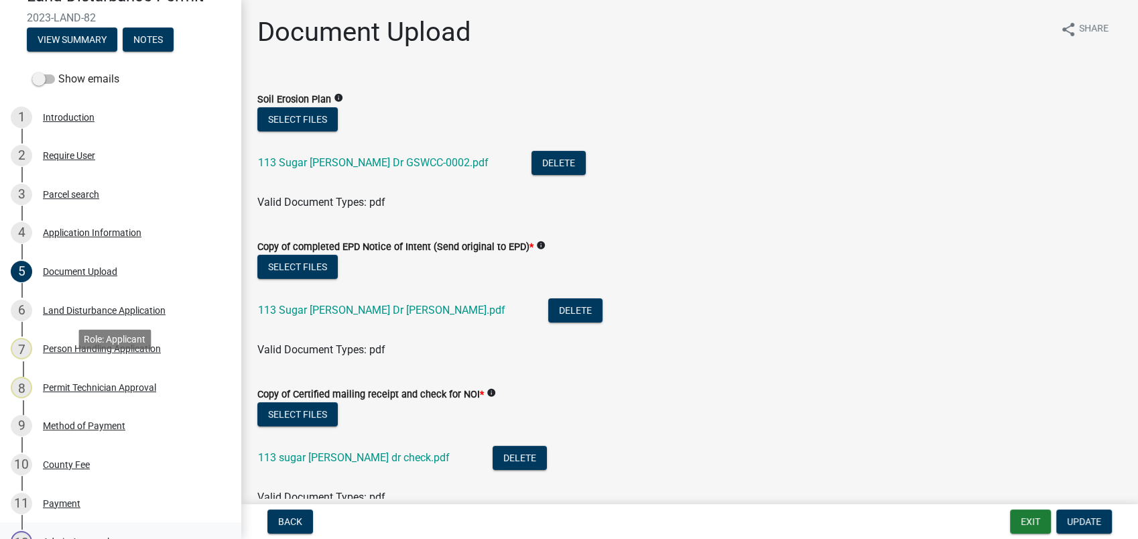
scroll to position [372, 0]
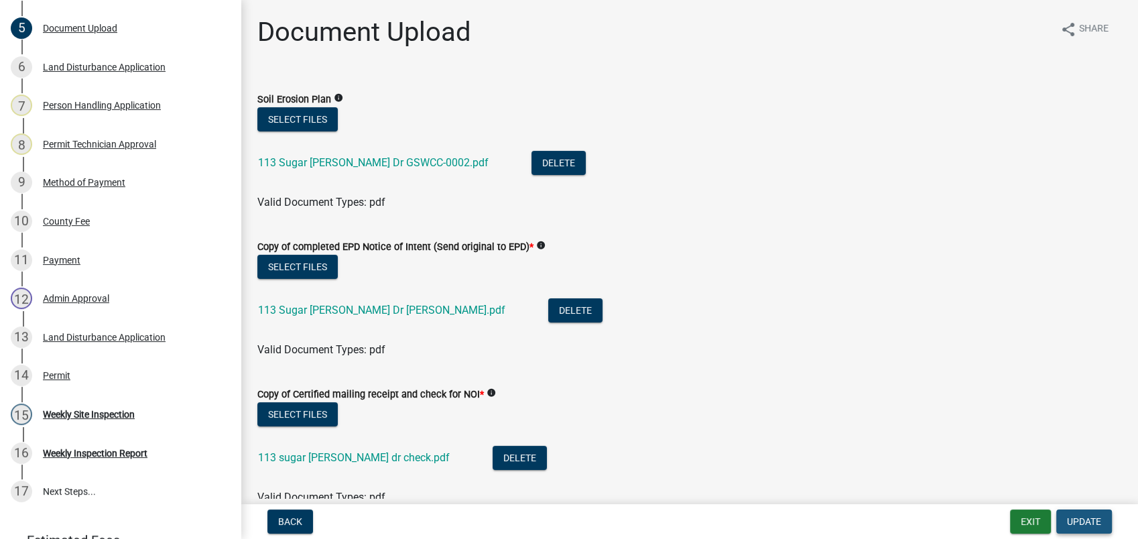
click at [1085, 529] on button "Update" at bounding box center [1085, 522] width 56 height 24
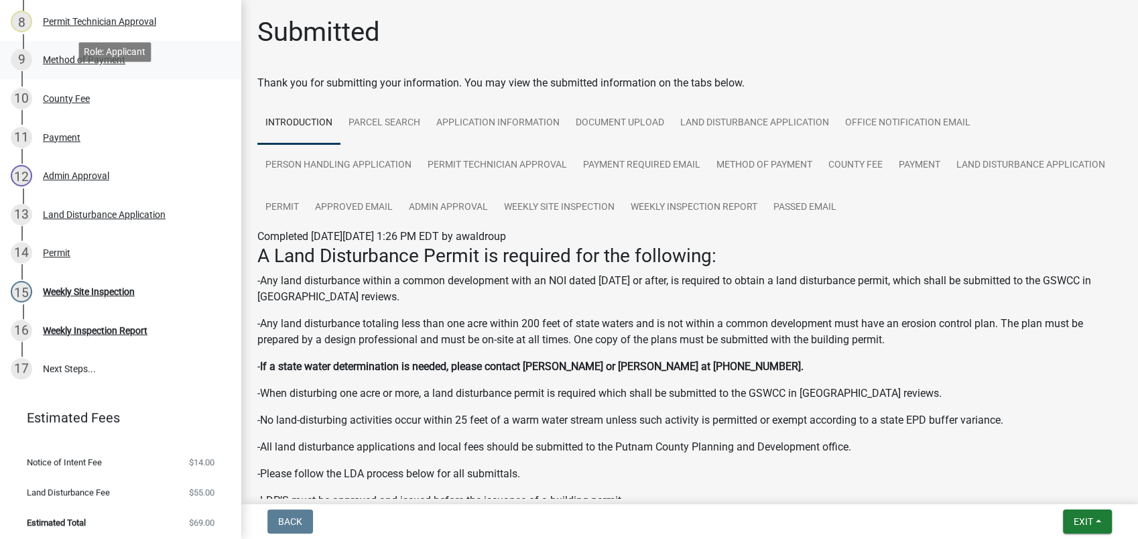
scroll to position [498, 0]
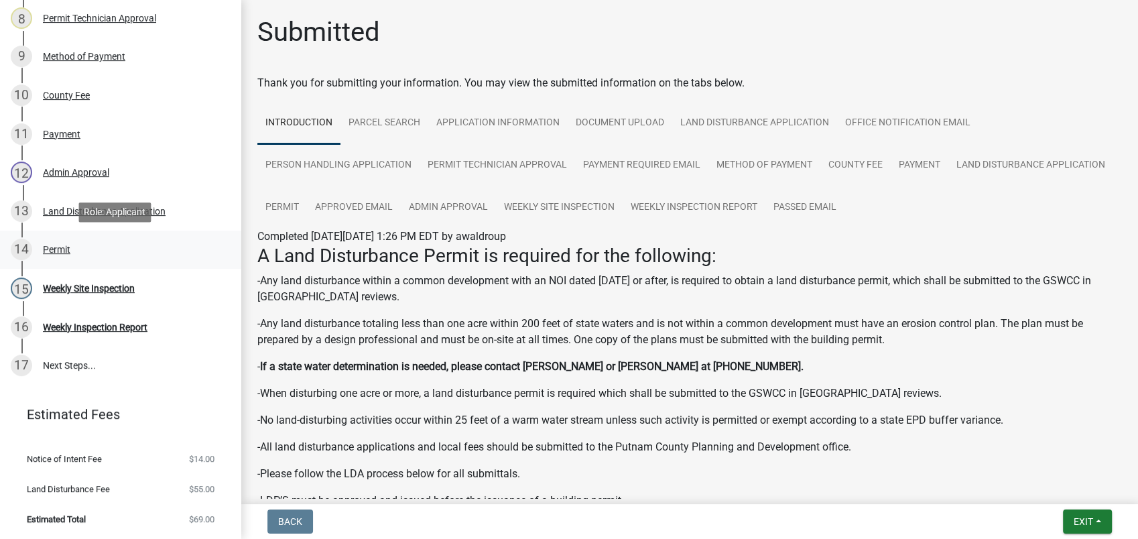
click at [70, 245] on div "Permit" at bounding box center [56, 249] width 27 height 9
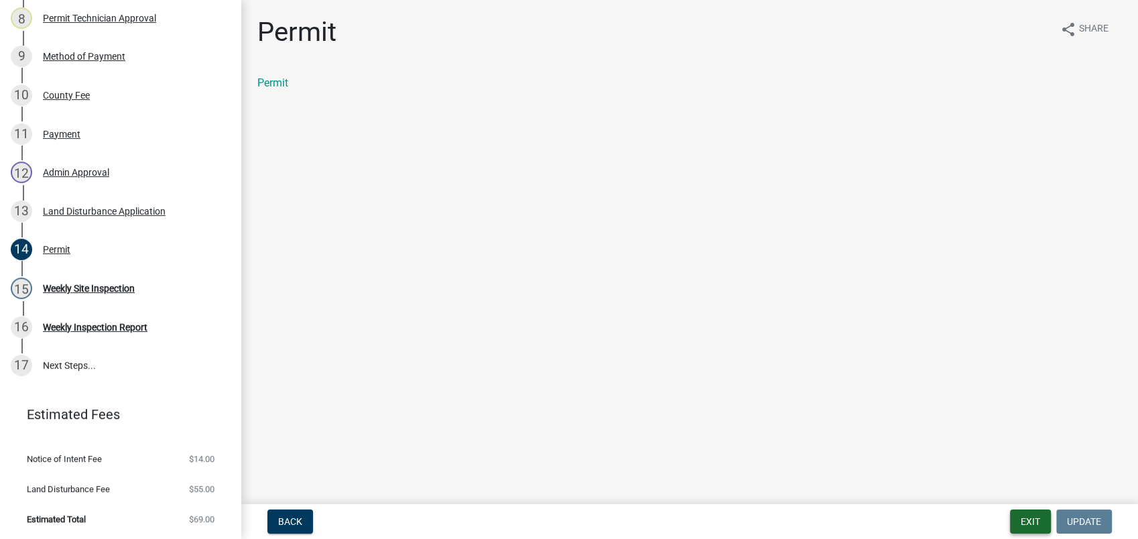
click at [1033, 530] on button "Exit" at bounding box center [1030, 522] width 41 height 24
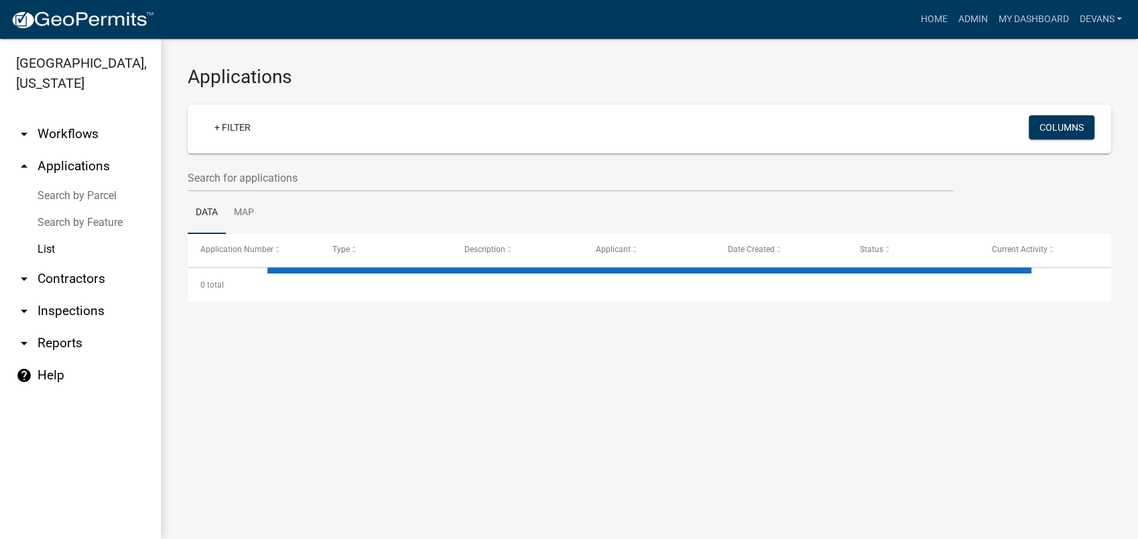
select select "1: 25"
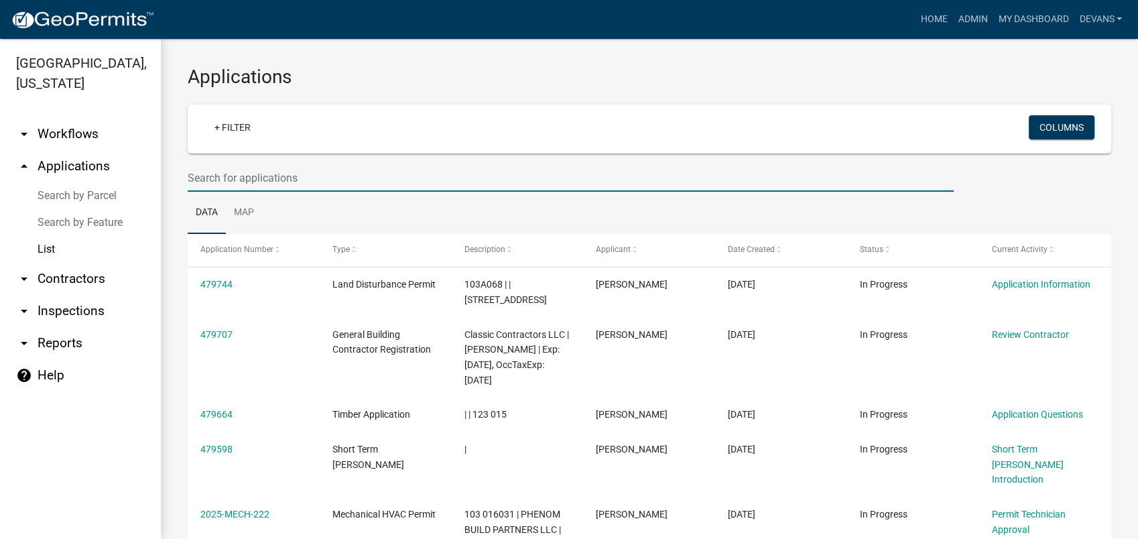
click at [302, 187] on input "text" at bounding box center [571, 177] width 766 height 27
click at [215, 187] on input "text" at bounding box center [571, 177] width 766 height 27
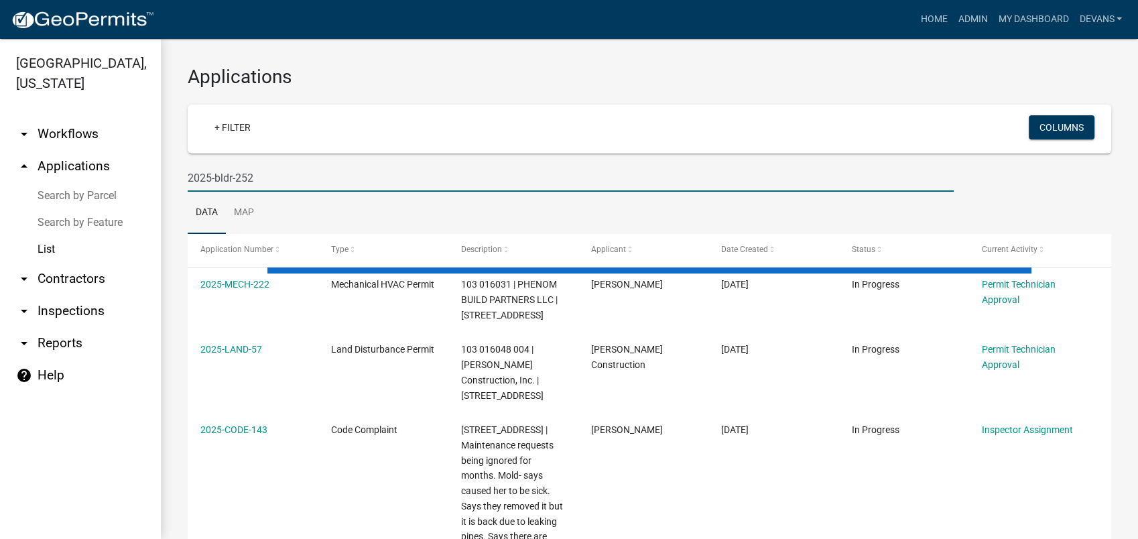
type input "2025-bldr-252"
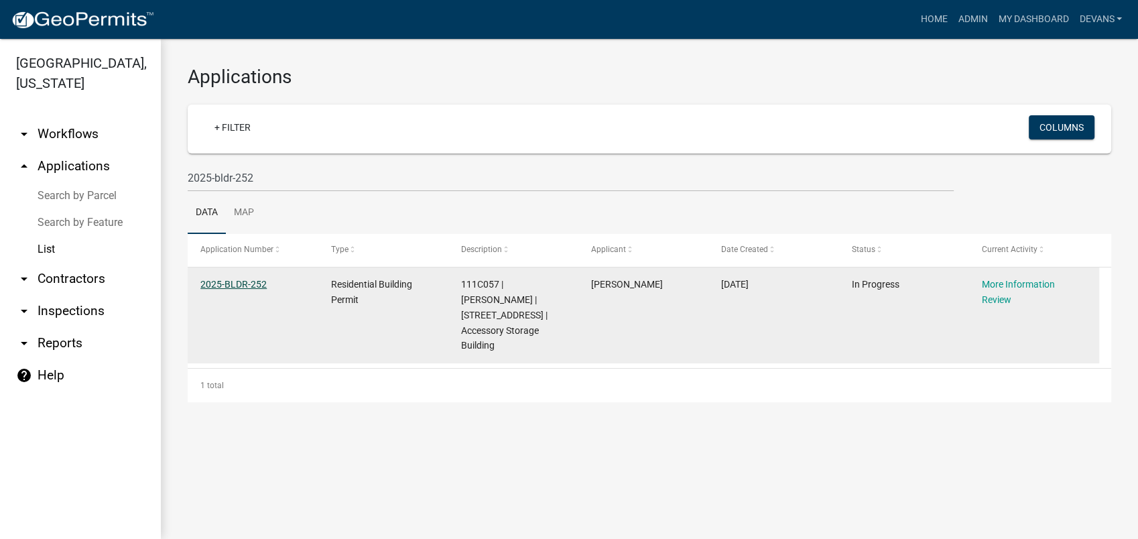
click at [224, 279] on link "2025-BLDR-252" at bounding box center [233, 284] width 66 height 11
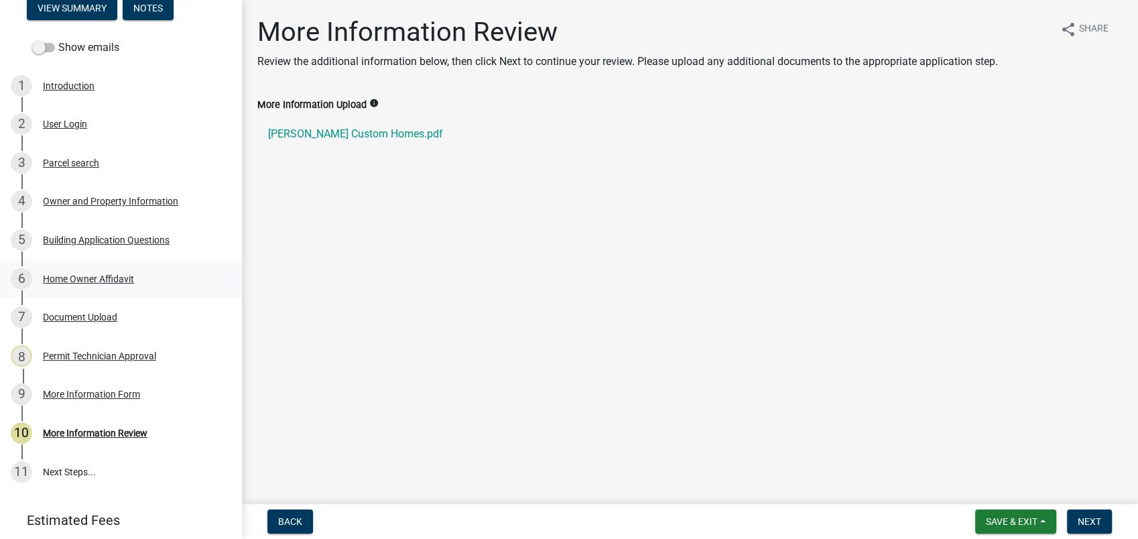
scroll to position [206, 0]
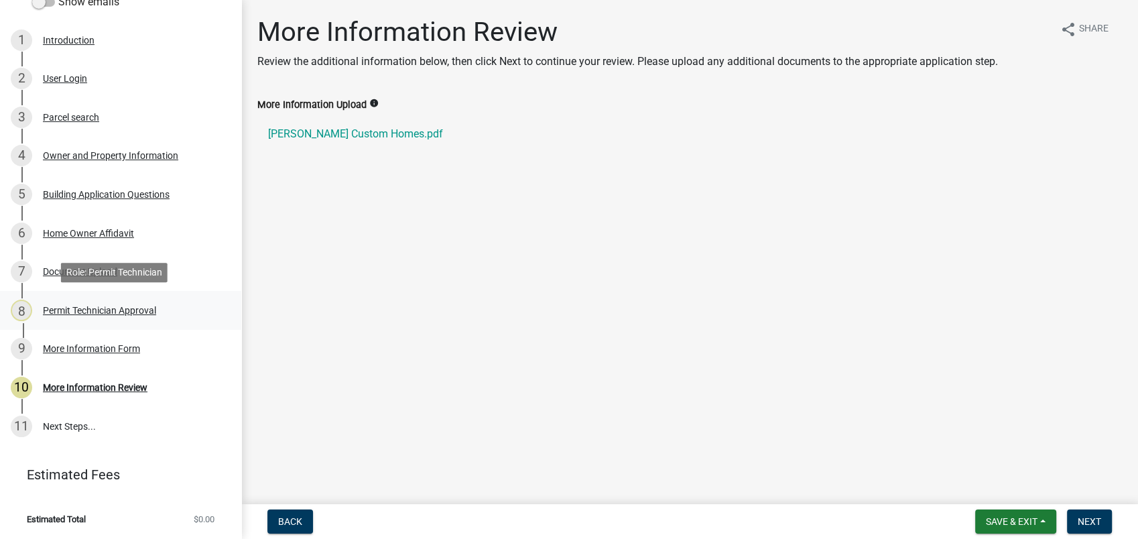
click at [91, 300] on div "8 Permit Technician Approval" at bounding box center [115, 310] width 209 height 21
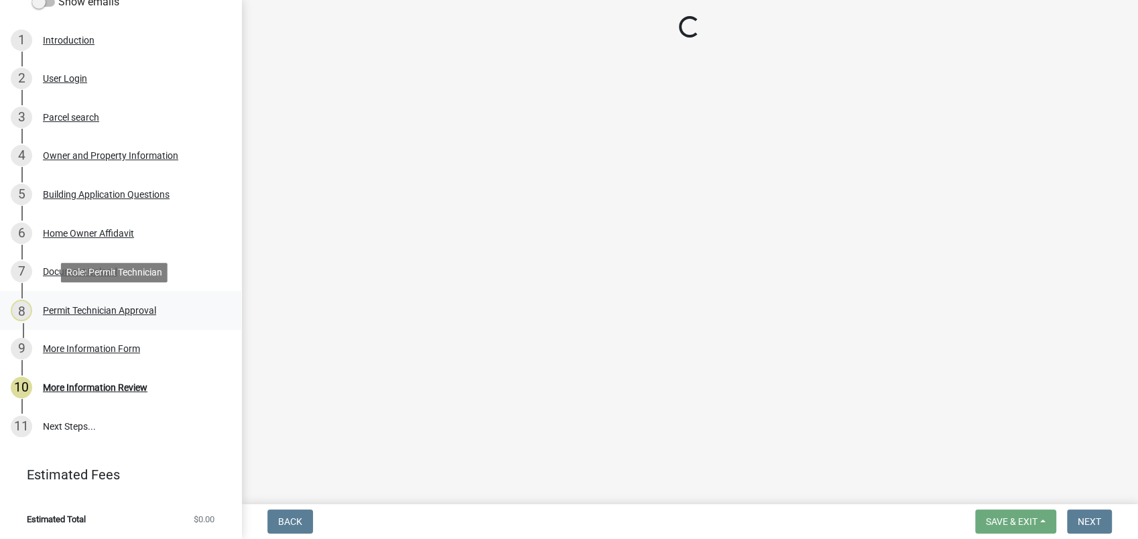
select select "78bfdc44-73ff-456e-a557-d4c99b9c08be"
select select "83394b22-4a11-496c-8e5c-75ade2e72faf"
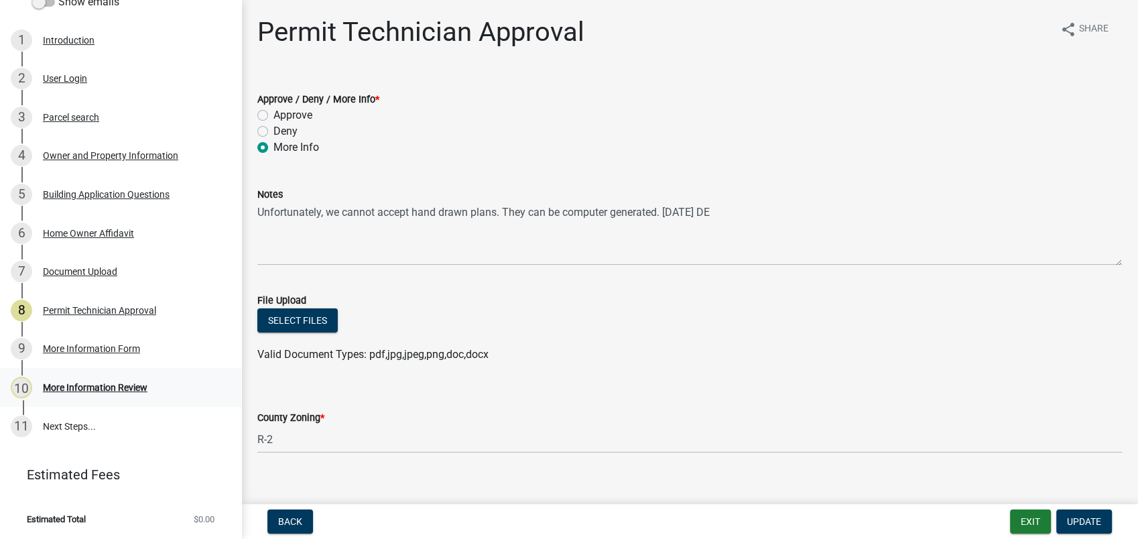
click at [76, 383] on div "More Information Review" at bounding box center [95, 387] width 105 height 9
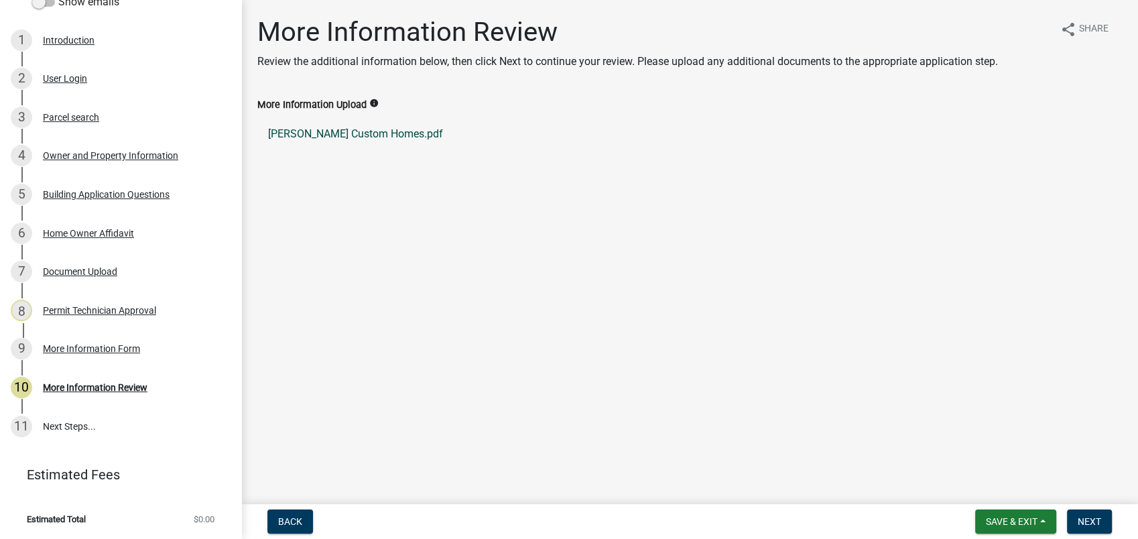
click at [322, 134] on link "Daniel Custom Homes.pdf" at bounding box center [689, 134] width 865 height 32
click at [75, 269] on div "Document Upload" at bounding box center [80, 271] width 74 height 9
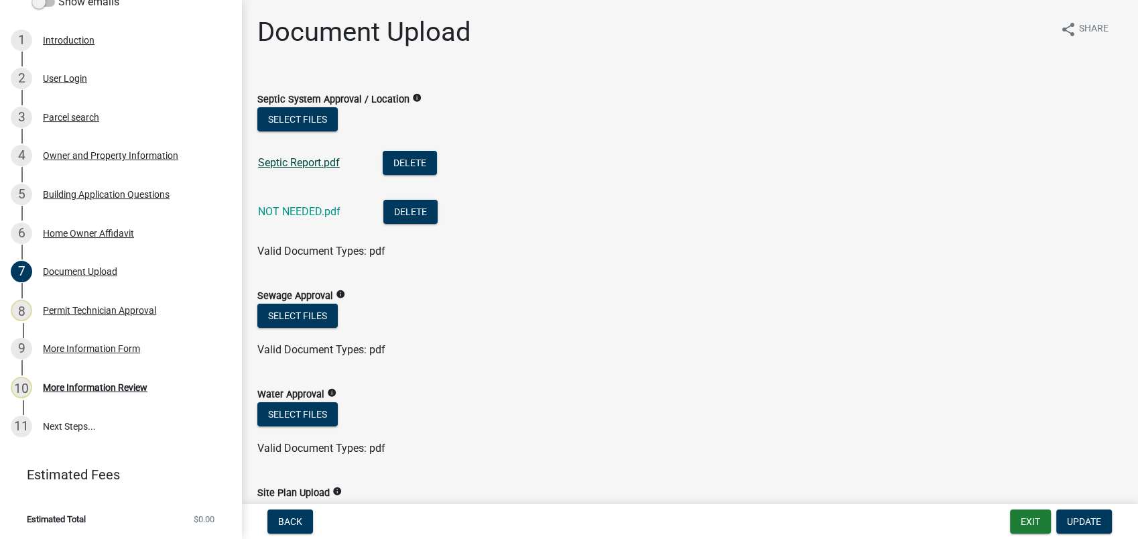
click at [338, 162] on link "Septic Report.pdf" at bounding box center [299, 162] width 82 height 13
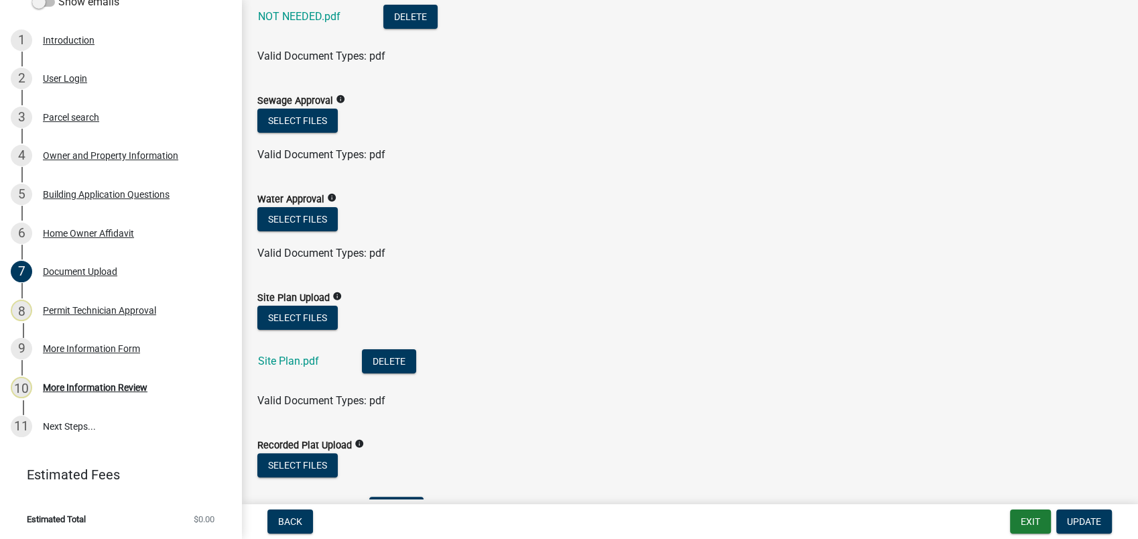
scroll to position [223, 0]
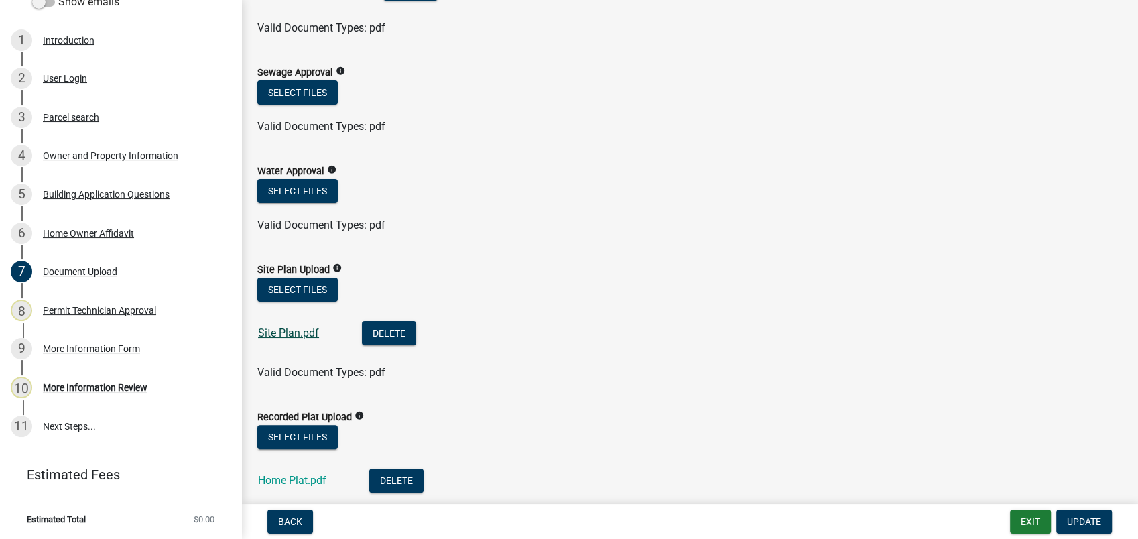
click at [297, 330] on link "Site Plan.pdf" at bounding box center [288, 332] width 61 height 13
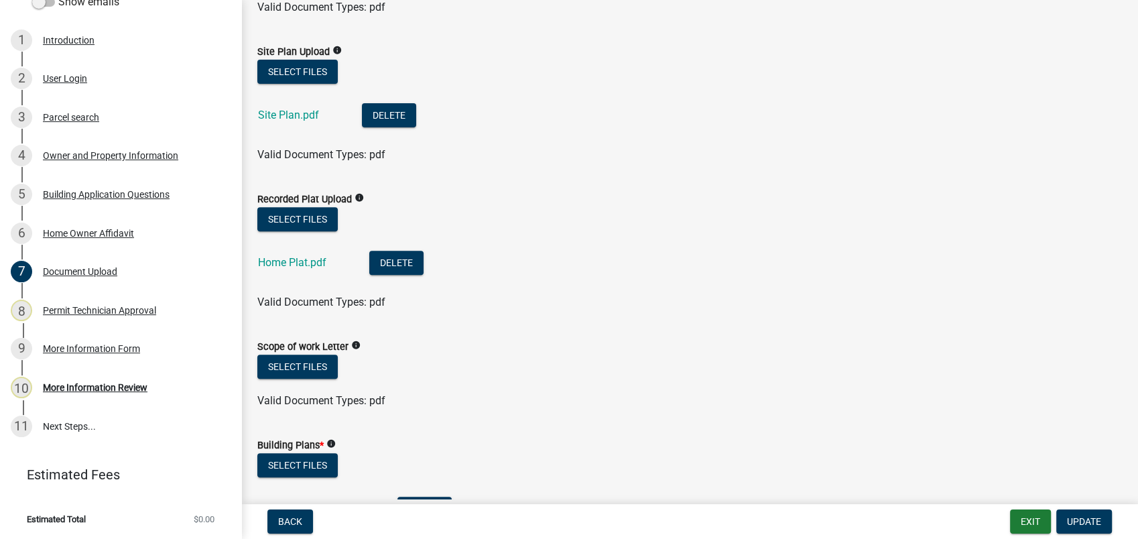
scroll to position [447, 0]
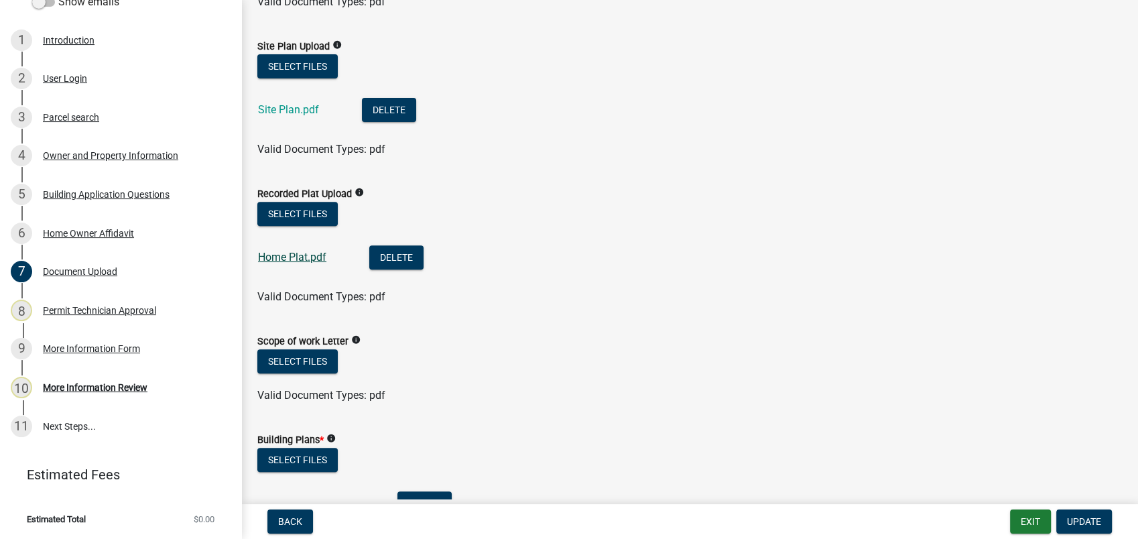
click at [268, 258] on link "Home Plat.pdf" at bounding box center [292, 257] width 68 height 13
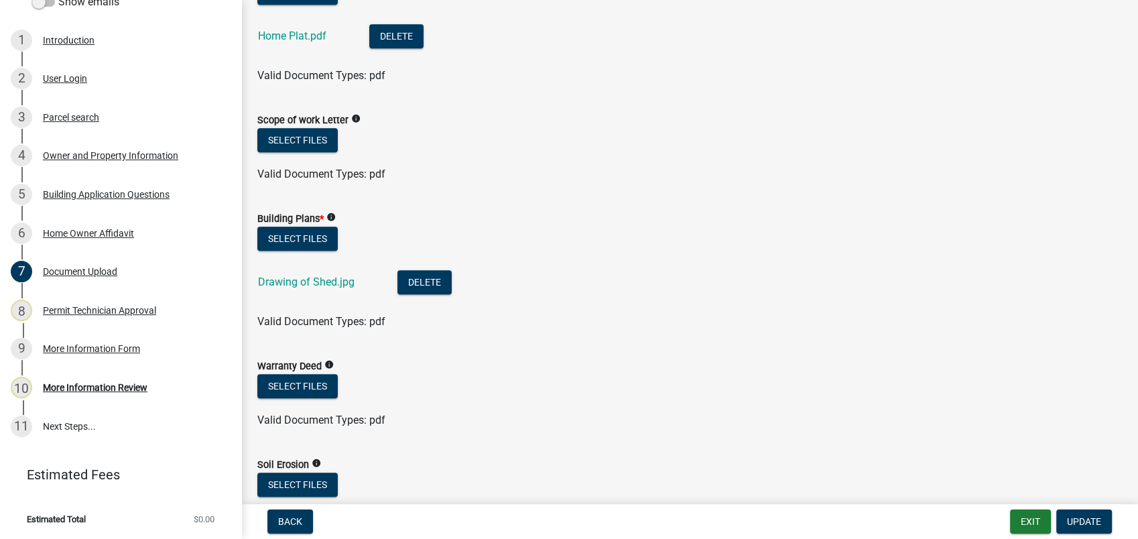
scroll to position [670, 0]
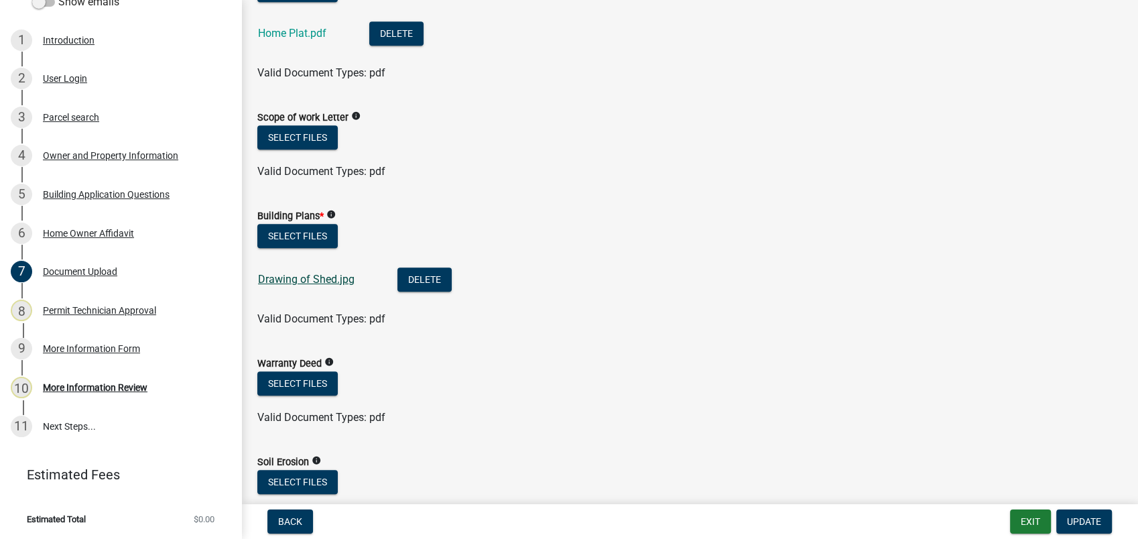
click at [327, 282] on link "Drawing of Shed.jpg" at bounding box center [306, 279] width 97 height 13
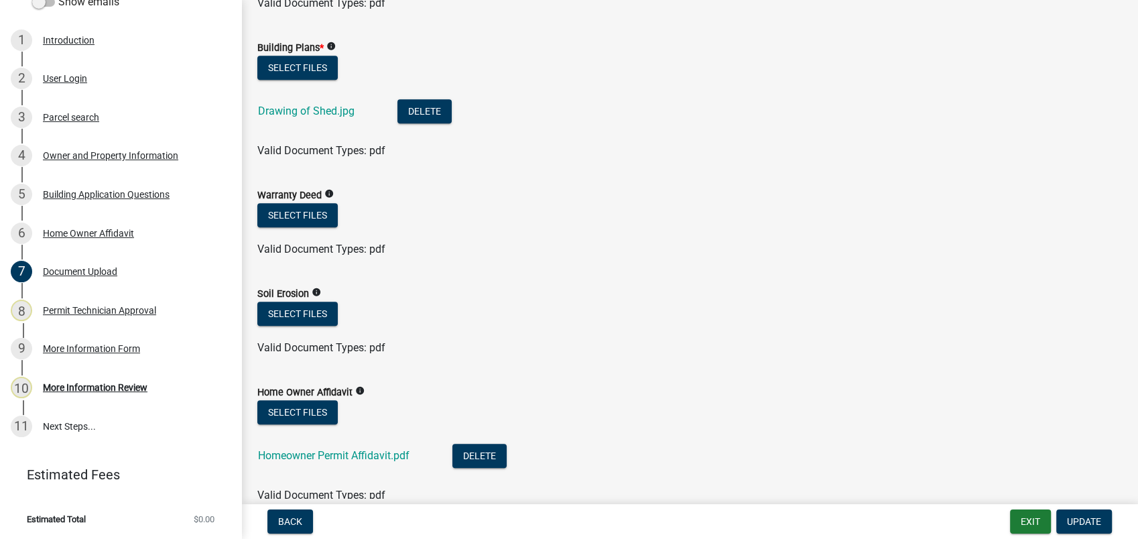
scroll to position [894, 0]
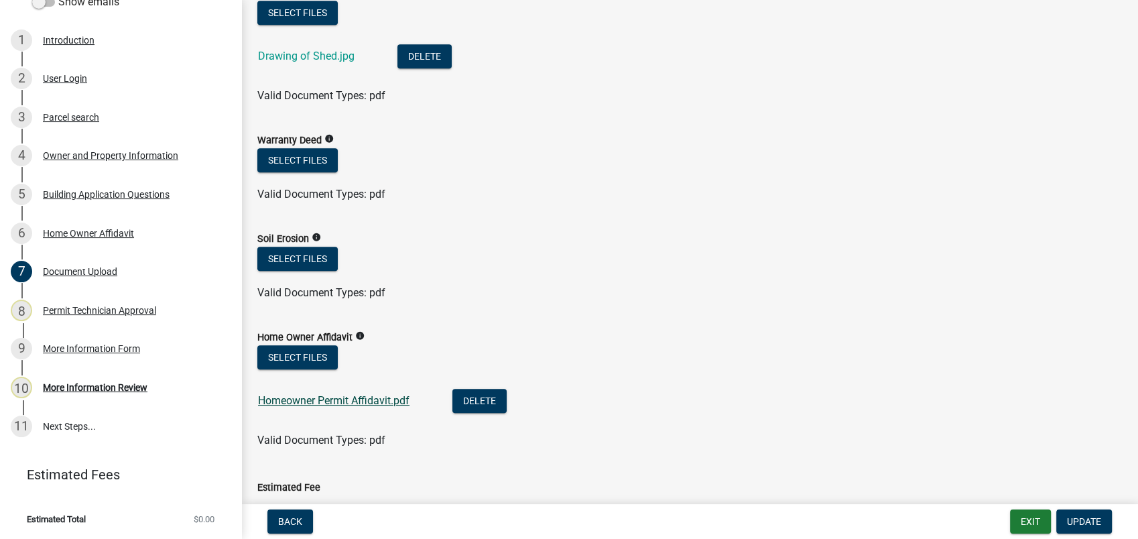
click at [339, 402] on link "Homeowner Permit Affidavit.pdf" at bounding box center [334, 400] width 152 height 13
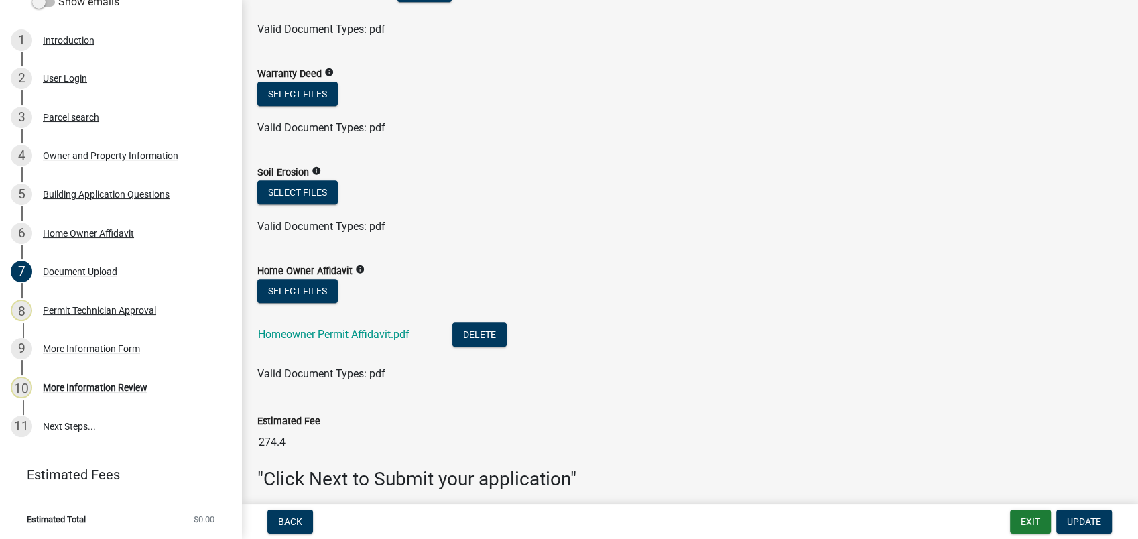
scroll to position [1014, 0]
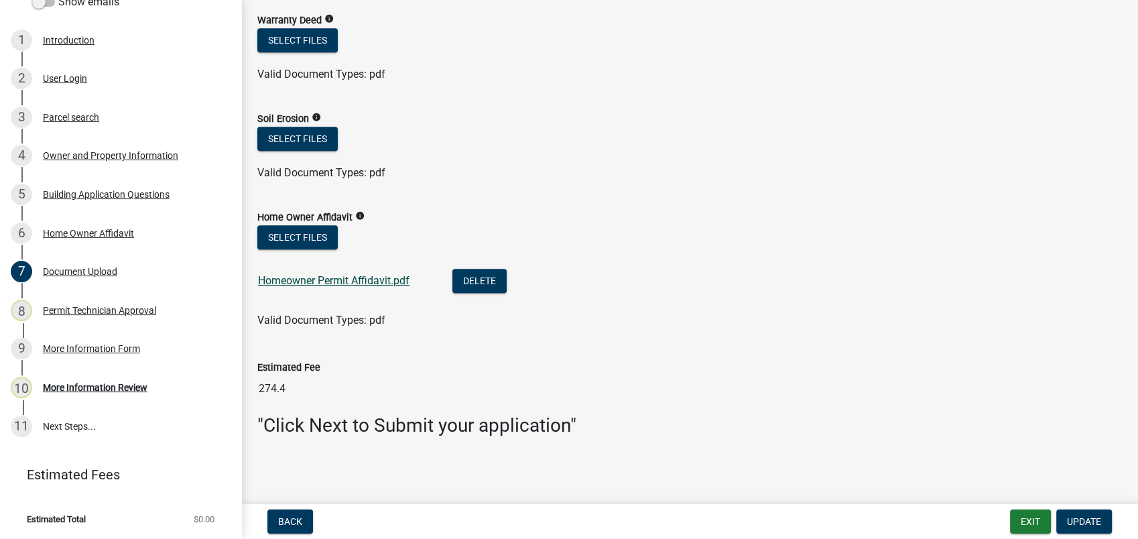
click at [284, 282] on link "Homeowner Permit Affidavit.pdf" at bounding box center [334, 280] width 152 height 13
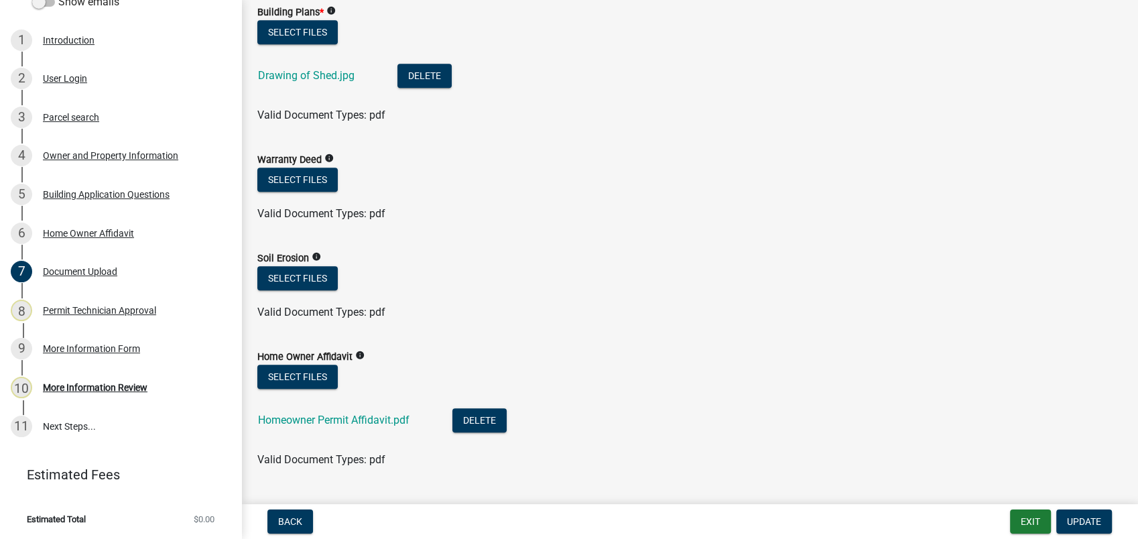
scroll to position [865, 0]
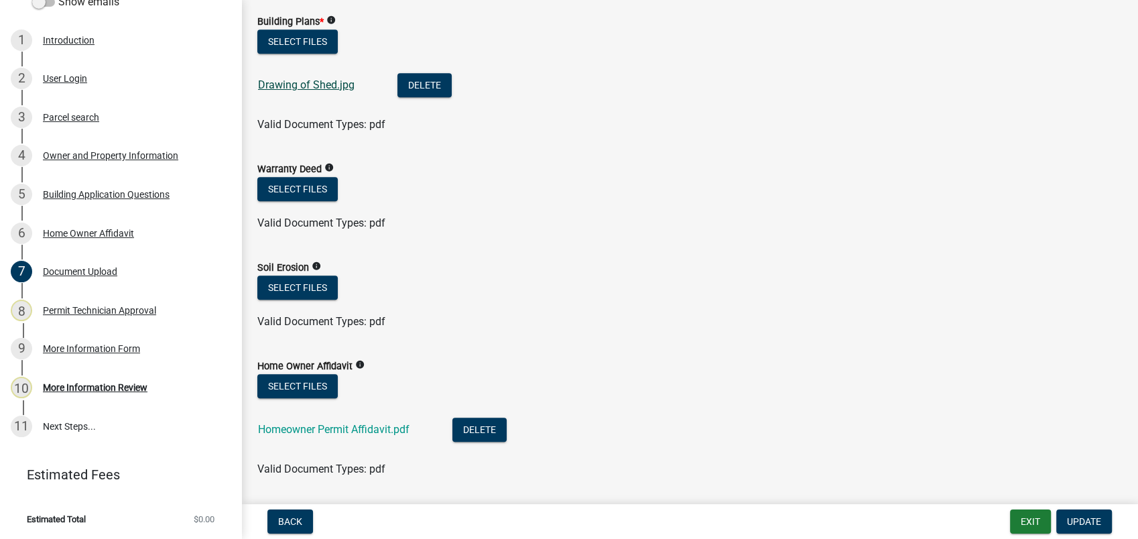
click at [306, 88] on link "Drawing of Shed.jpg" at bounding box center [306, 84] width 97 height 13
click at [100, 190] on div "Building Application Questions" at bounding box center [106, 194] width 127 height 9
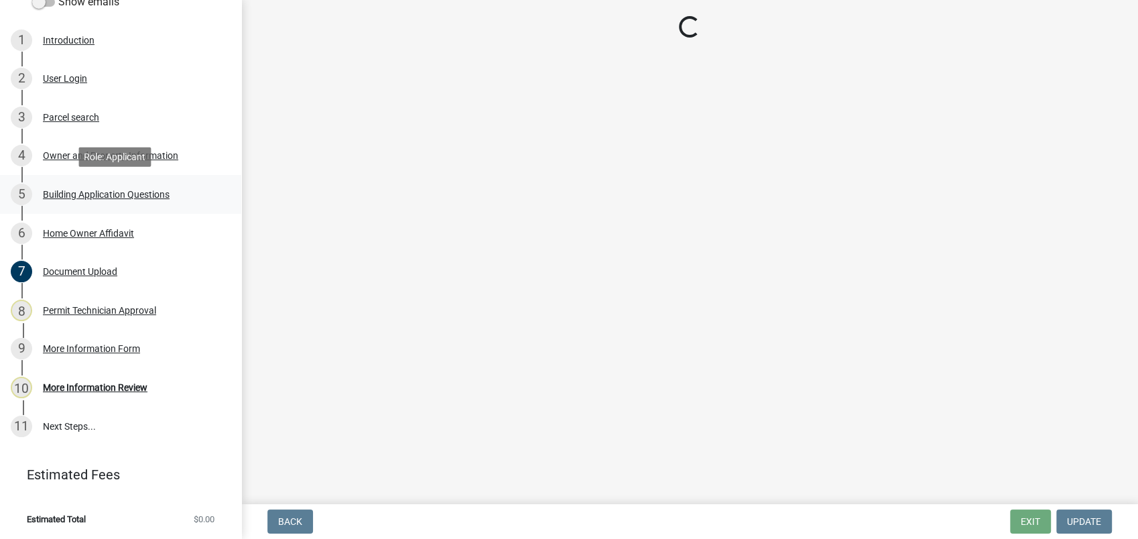
scroll to position [0, 0]
select select "ebf62bd9-0e77-42f1-a2f1-6aca02a789de"
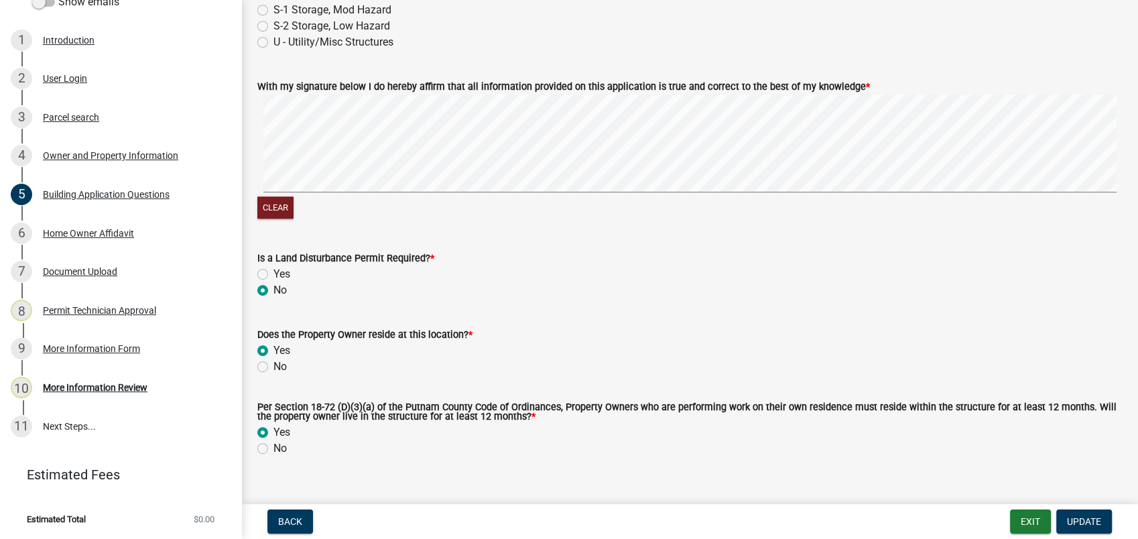
scroll to position [5803, 0]
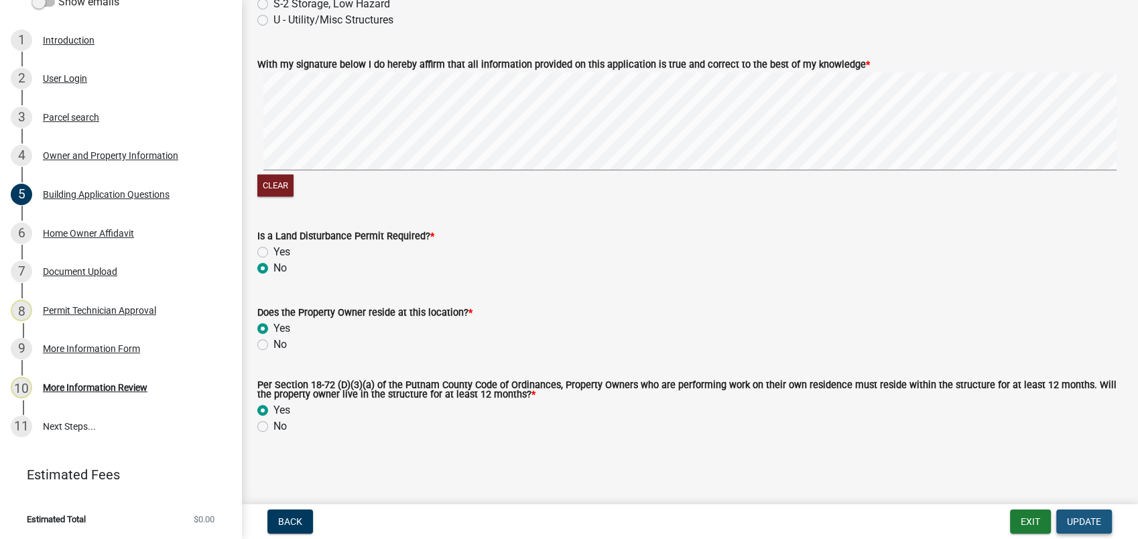
click at [1089, 522] on span "Update" at bounding box center [1084, 521] width 34 height 11
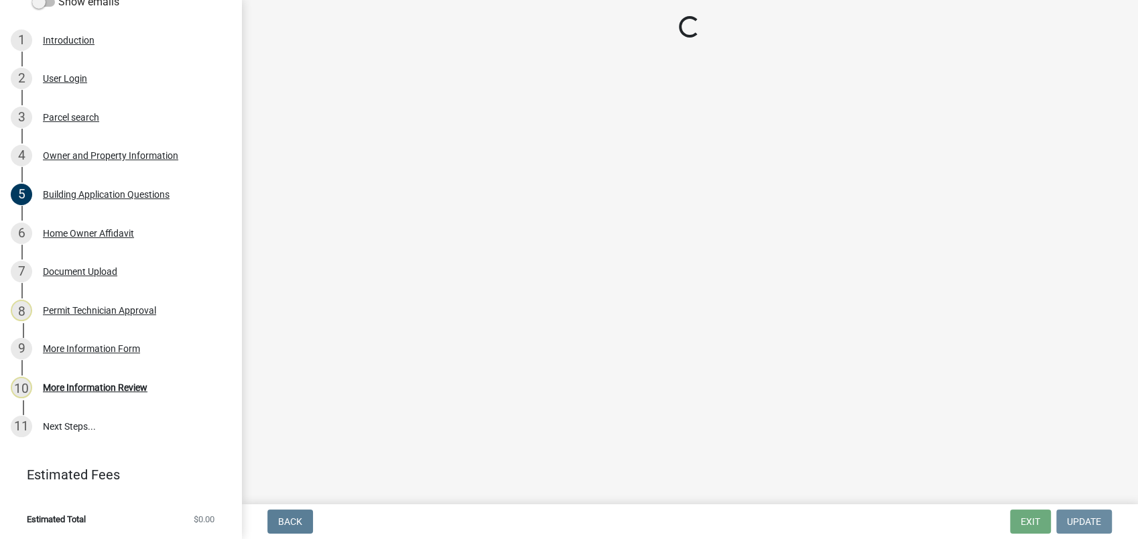
scroll to position [0, 0]
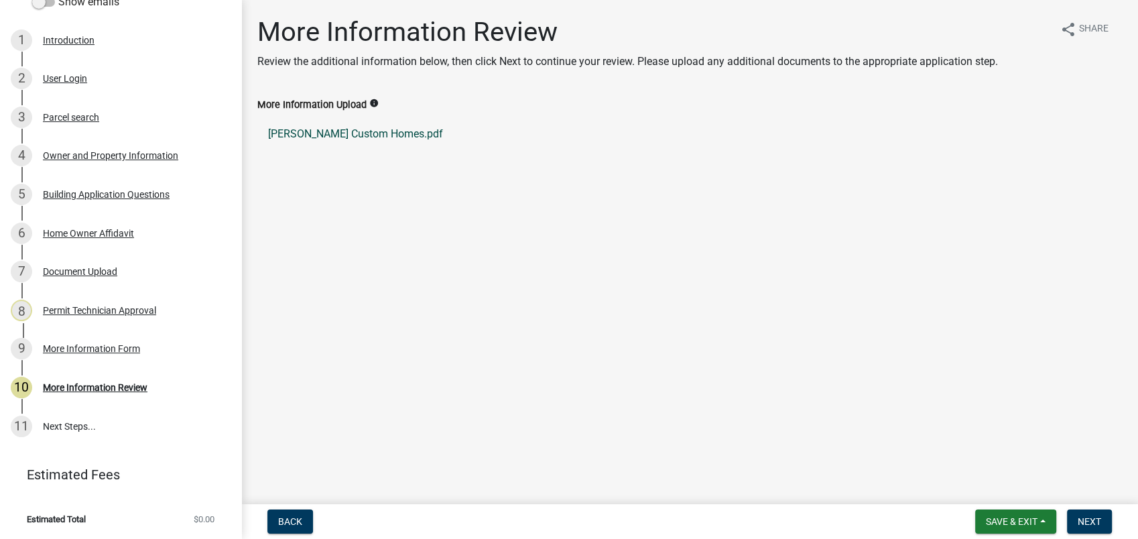
click at [345, 133] on link "Daniel Custom Homes.pdf" at bounding box center [689, 134] width 865 height 32
click at [123, 151] on div "Owner and Property Information" at bounding box center [110, 155] width 135 height 9
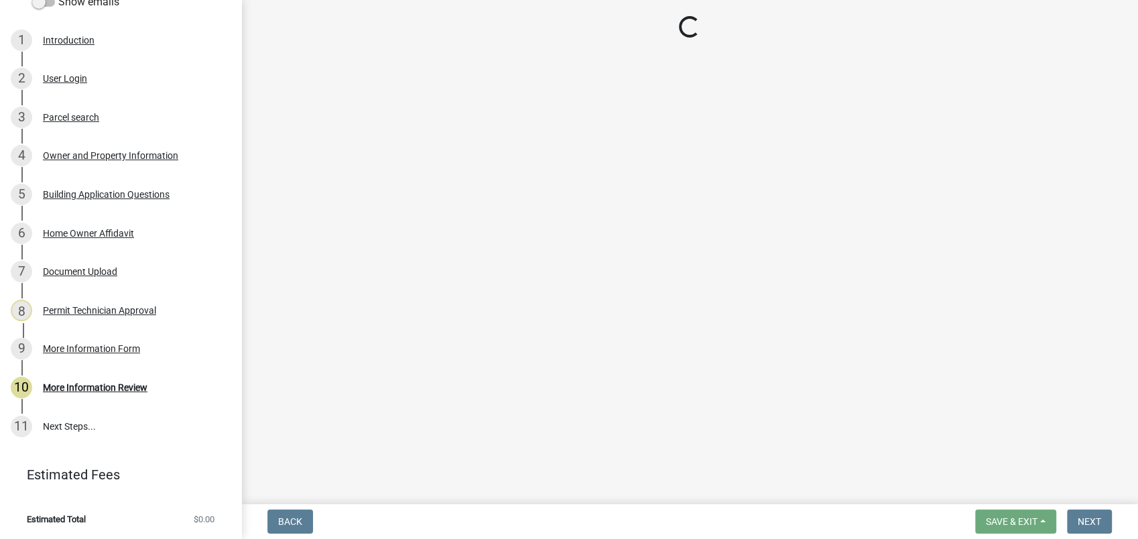
select select "78bfdc44-73ff-456e-a557-d4c99b9c08be"
select select "83394b22-4a11-496c-8e5c-75ade2e72faf"
select select "ece5c1a9-df30-4702-9587-5deee23533b7"
select select "fa9ac713-ff98-4511-b6d6-b752a2dce95a"
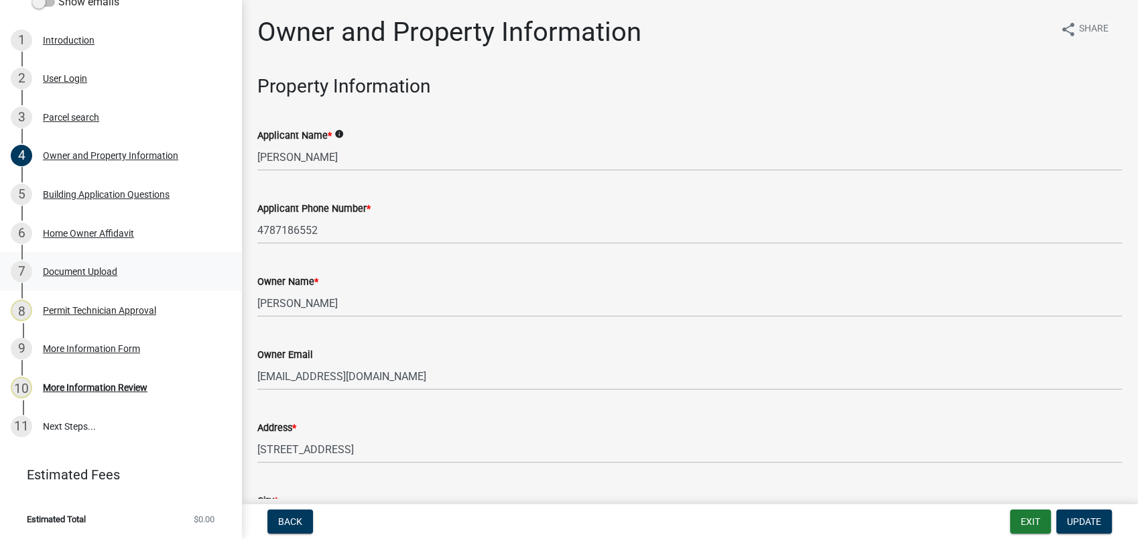
click at [87, 280] on div "7 Document Upload" at bounding box center [115, 271] width 209 height 21
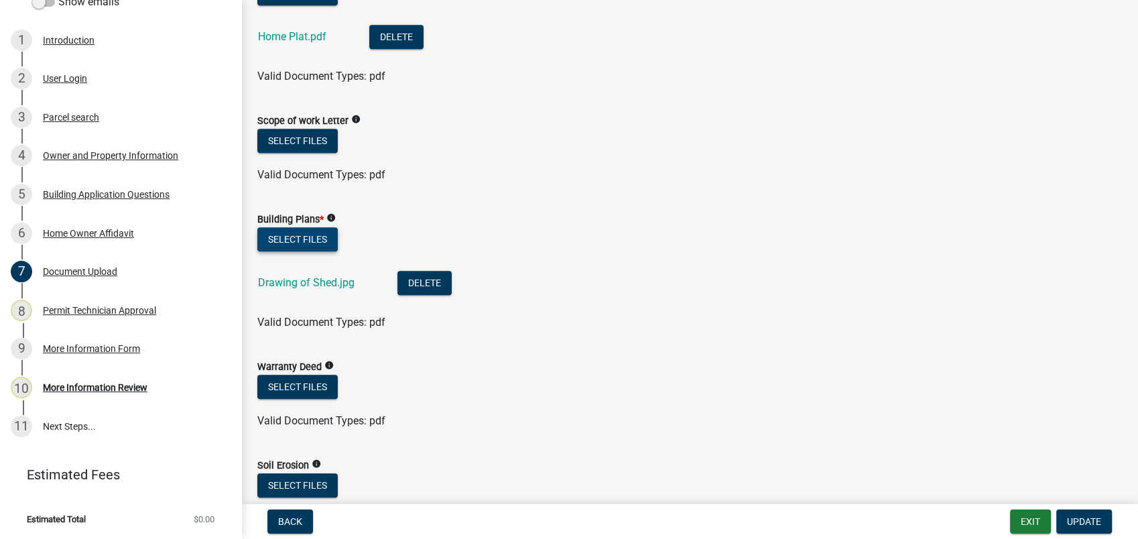
scroll to position [670, 0]
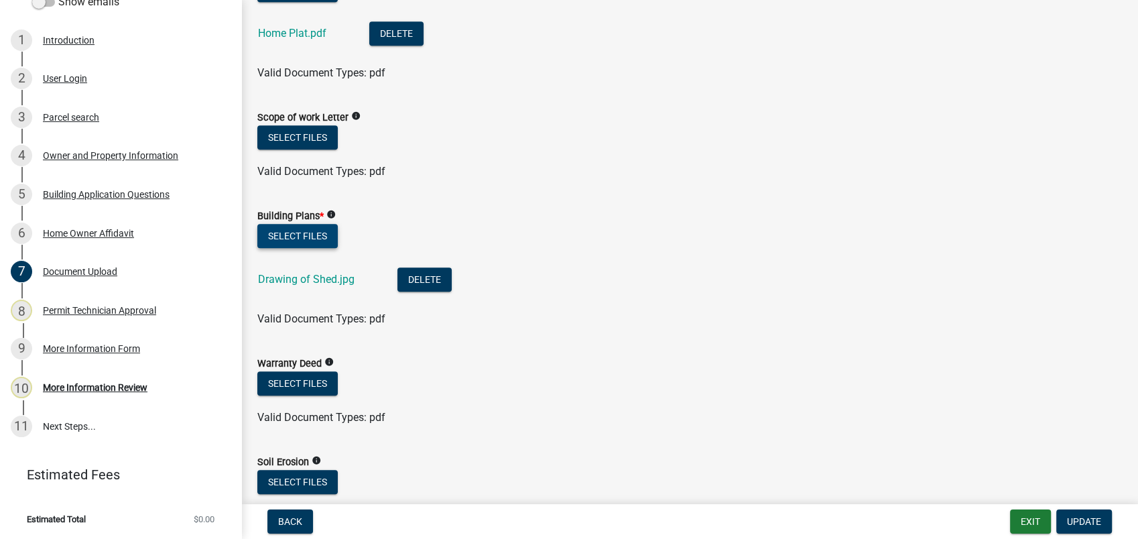
click at [289, 237] on button "Select files" at bounding box center [297, 236] width 80 height 24
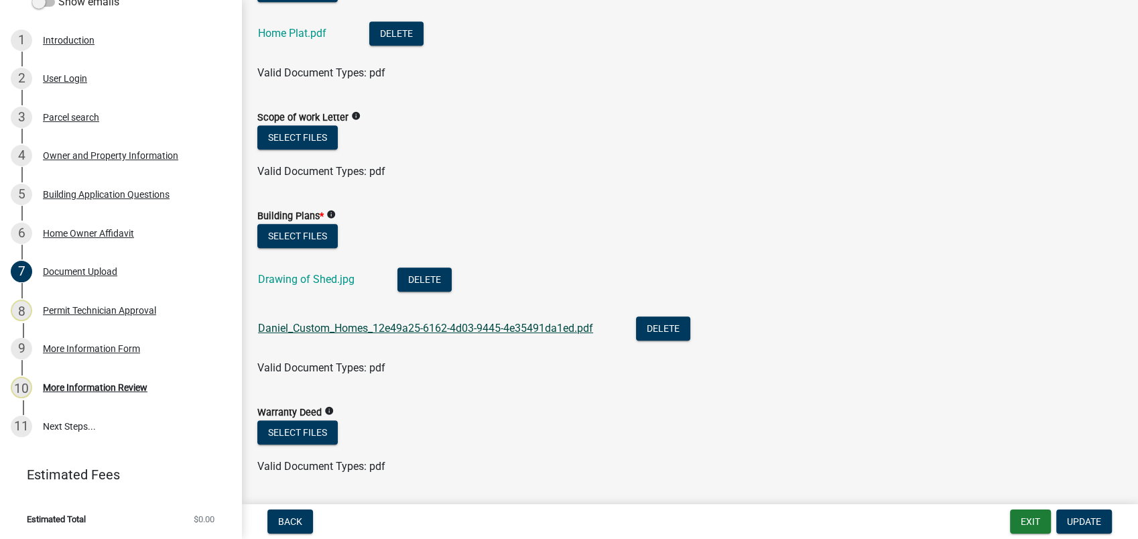
click at [343, 327] on link "Daniel_Custom_Homes_12e49a25-6162-4d03-9445-4e35491da1ed.pdf" at bounding box center [425, 328] width 335 height 13
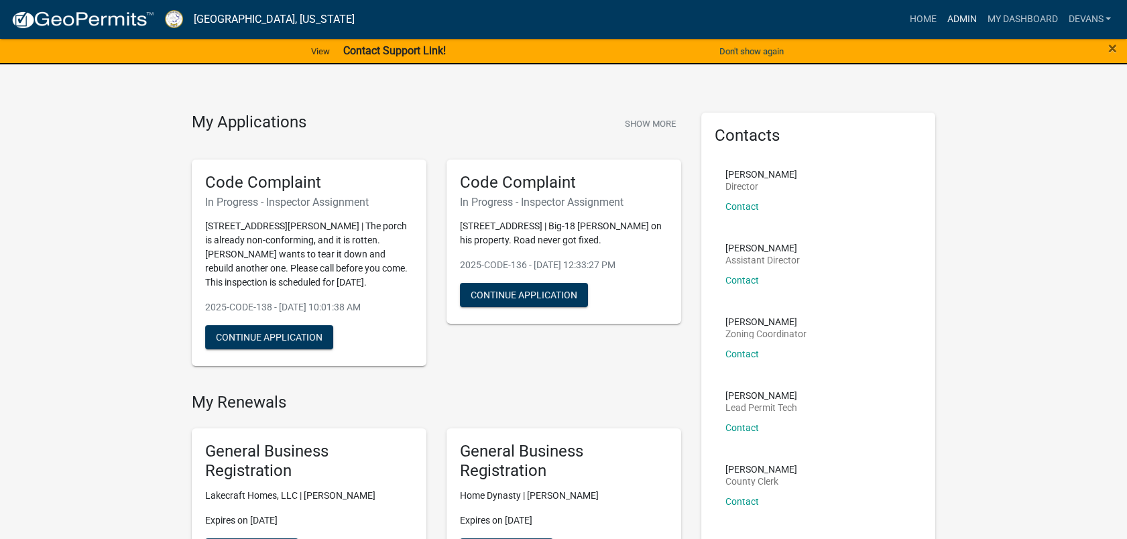
click at [969, 21] on link "Admin" at bounding box center [961, 19] width 40 height 25
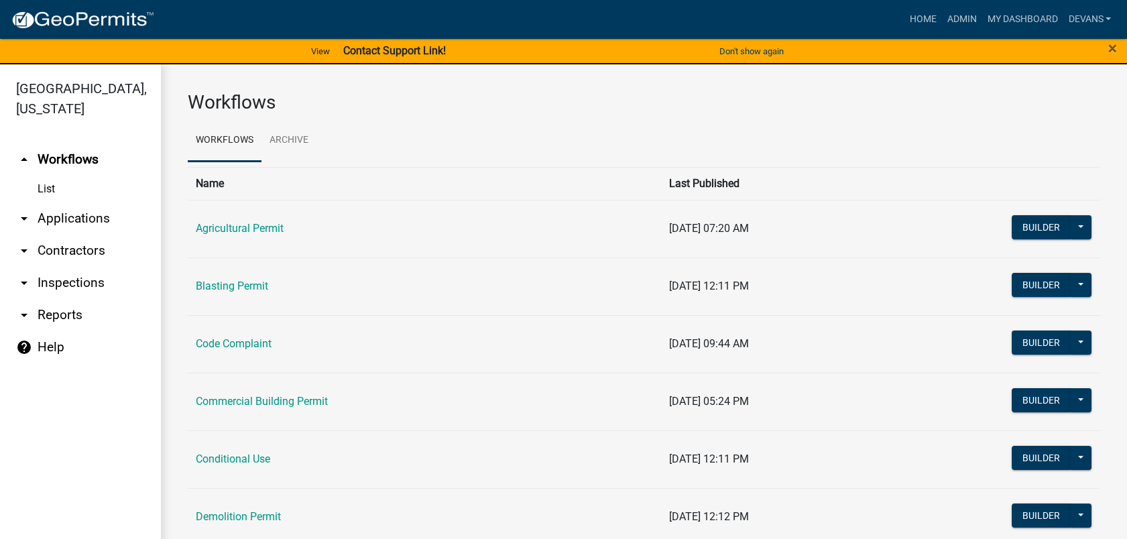
click at [93, 219] on link "arrow_drop_down Applications" at bounding box center [80, 218] width 161 height 32
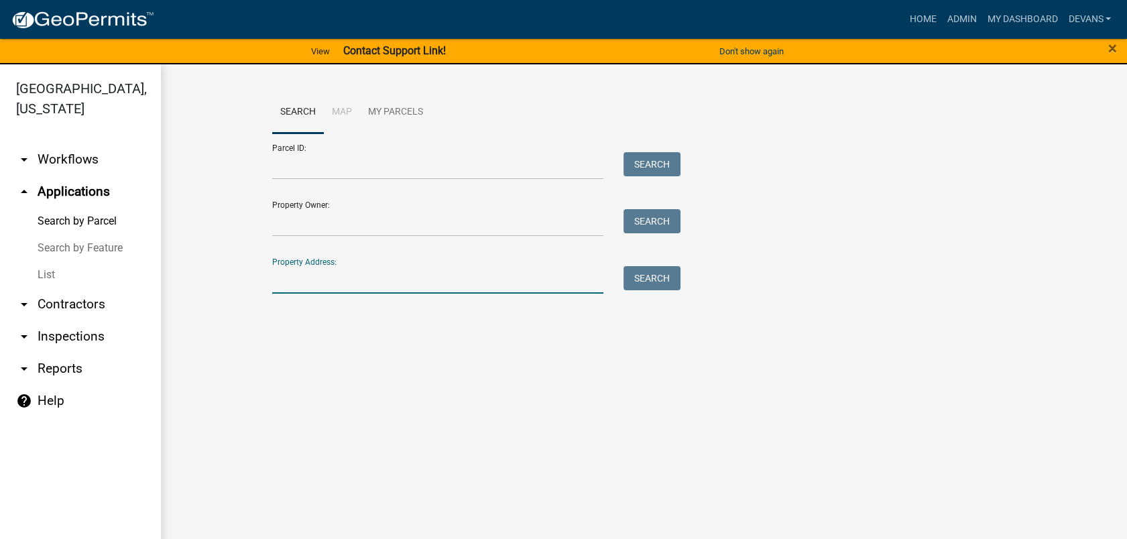
click at [293, 282] on input "Property Address:" at bounding box center [438, 279] width 332 height 27
type input "140 hawks ridge"
click at [656, 273] on button "Search" at bounding box center [651, 278] width 57 height 24
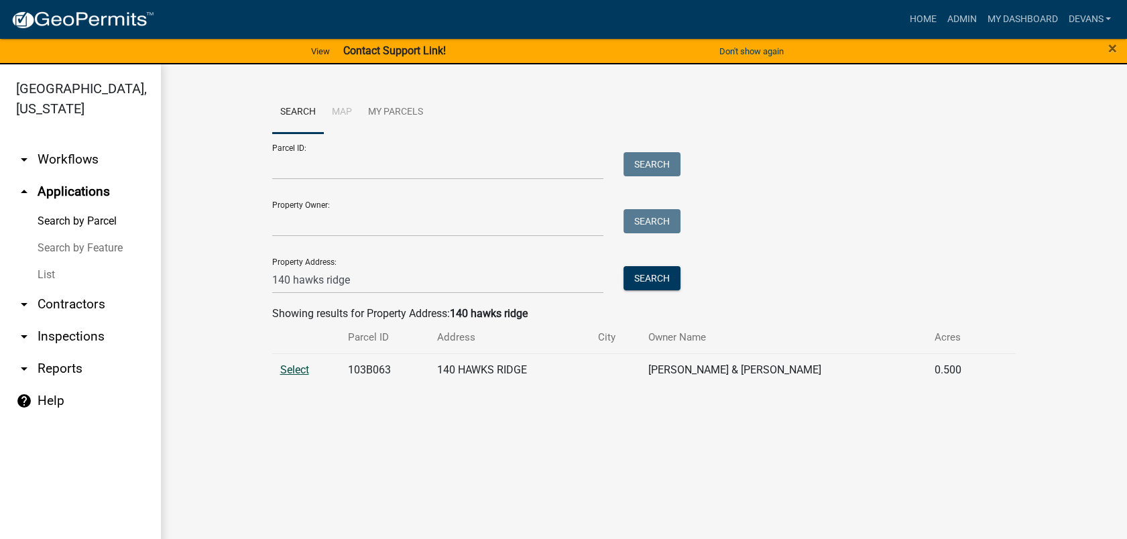
click at [292, 372] on span "Select" at bounding box center [294, 369] width 29 height 13
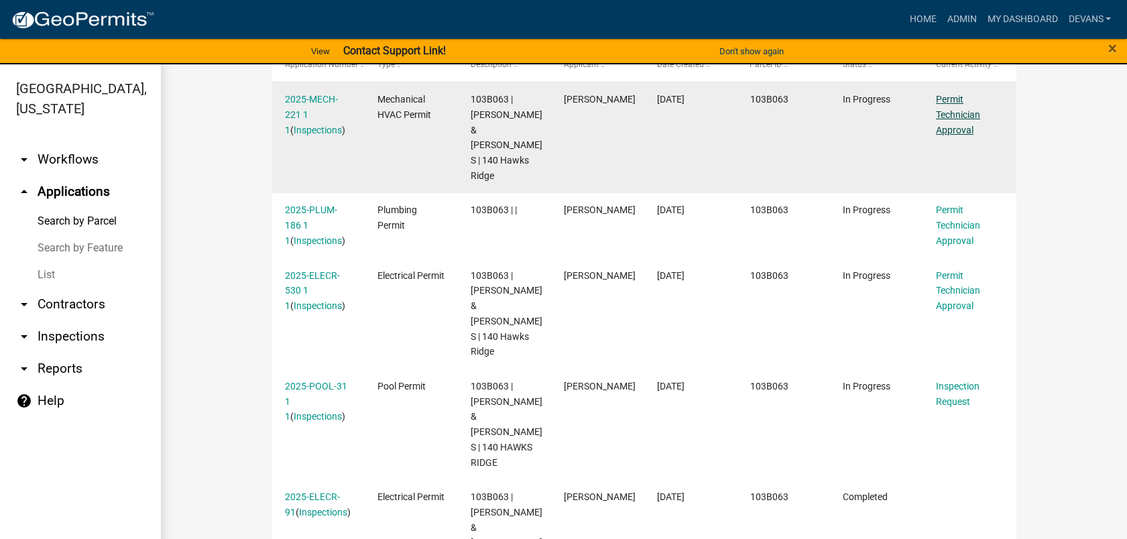
scroll to position [447, 0]
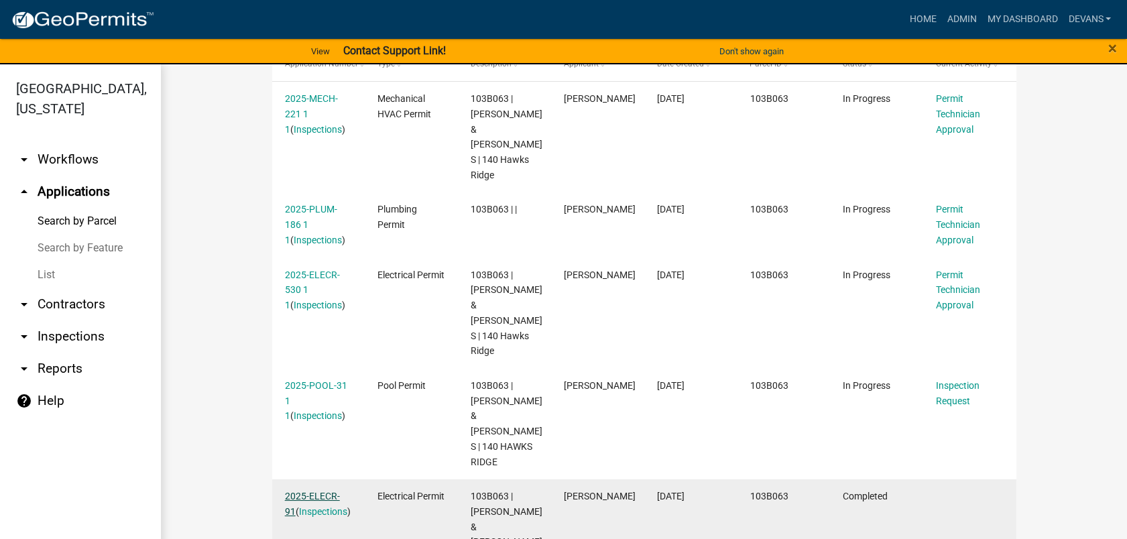
click at [322, 491] on link "2025-ELECR-91" at bounding box center [312, 504] width 55 height 26
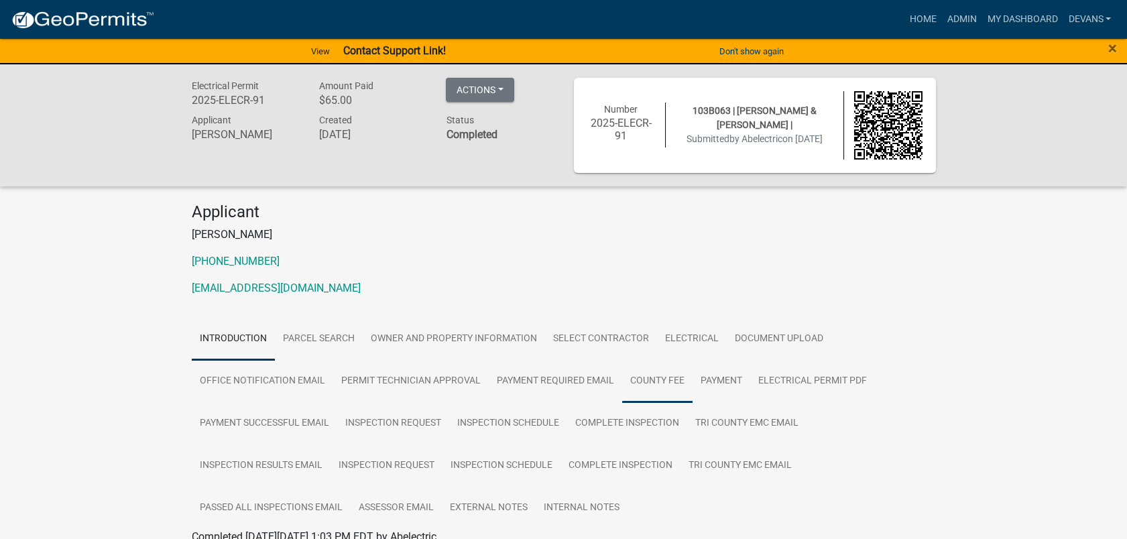
scroll to position [74, 0]
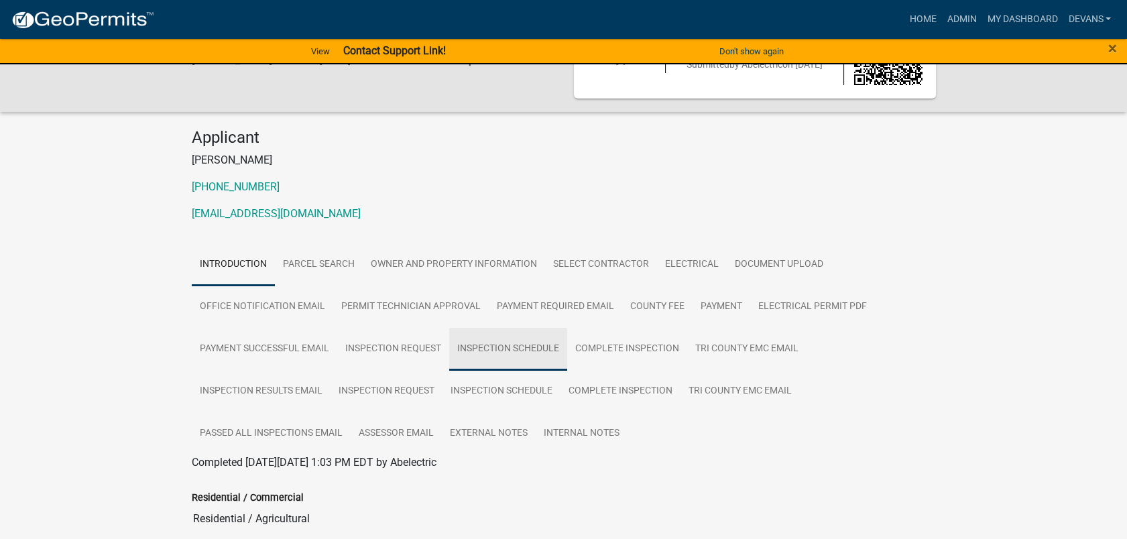
click at [481, 349] on link "Inspection Schedule" at bounding box center [508, 349] width 118 height 43
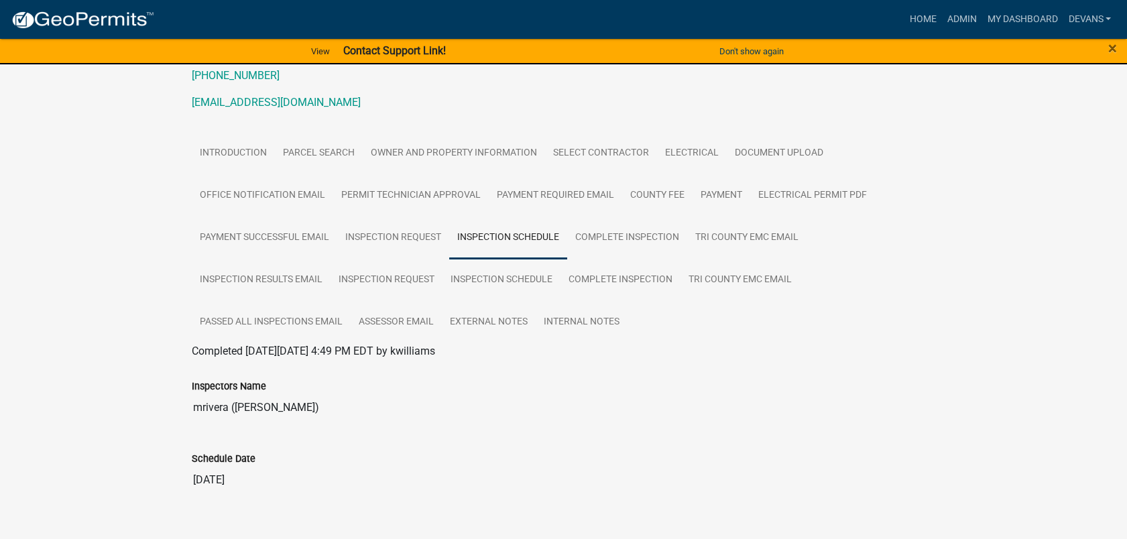
scroll to position [205, 0]
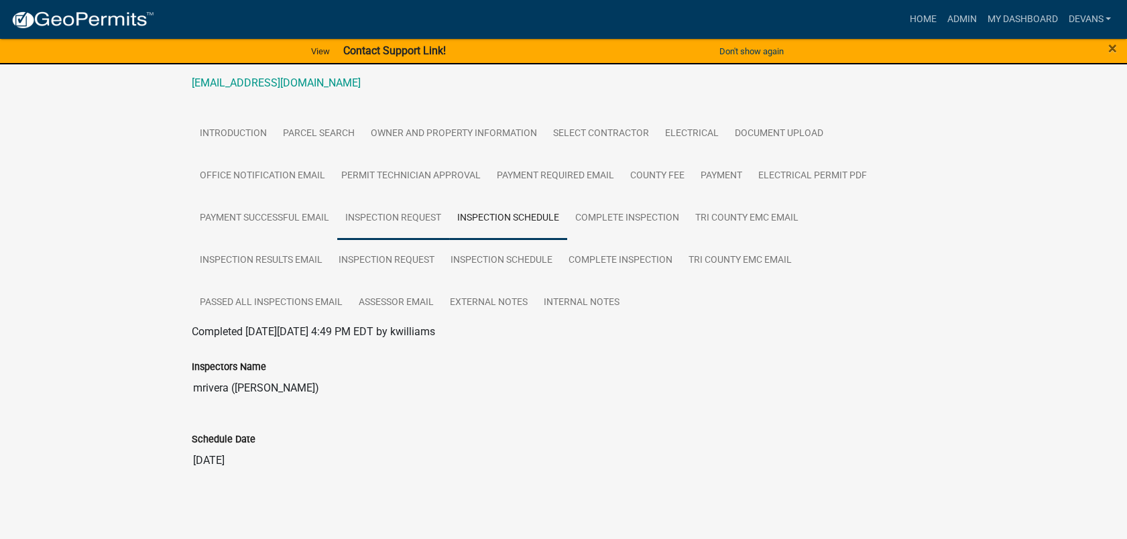
click at [400, 214] on link "Inspection Request" at bounding box center [393, 218] width 112 height 43
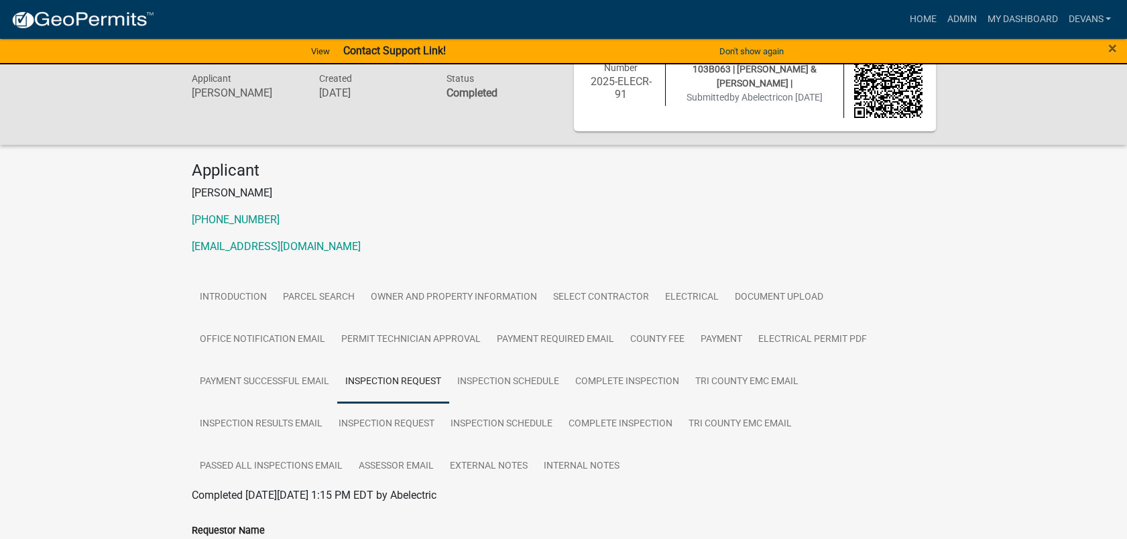
scroll to position [0, 0]
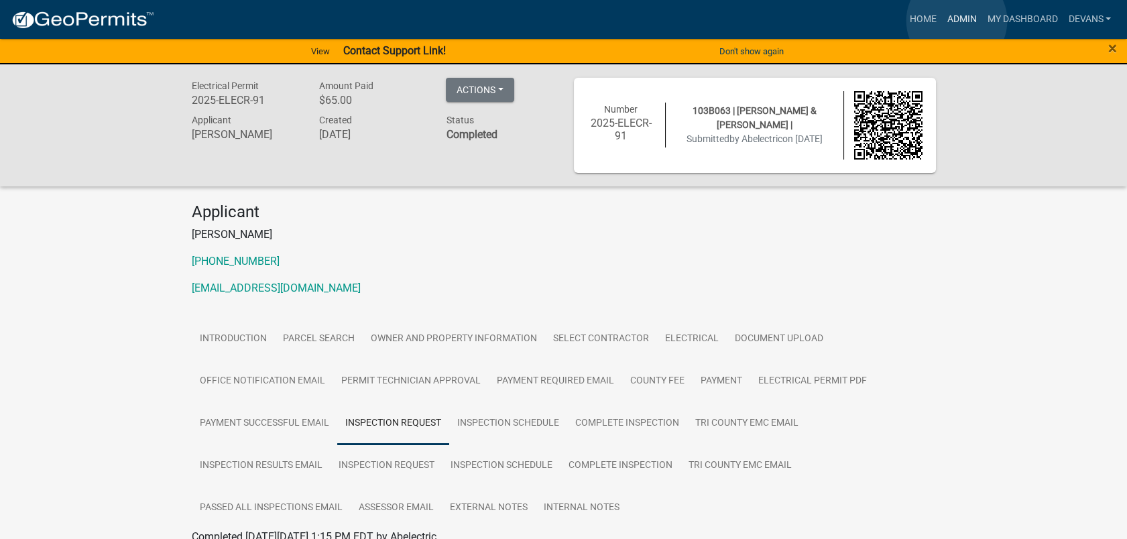
click at [957, 21] on link "Admin" at bounding box center [961, 19] width 40 height 25
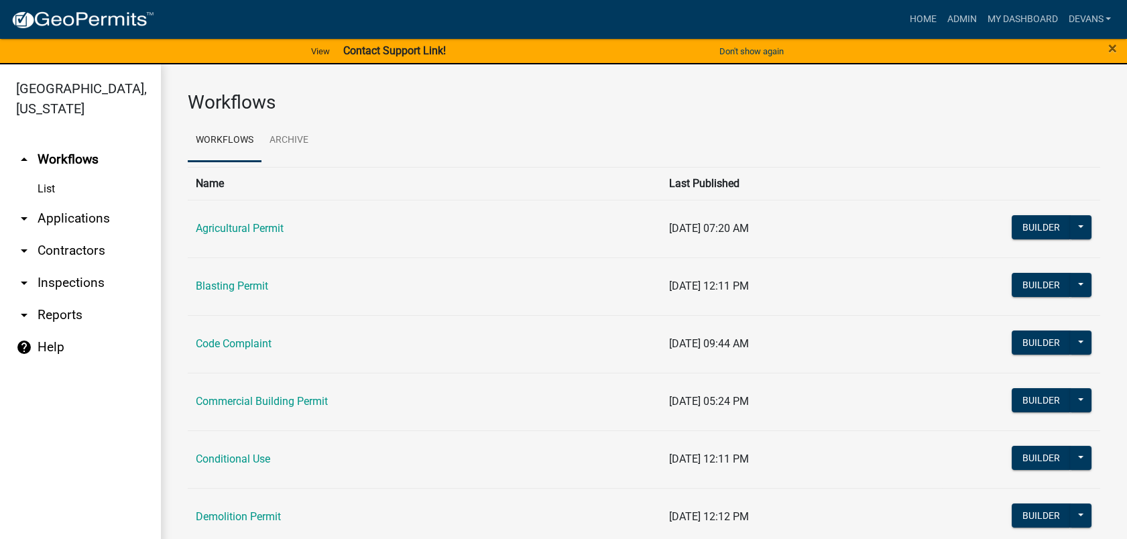
click at [78, 216] on link "arrow_drop_down Applications" at bounding box center [80, 218] width 161 height 32
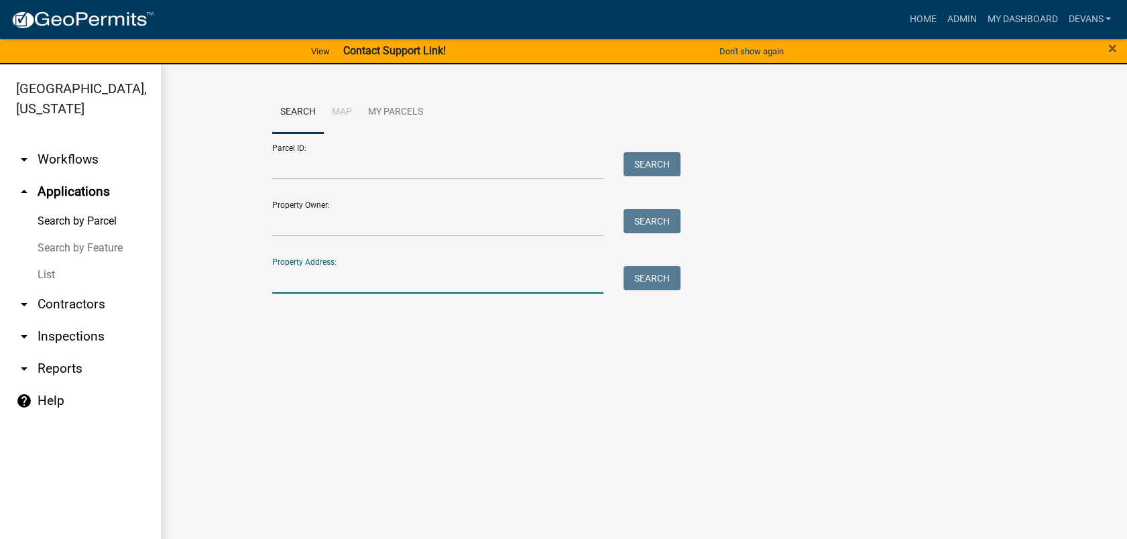
click at [326, 281] on input "Property Address:" at bounding box center [438, 279] width 332 height 27
click at [78, 338] on link "arrow_drop_down Inspections" at bounding box center [80, 336] width 161 height 32
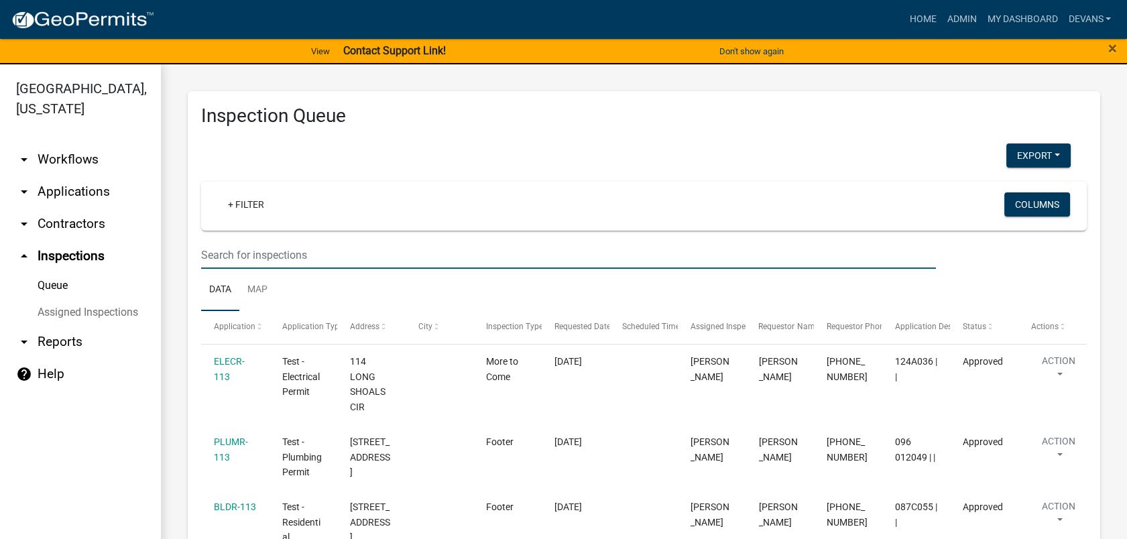
click at [291, 253] on input "text" at bounding box center [568, 254] width 735 height 27
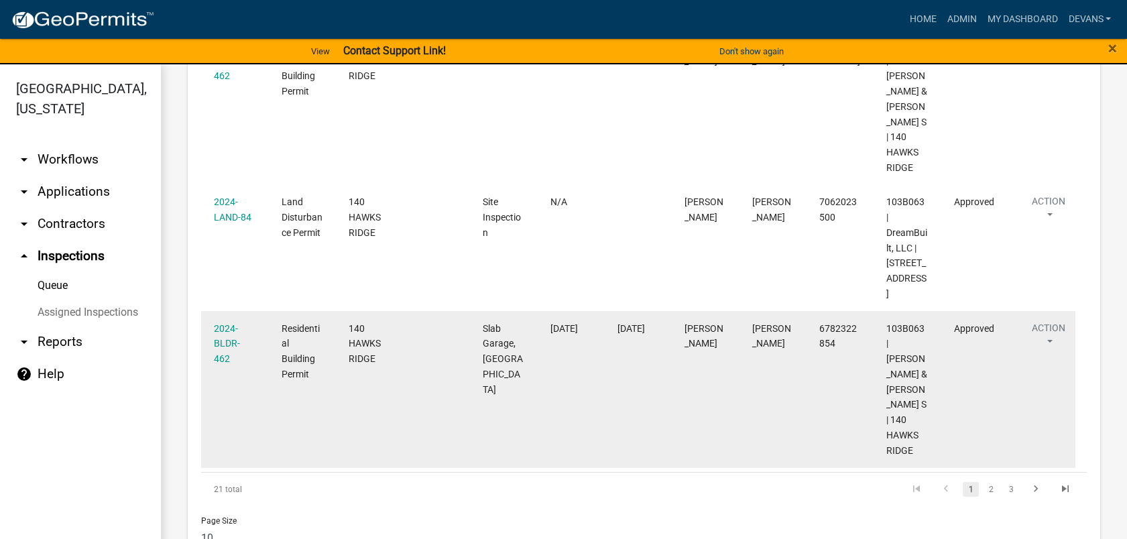
scroll to position [16, 0]
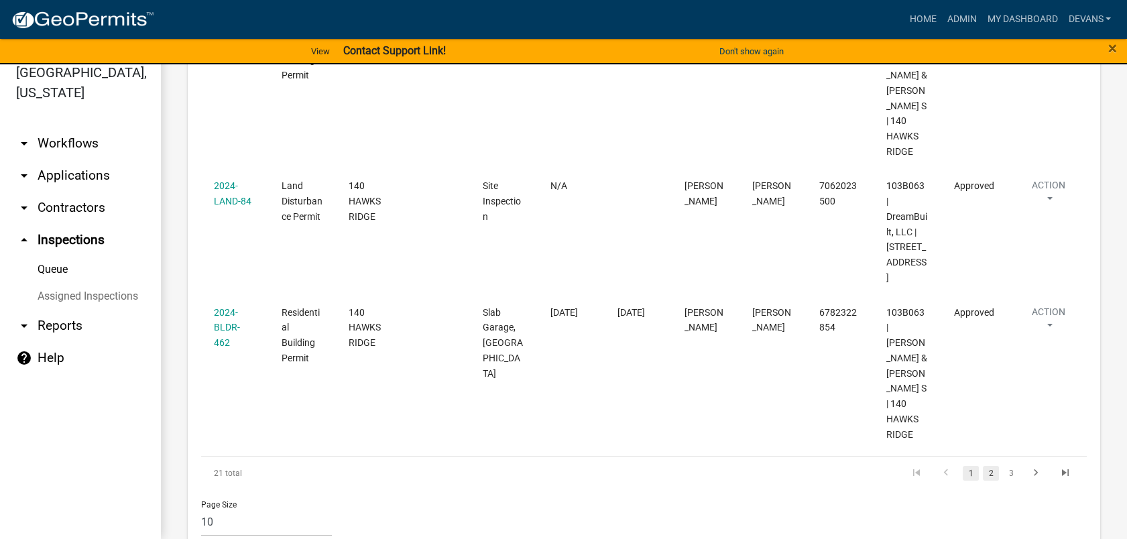
type input "140 hawks"
click at [983, 466] on link "2" at bounding box center [991, 473] width 16 height 15
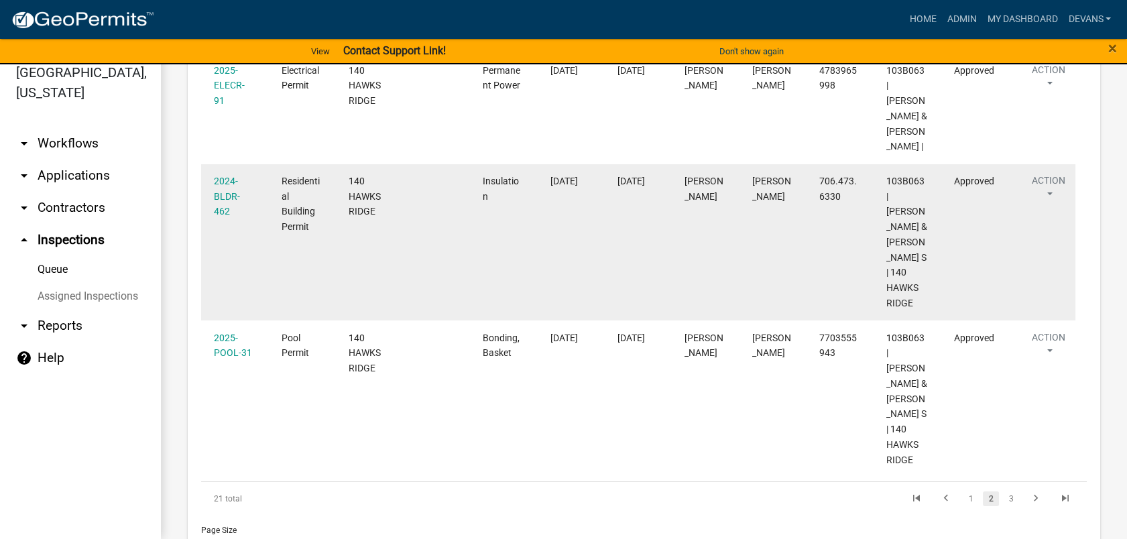
scroll to position [1274, 0]
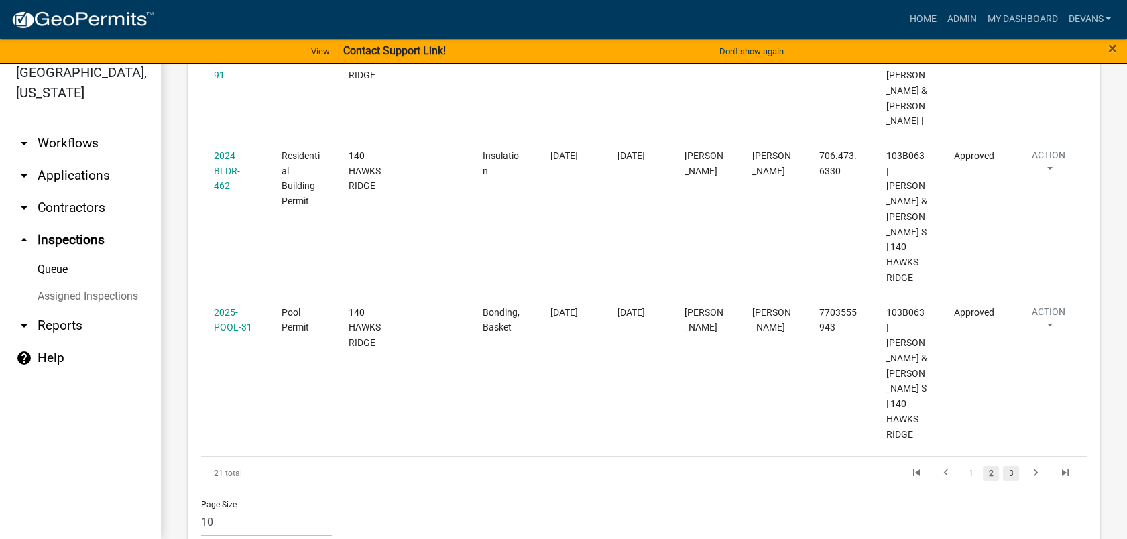
click at [1003, 466] on link "3" at bounding box center [1011, 473] width 16 height 15
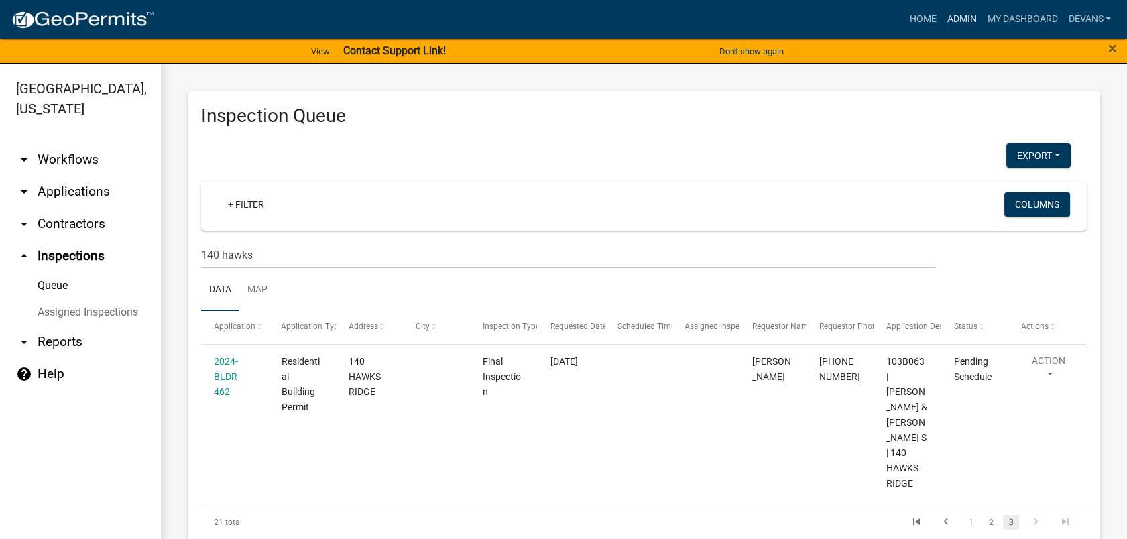
click at [969, 13] on link "Admin" at bounding box center [961, 19] width 40 height 25
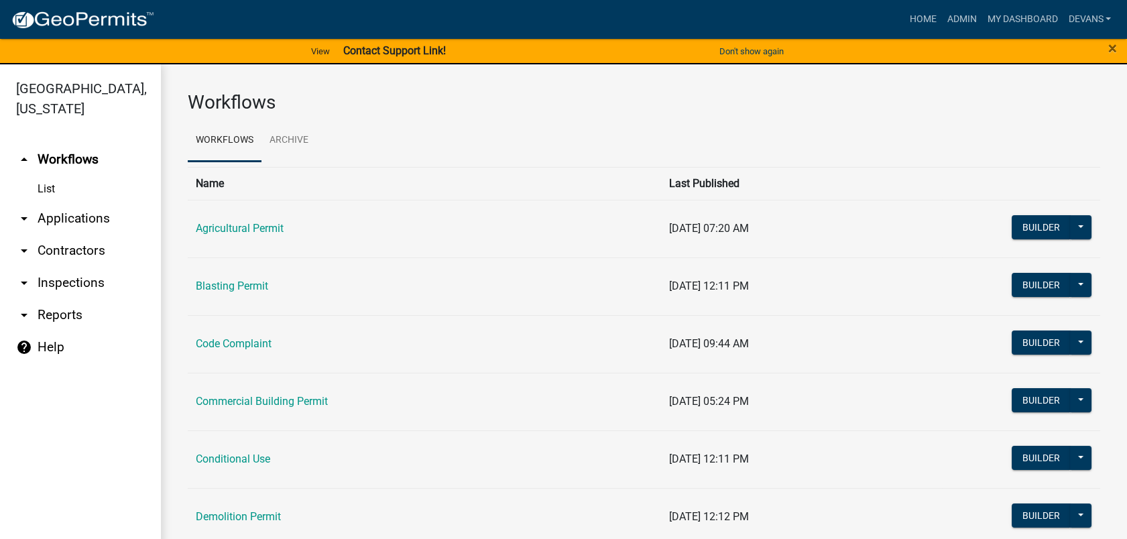
click at [61, 213] on link "arrow_drop_down Applications" at bounding box center [80, 218] width 161 height 32
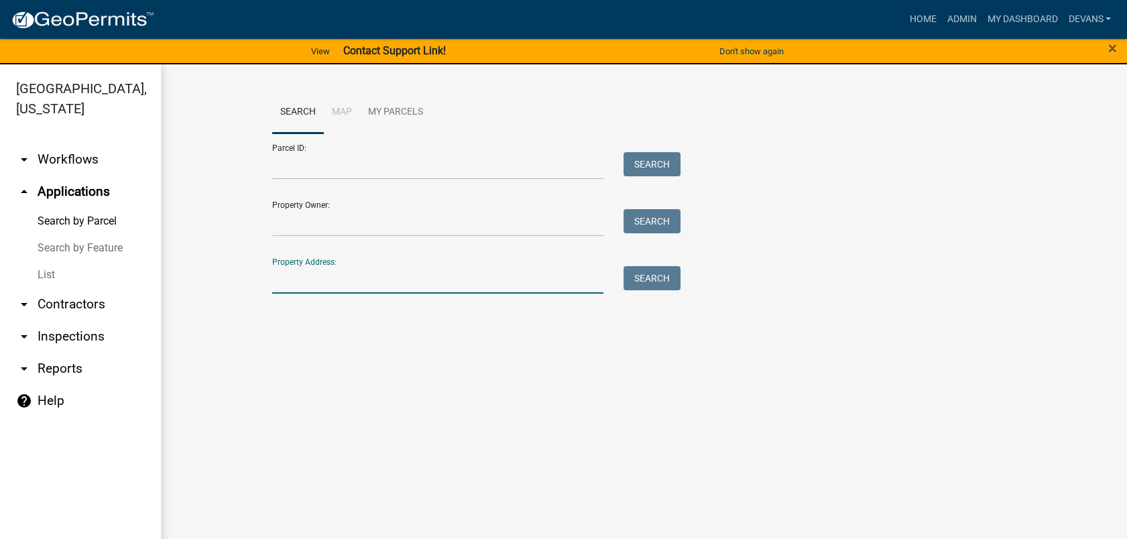
click at [299, 284] on input "Property Address:" at bounding box center [438, 279] width 332 height 27
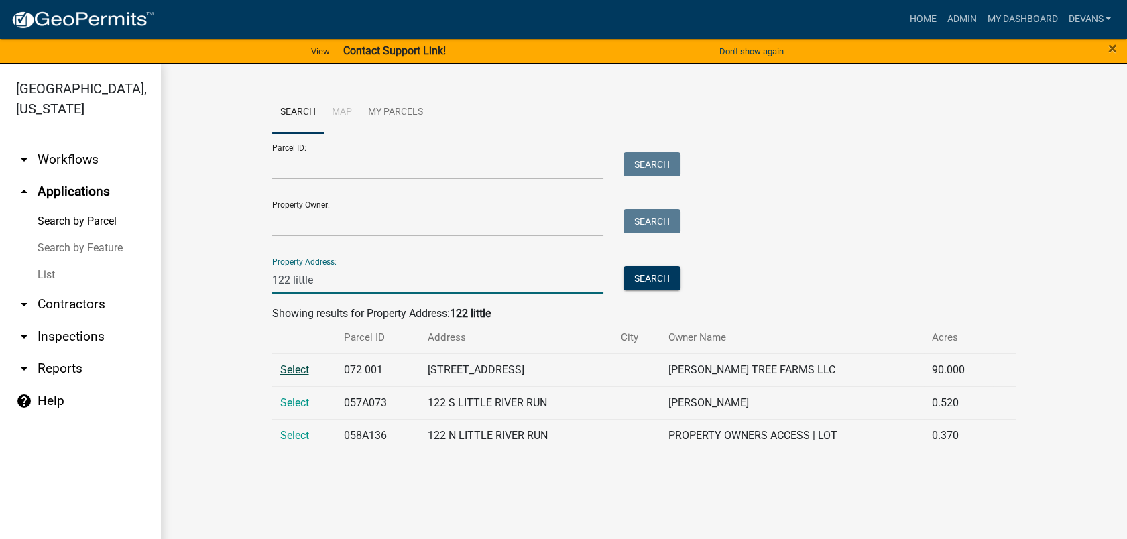
type input "122 little"
click at [291, 368] on span "Select" at bounding box center [294, 369] width 29 height 13
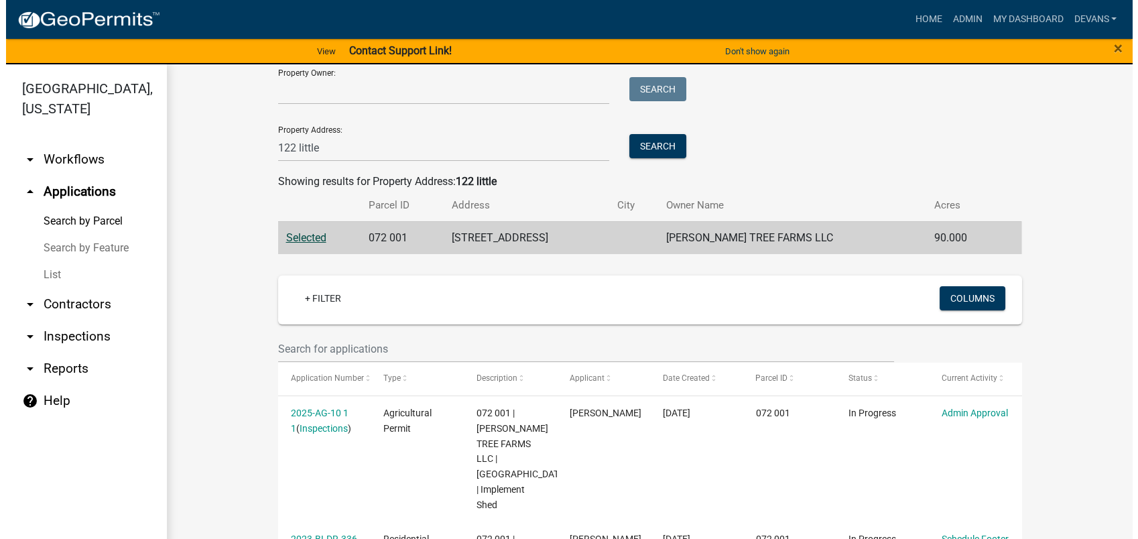
scroll to position [244, 0]
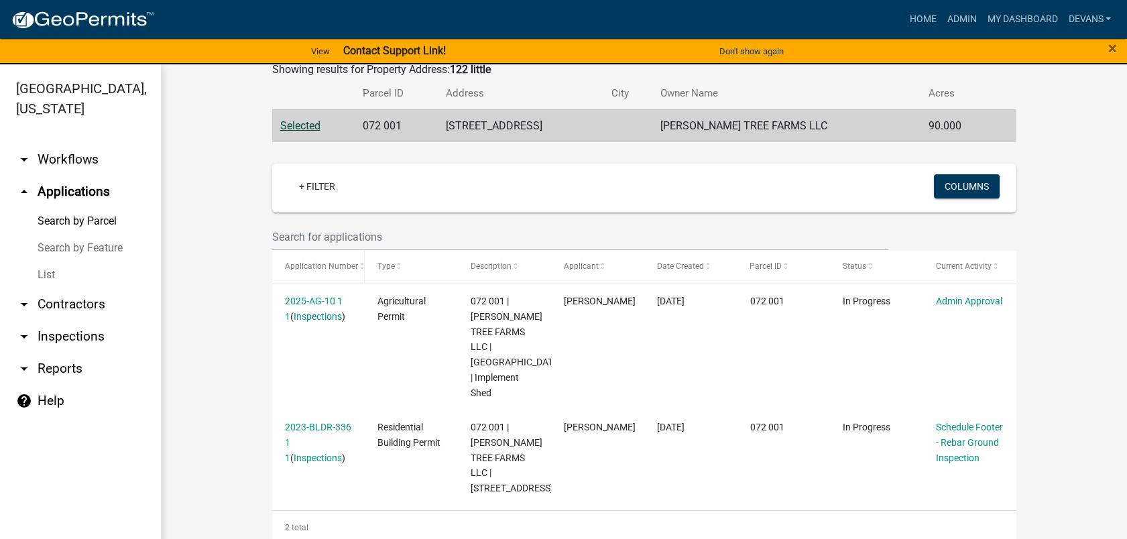
click at [302, 282] on datatable-header-cell "Application Number" at bounding box center [318, 267] width 93 height 32
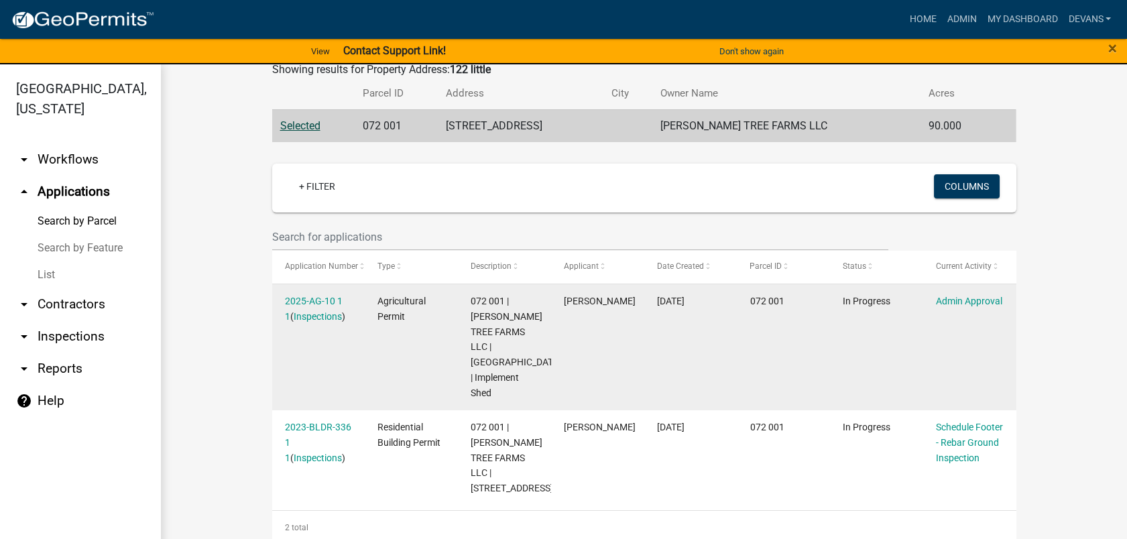
click at [304, 294] on div "2025-AG-10 1 1 ( Inspections )" at bounding box center [318, 309] width 67 height 31
click at [322, 302] on link "2025-AG-10 1 1" at bounding box center [314, 309] width 58 height 26
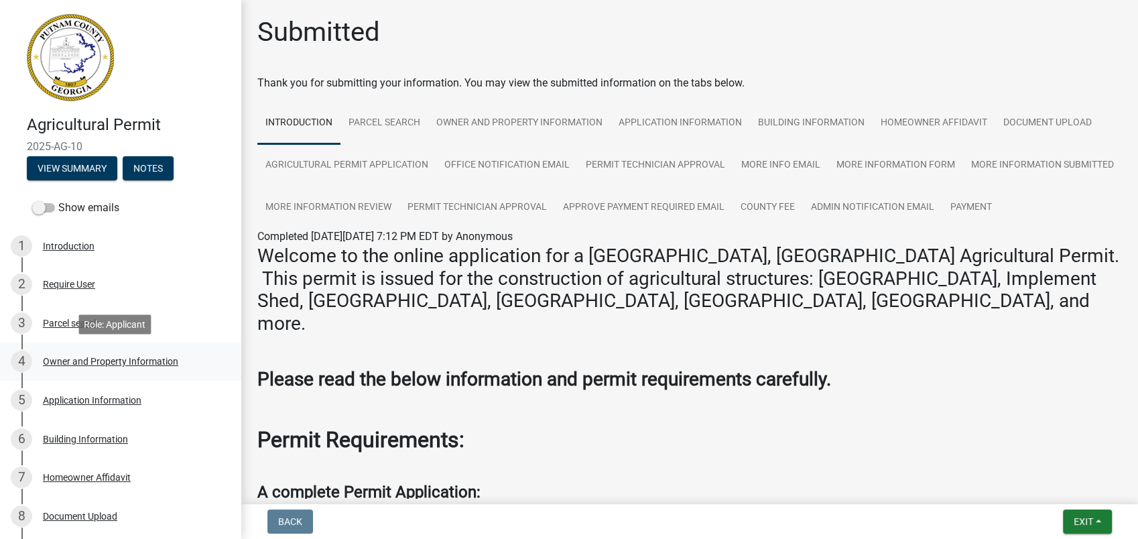
click at [107, 357] on div "Owner and Property Information" at bounding box center [110, 361] width 135 height 9
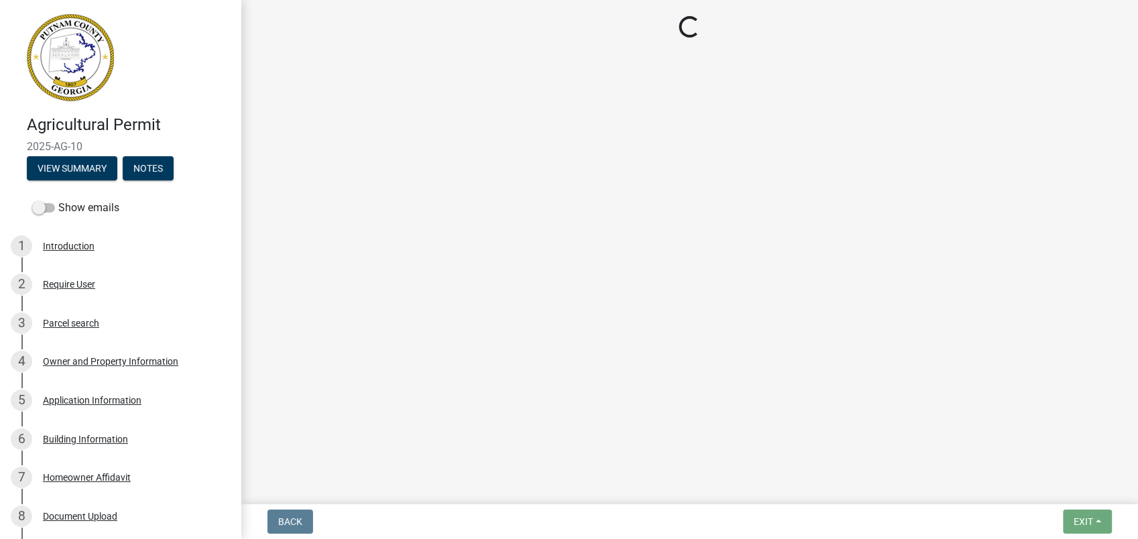
select select "a4366e26-0f82-401b-a682-956e4112ff86"
select select "83394b22-4a11-496c-8e5c-75ade2e72faf"
select select "ece5c1a9-df30-4702-9587-5deee23533b7"
select select "fa9ac713-ff98-4511-b6d6-b752a2dce95a"
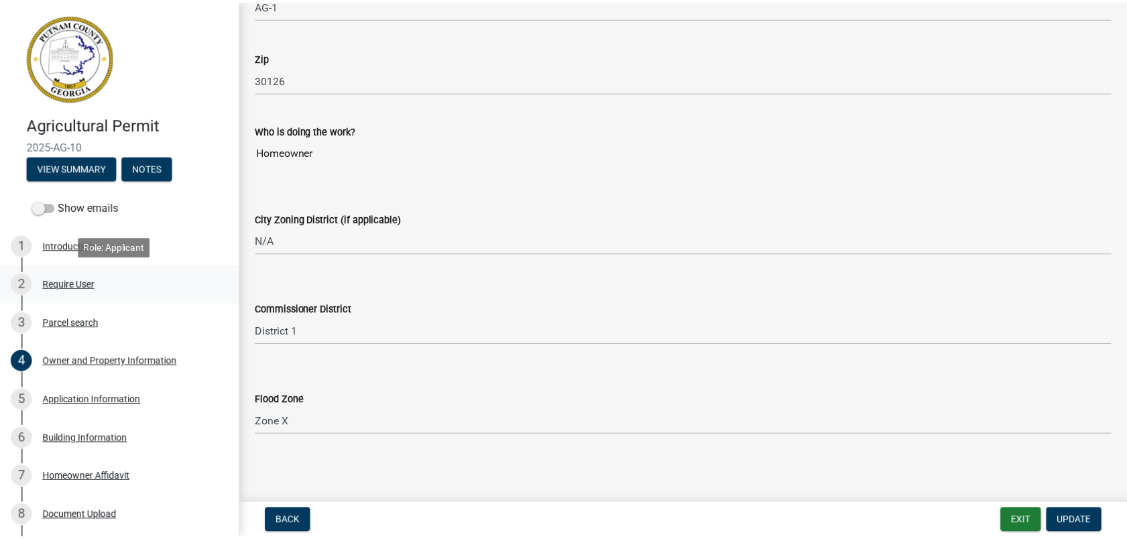
scroll to position [372, 0]
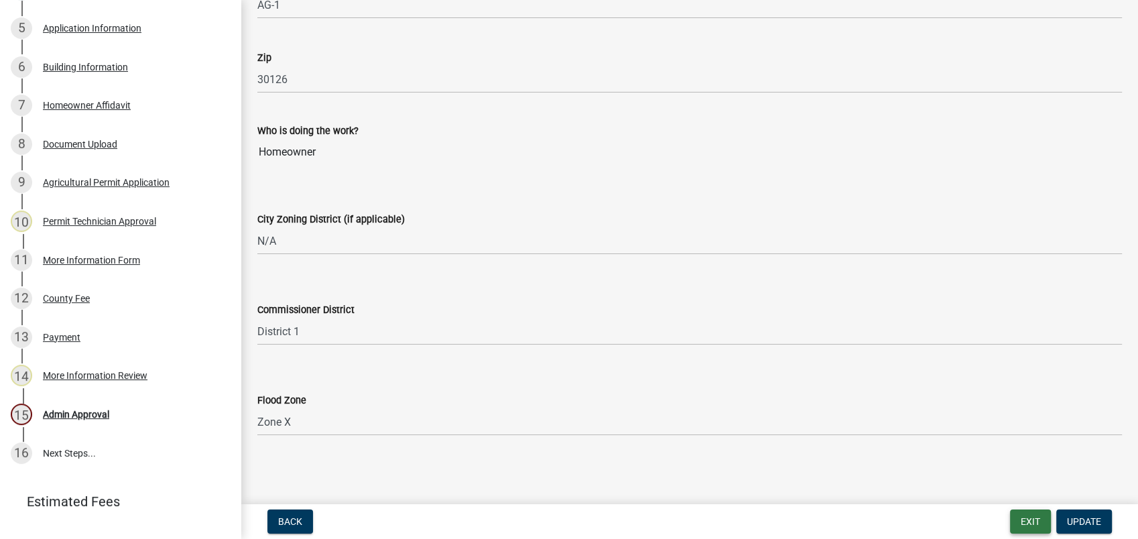
click at [1020, 515] on button "Exit" at bounding box center [1030, 522] width 41 height 24
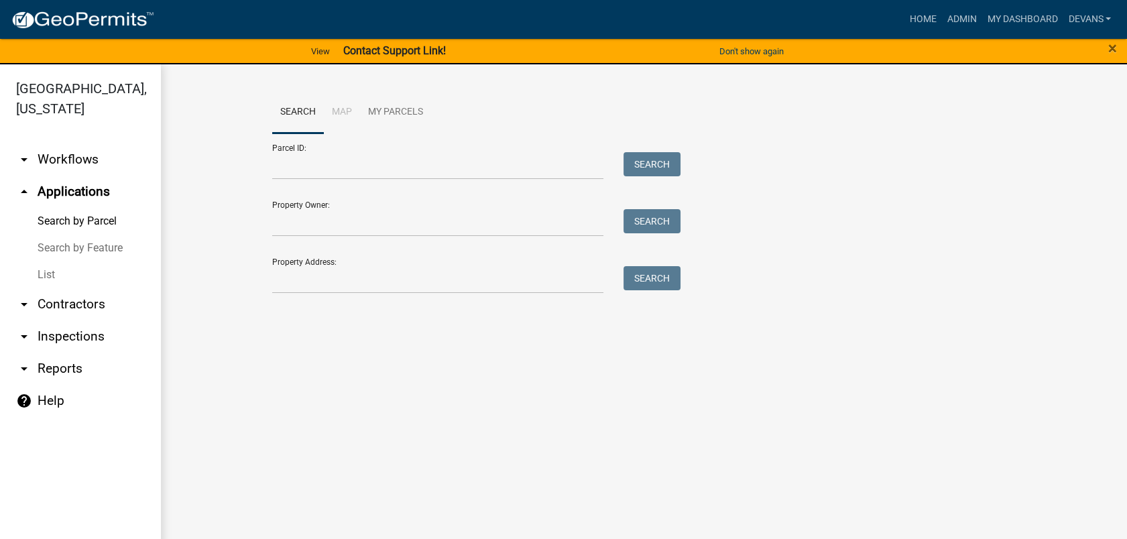
click at [44, 276] on link "List" at bounding box center [80, 274] width 161 height 27
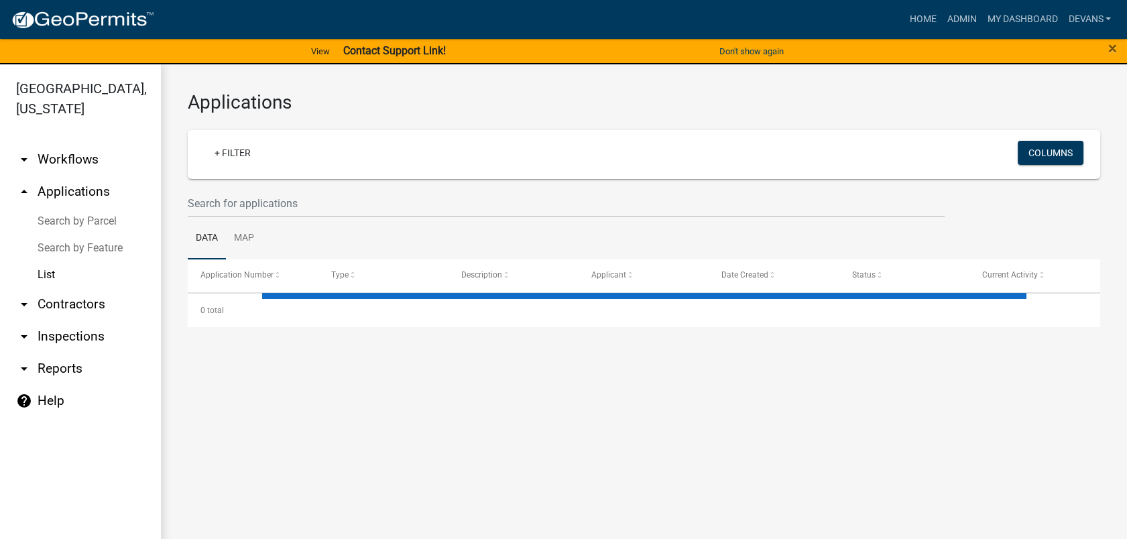
select select "1: 25"
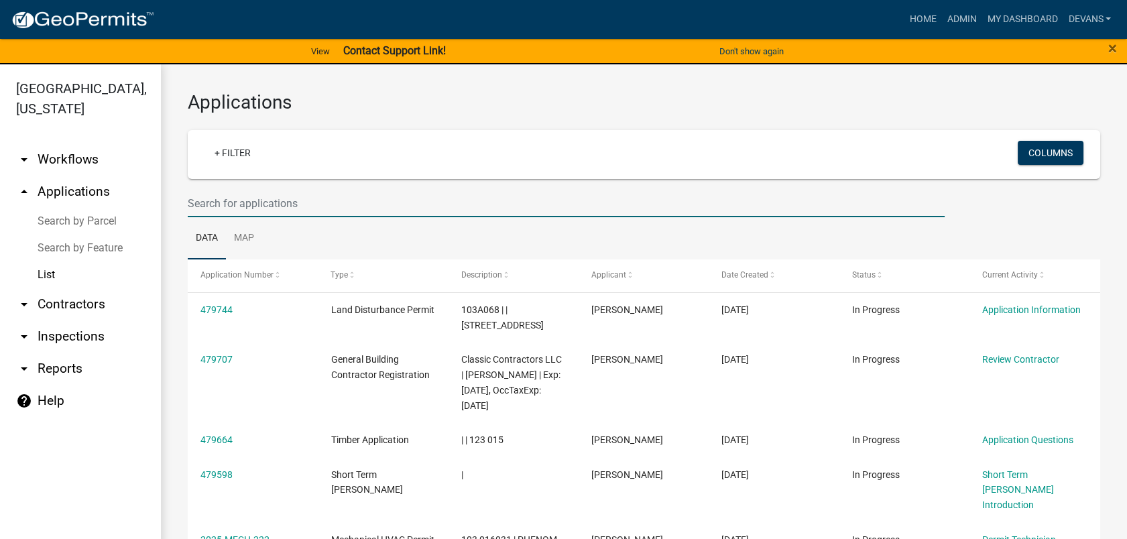
click at [253, 202] on input "text" at bounding box center [566, 203] width 757 height 27
